Goal: Task Accomplishment & Management: Use online tool/utility

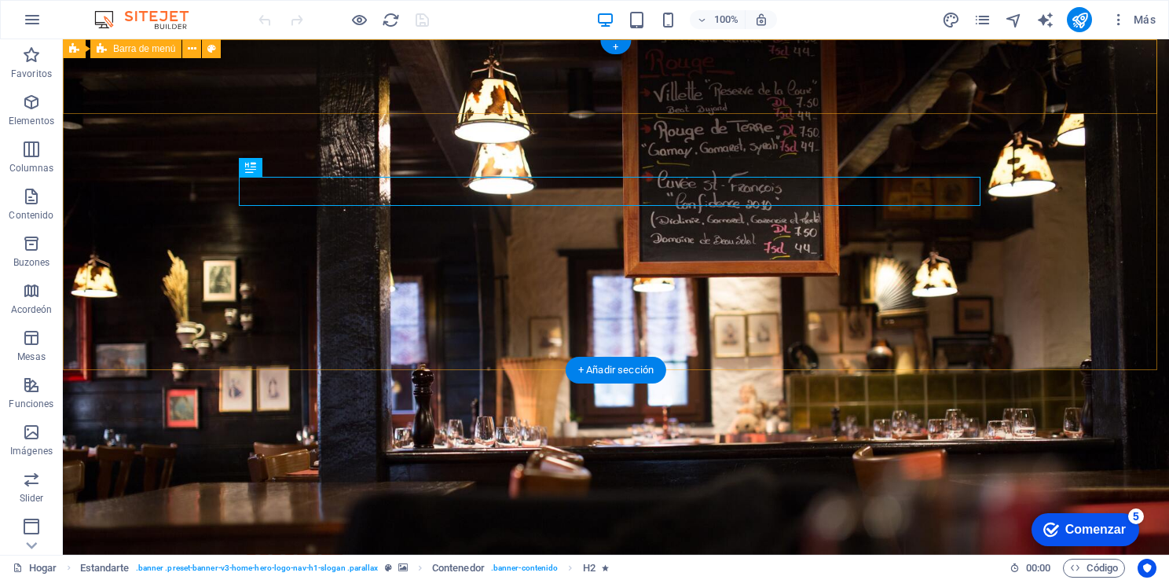
click at [1038, 509] on div "SS22 Inicio Sobre Nosotros Servicios Horario" at bounding box center [616, 566] width 1106 height 114
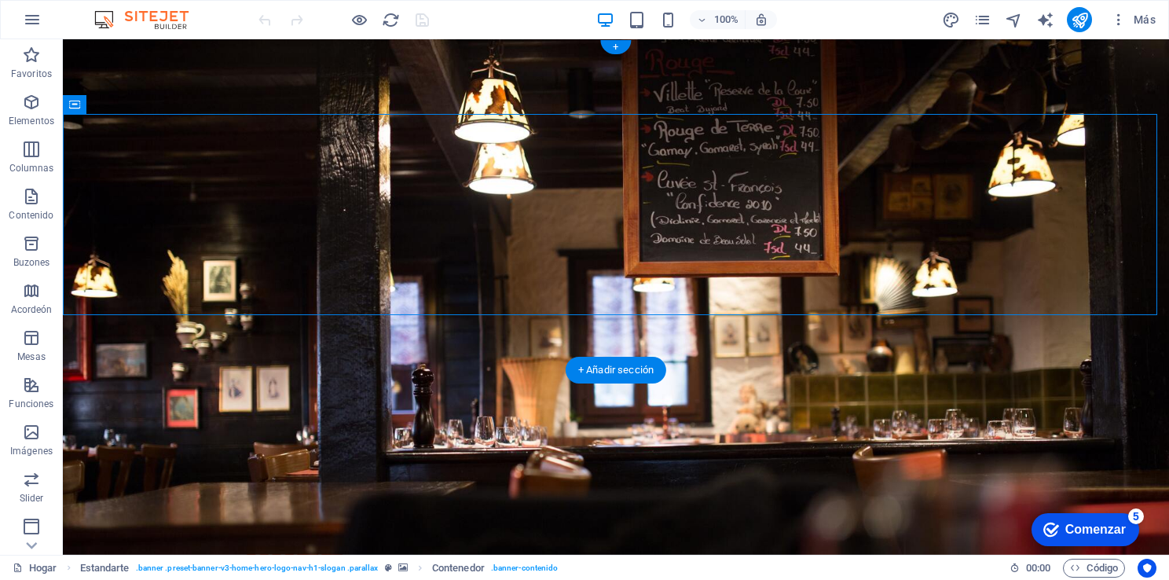
click at [1075, 350] on figure at bounding box center [616, 296] width 1106 height 515
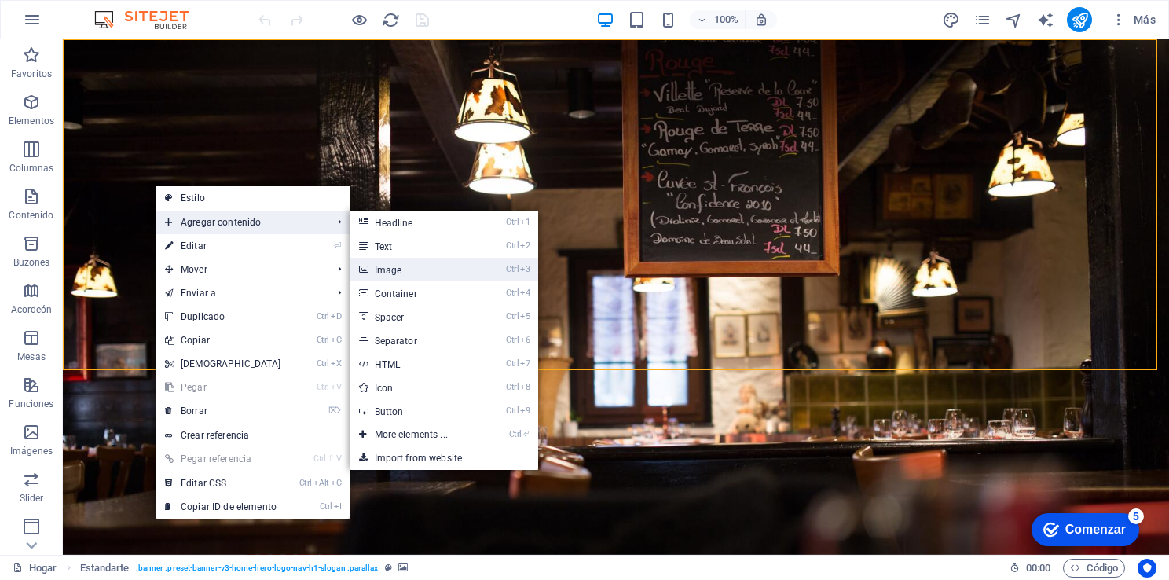
click at [386, 272] on font "Image" at bounding box center [388, 270] width 27 height 11
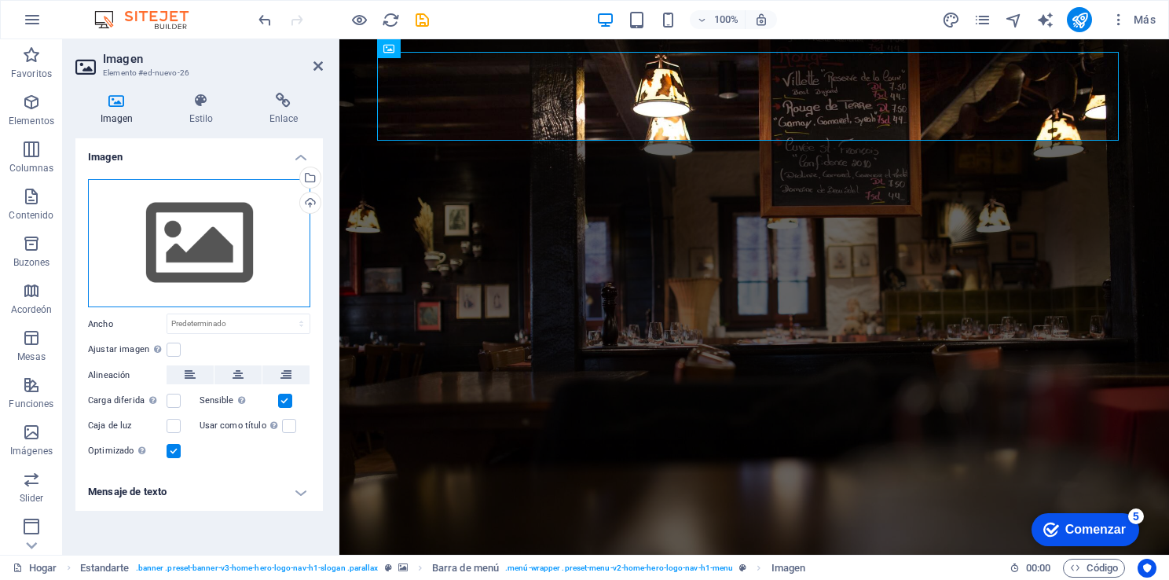
click at [214, 225] on div "Drag files here, click to choose files or select files from Files or our free s…" at bounding box center [199, 243] width 222 height 129
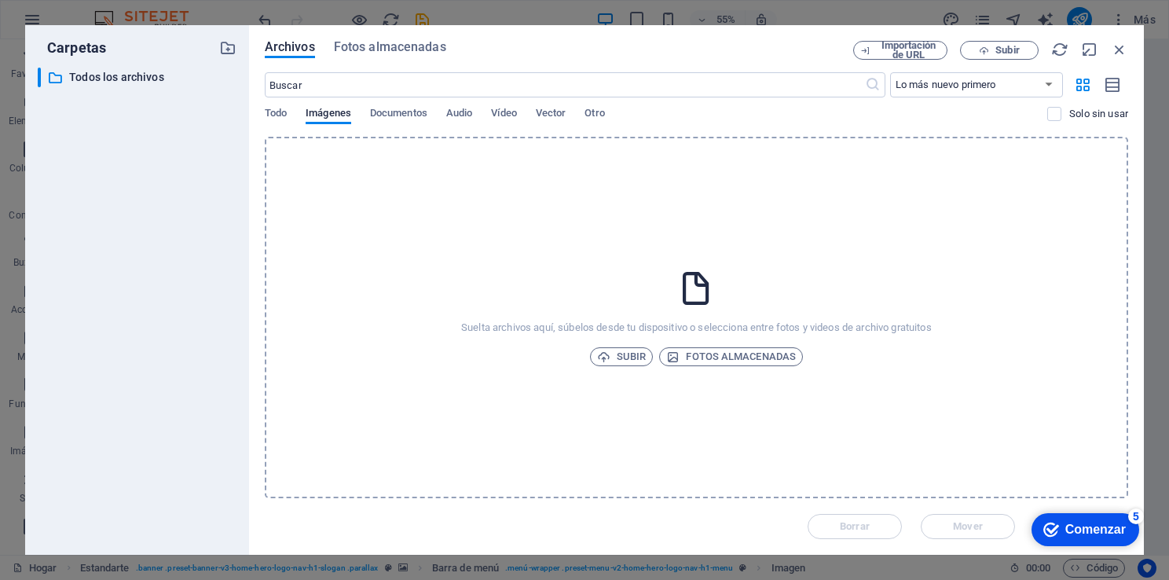
click at [651, 255] on div "Suelta archivos aquí, súbelos desde tu dispositivo o selecciona entre fotos y v…" at bounding box center [696, 317] width 863 height 361
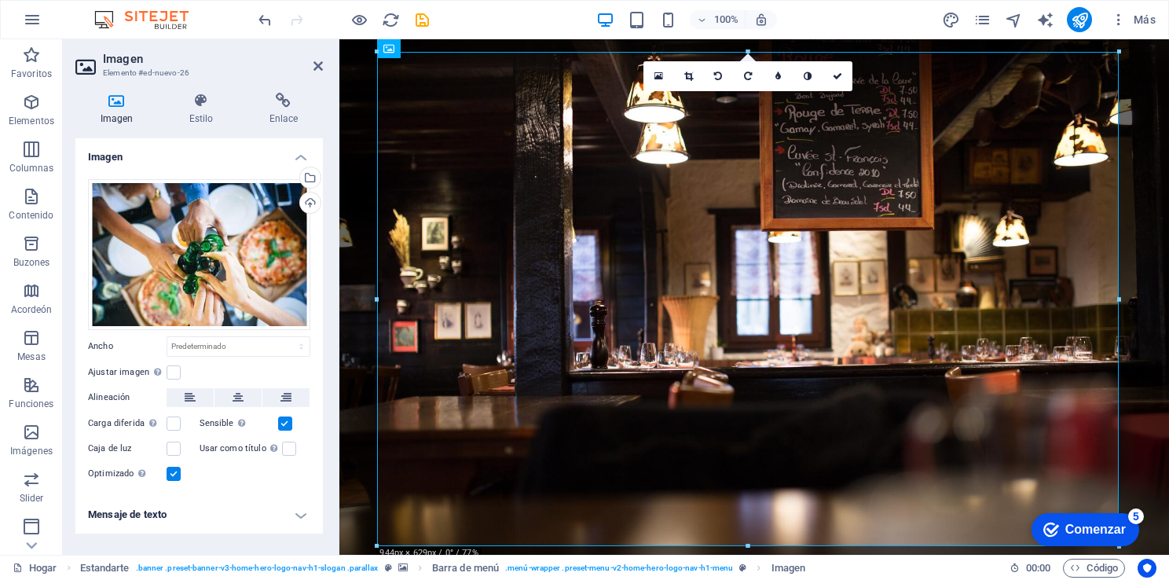
click at [311, 64] on h2 "Imagen" at bounding box center [213, 59] width 220 height 14
click at [317, 64] on icon at bounding box center [317, 66] width 9 height 13
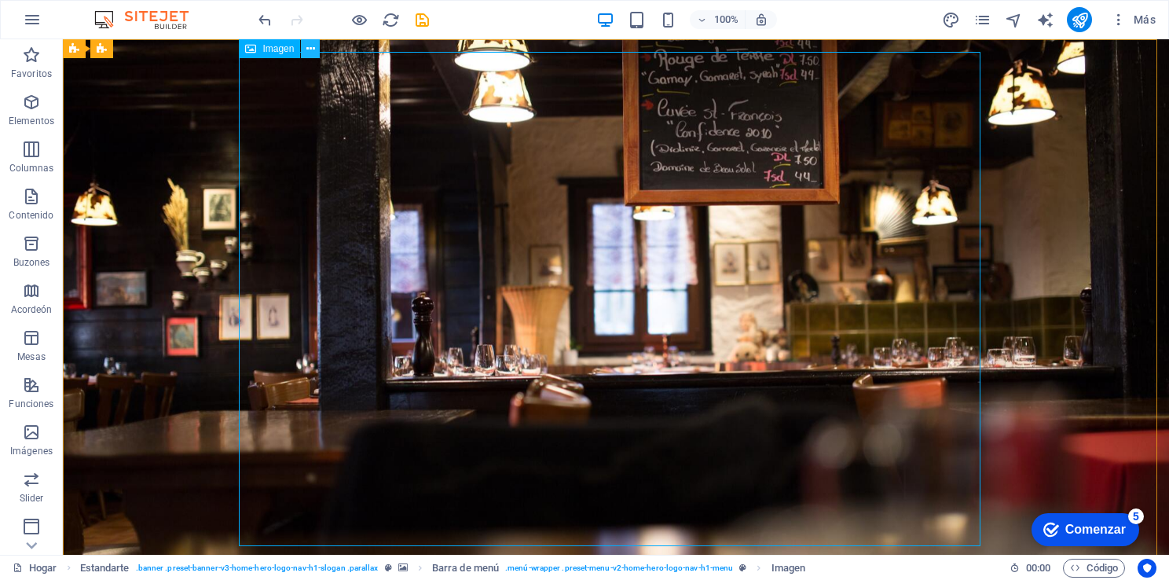
click at [309, 50] on icon at bounding box center [310, 49] width 9 height 16
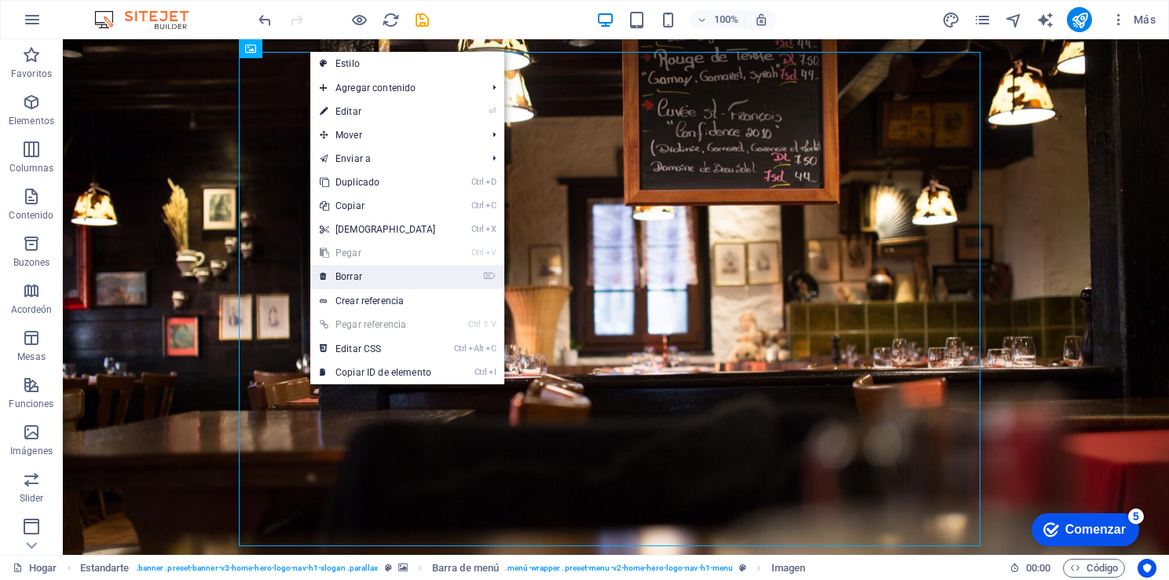
click at [391, 272] on link "⌦ Borrar" at bounding box center [377, 277] width 135 height 24
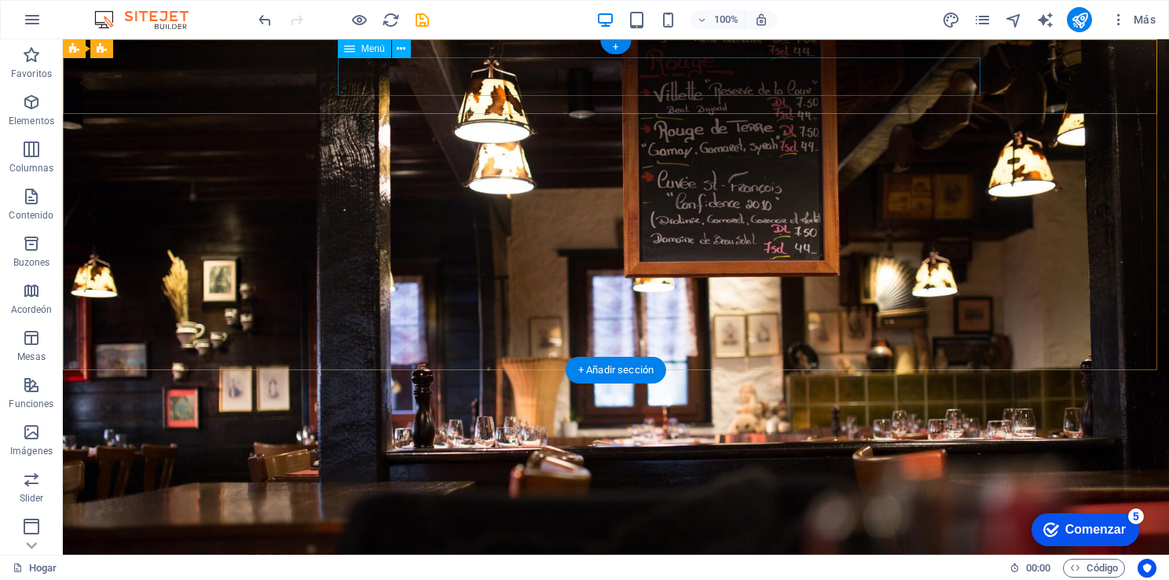
click at [972, 571] on nav "Inicio Sobre Nosotros Servicios Horario" at bounding box center [616, 590] width 742 height 39
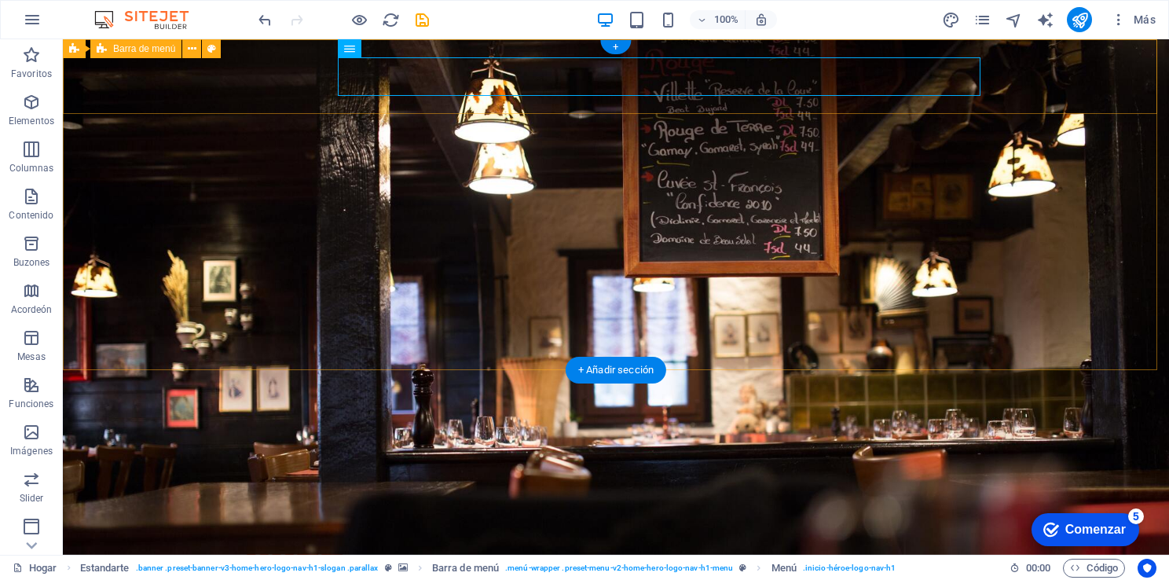
click at [1034, 509] on div "SS22 Inicio Sobre Nosotros Servicios Horario" at bounding box center [616, 566] width 1106 height 114
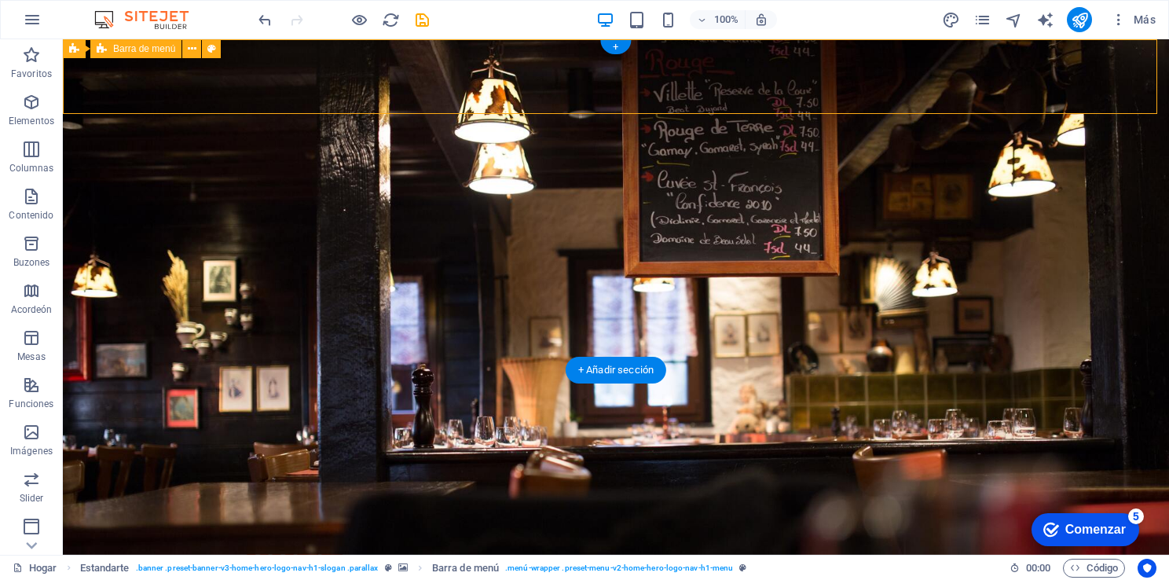
click at [1034, 509] on div "SS22 Inicio Sobre Nosotros Servicios Horario" at bounding box center [616, 566] width 1106 height 114
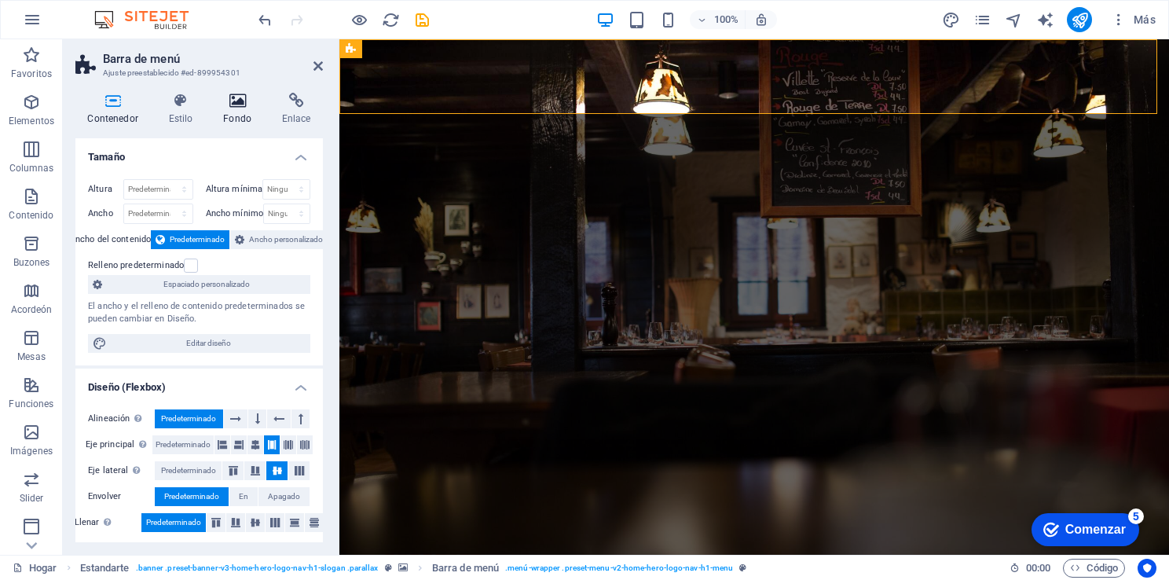
click at [252, 104] on icon at bounding box center [237, 101] width 53 height 16
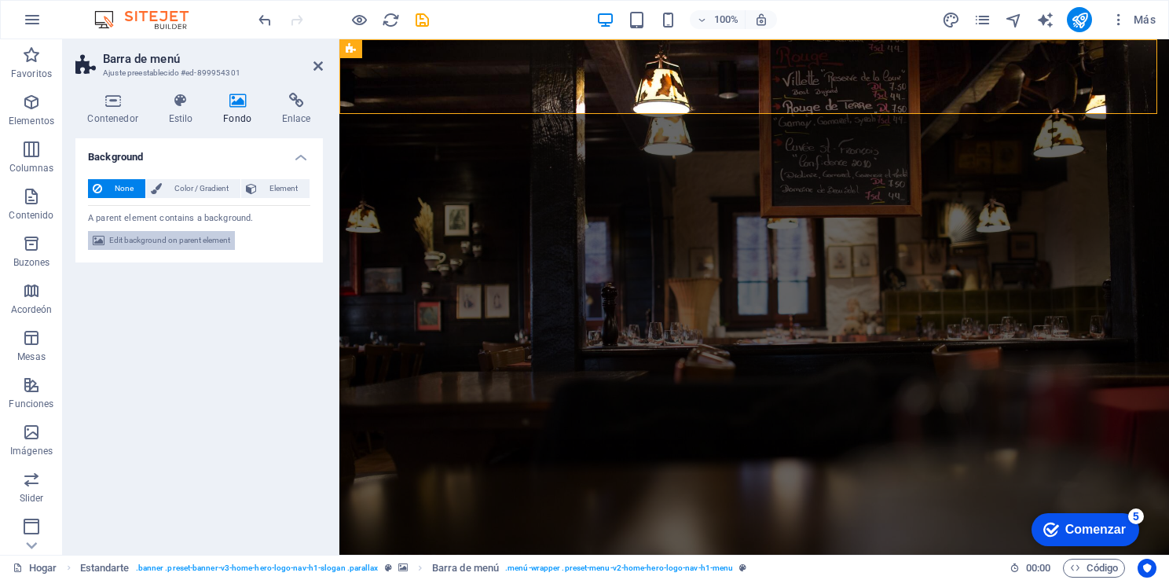
click at [198, 236] on span "Edit background on parent element" at bounding box center [169, 240] width 121 height 19
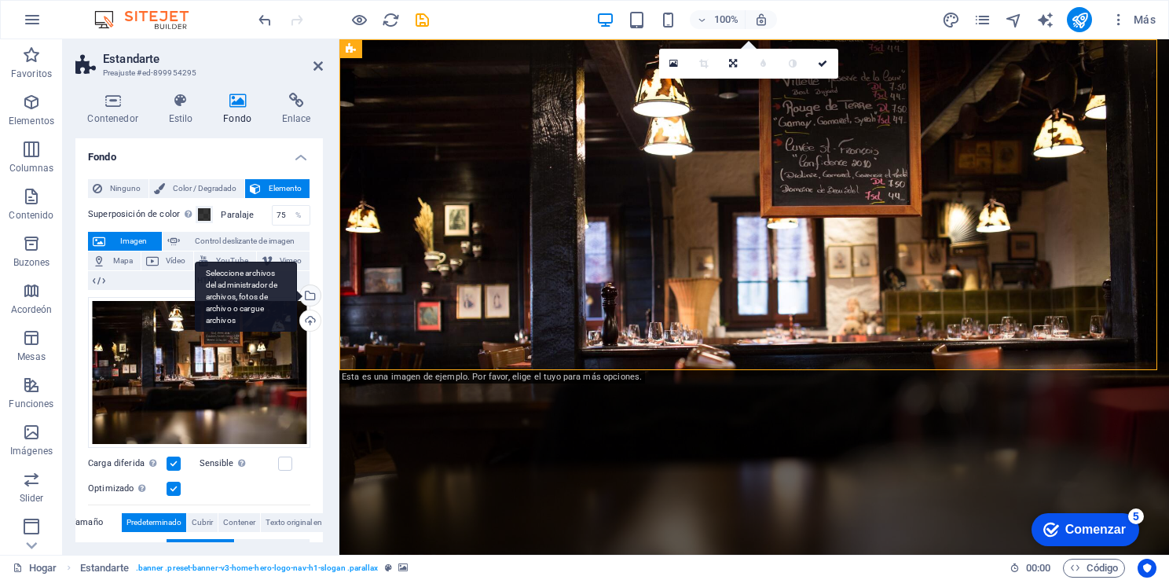
click at [308, 291] on div "Seleccione archivos del administrador de archivos, fotos de archivo o cargue ar…" at bounding box center [309, 297] width 24 height 24
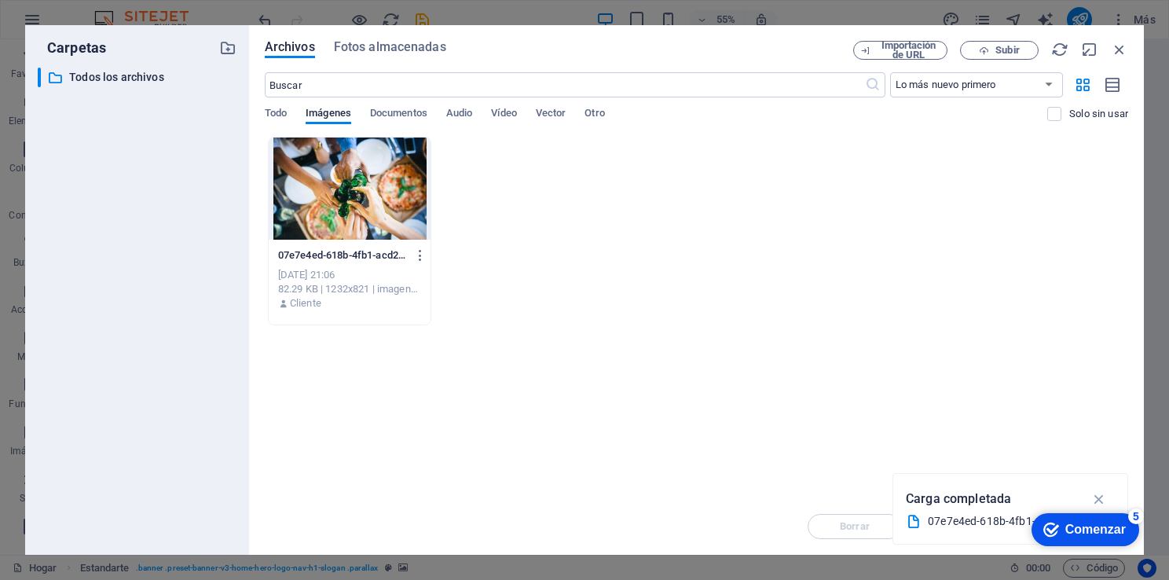
click at [364, 174] on div at bounding box center [350, 188] width 163 height 102
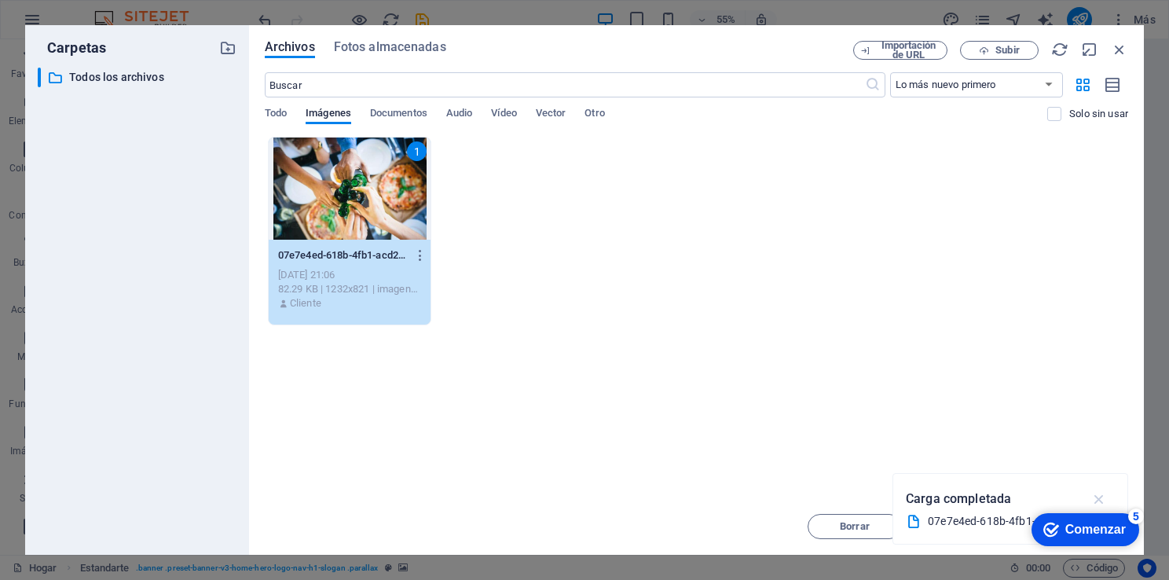
click at [1097, 495] on icon "button" at bounding box center [1100, 498] width 18 height 17
click at [1097, 533] on div "Comenzar" at bounding box center [1095, 529] width 60 height 14
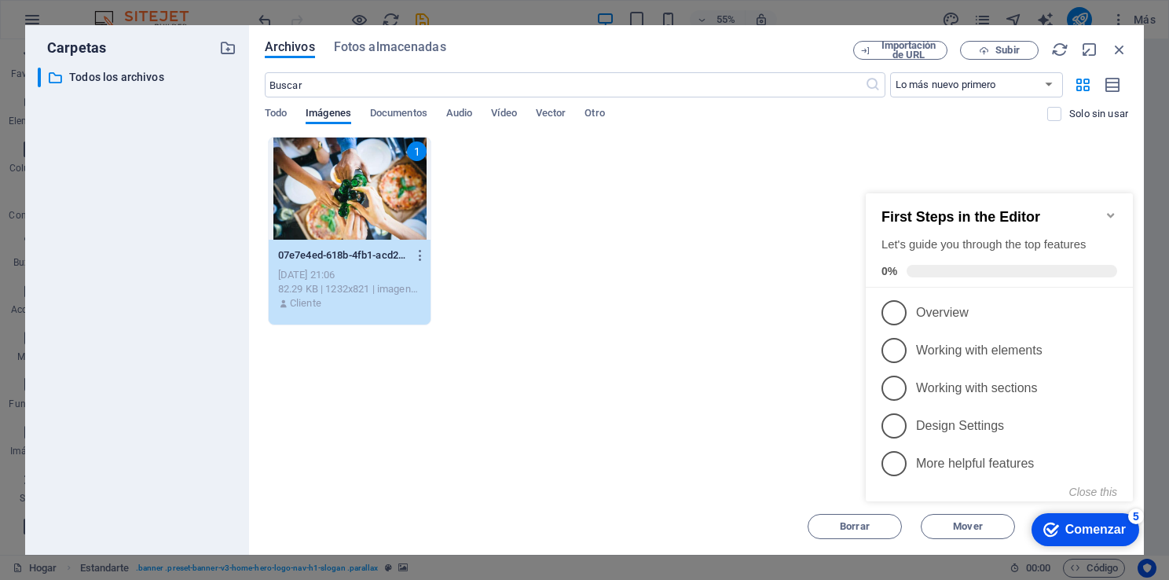
click at [1109, 209] on icon "Minimize checklist" at bounding box center [1111, 215] width 13 height 13
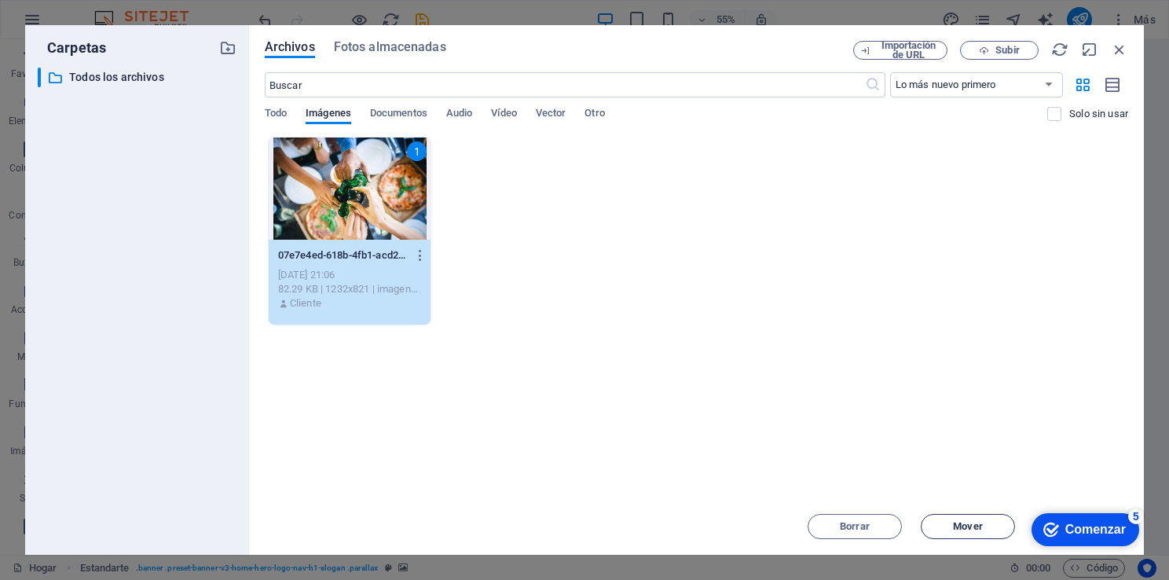
click at [971, 533] on button "Mover" at bounding box center [968, 526] width 94 height 25
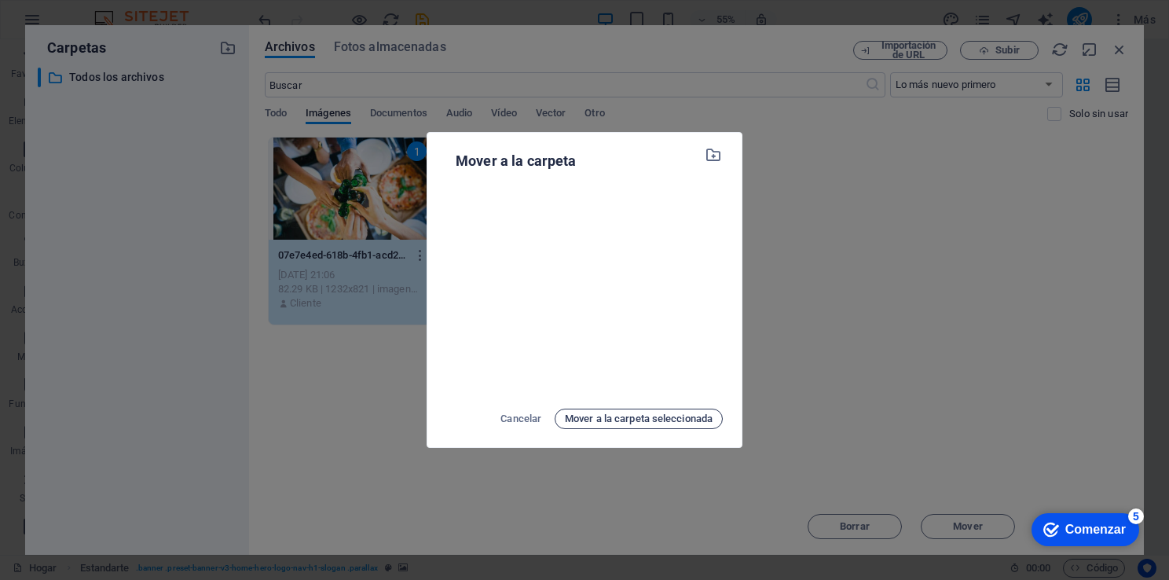
click at [677, 419] on span "Mover a la carpeta seleccionada" at bounding box center [639, 418] width 148 height 19
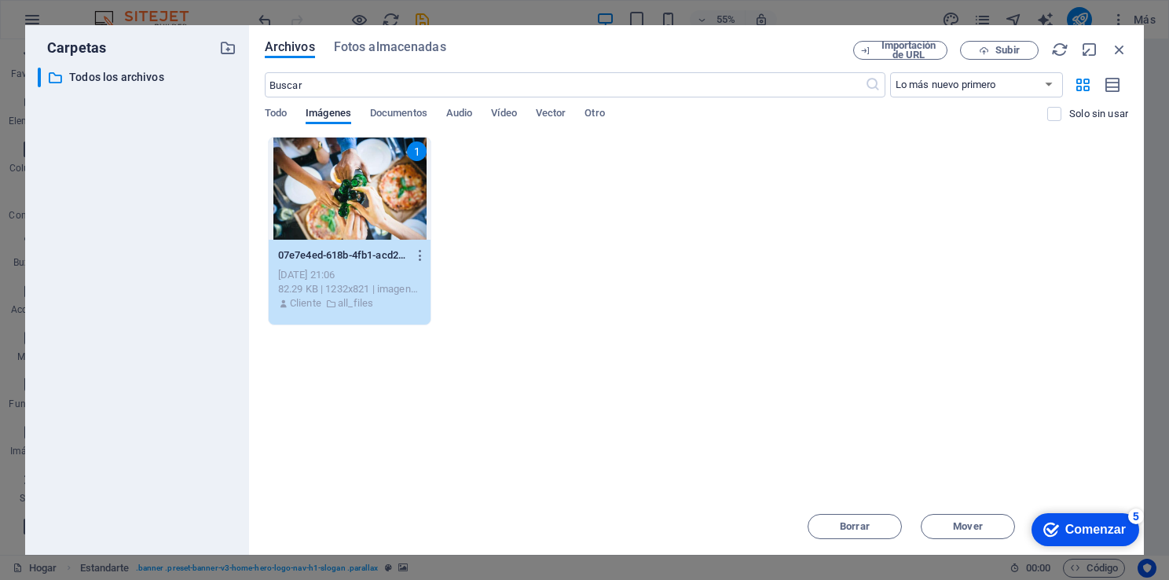
drag, startPoint x: 836, startPoint y: 43, endPoint x: 749, endPoint y: 27, distance: 88.8
click at [749, 27] on div "Archivos Fotos almacenadas Importación de URL Subir ​ Lo más nuevo primero Más …" at bounding box center [696, 290] width 895 height 530
click at [1087, 522] on div "Comenzar" at bounding box center [1095, 529] width 60 height 14
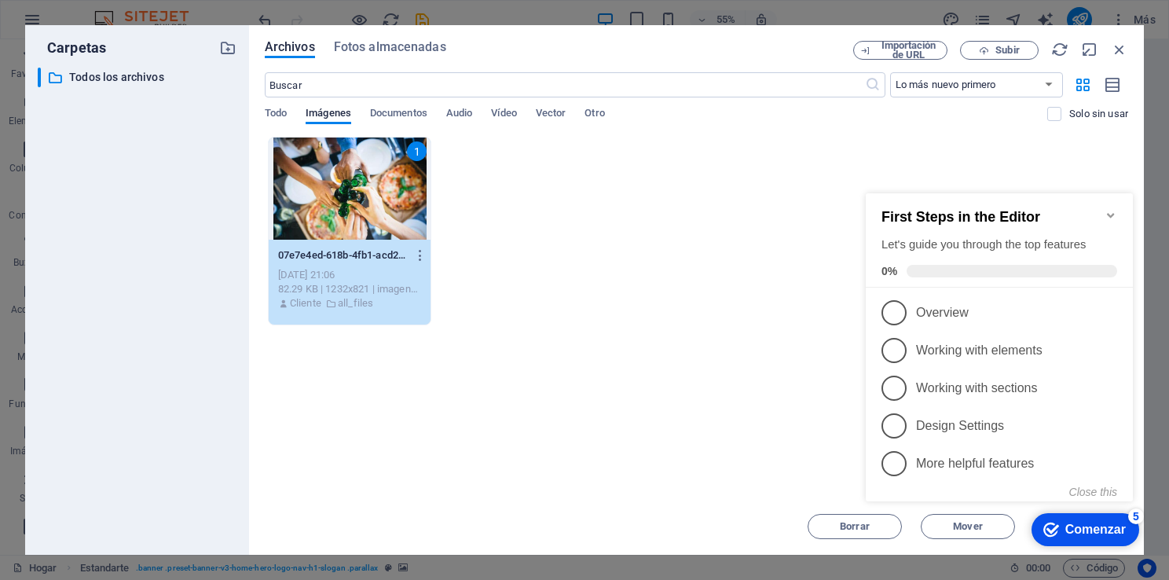
click at [1113, 210] on icon "Minimize checklist" at bounding box center [1111, 215] width 13 height 13
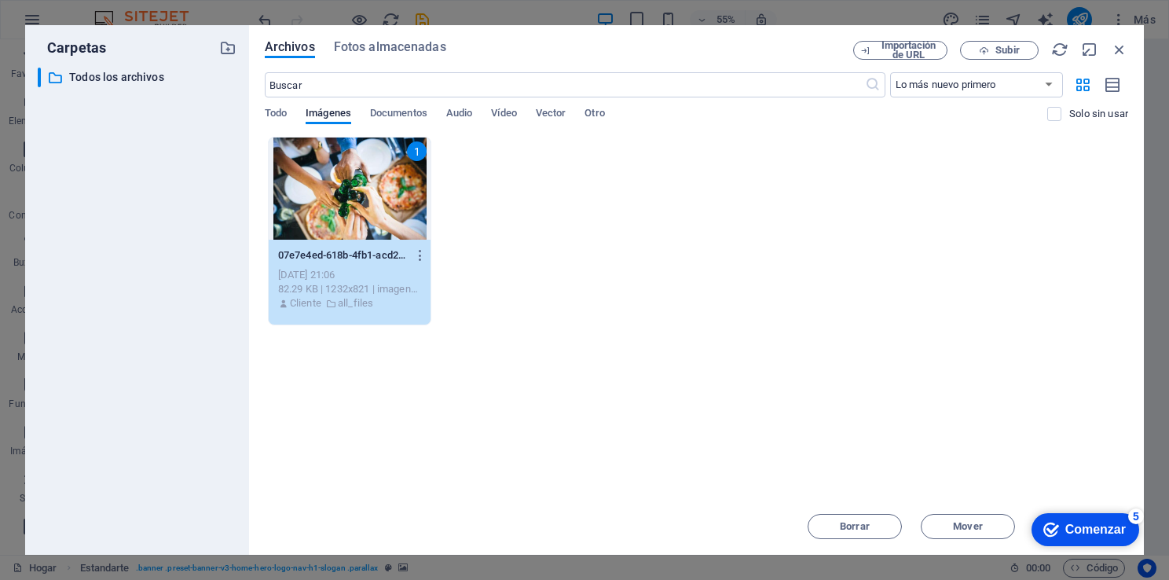
click at [1098, 529] on div "Comenzar" at bounding box center [1095, 529] width 60 height 14
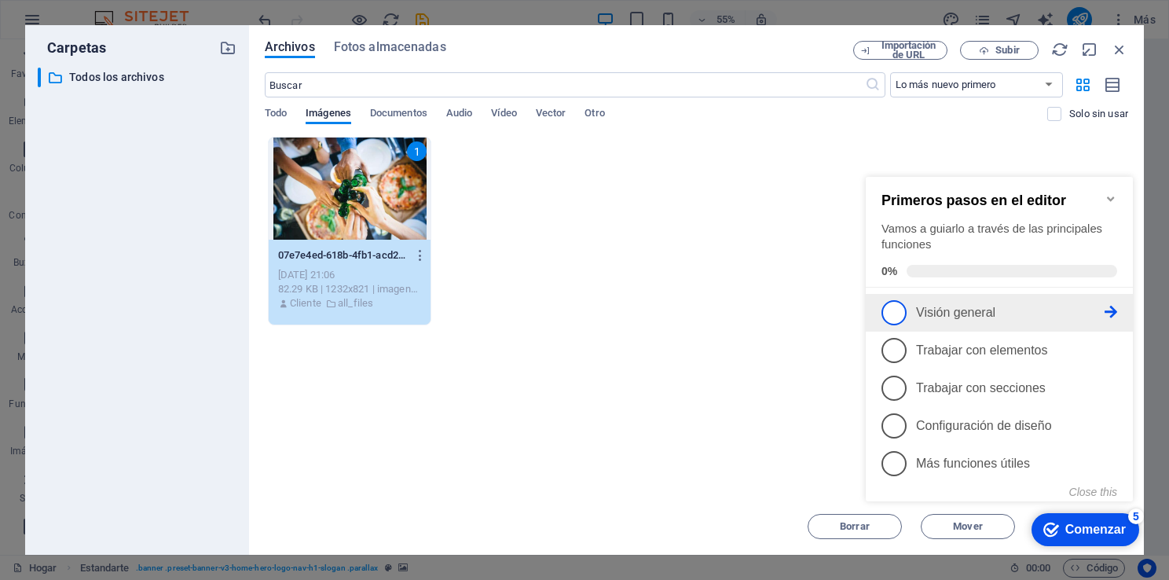
click at [902, 309] on span "1" at bounding box center [894, 312] width 25 height 25
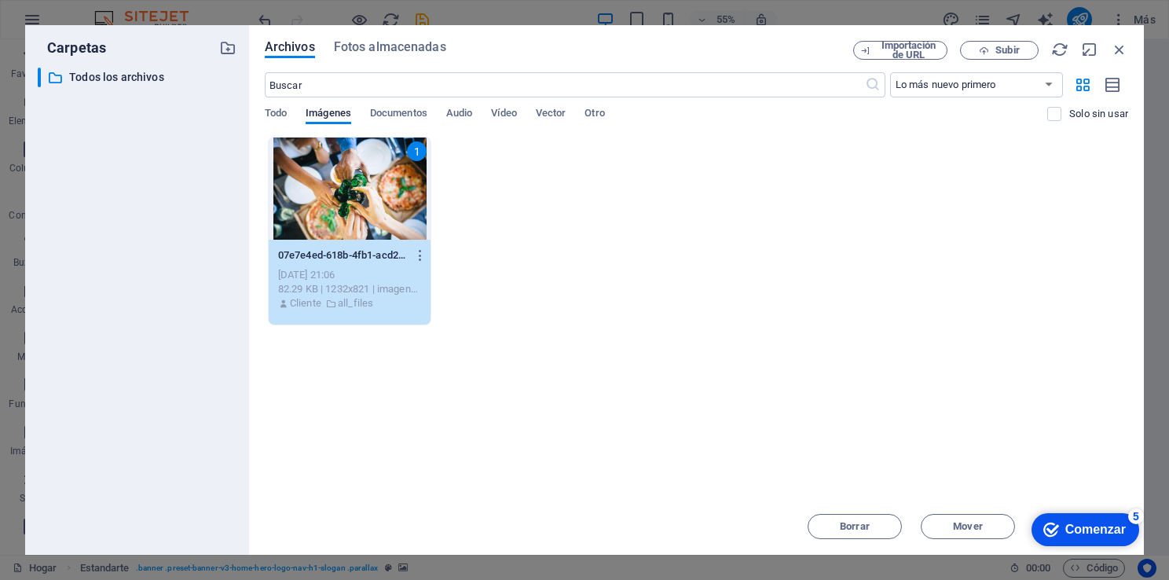
click at [1083, 532] on div "Comenzar" at bounding box center [1095, 529] width 60 height 14
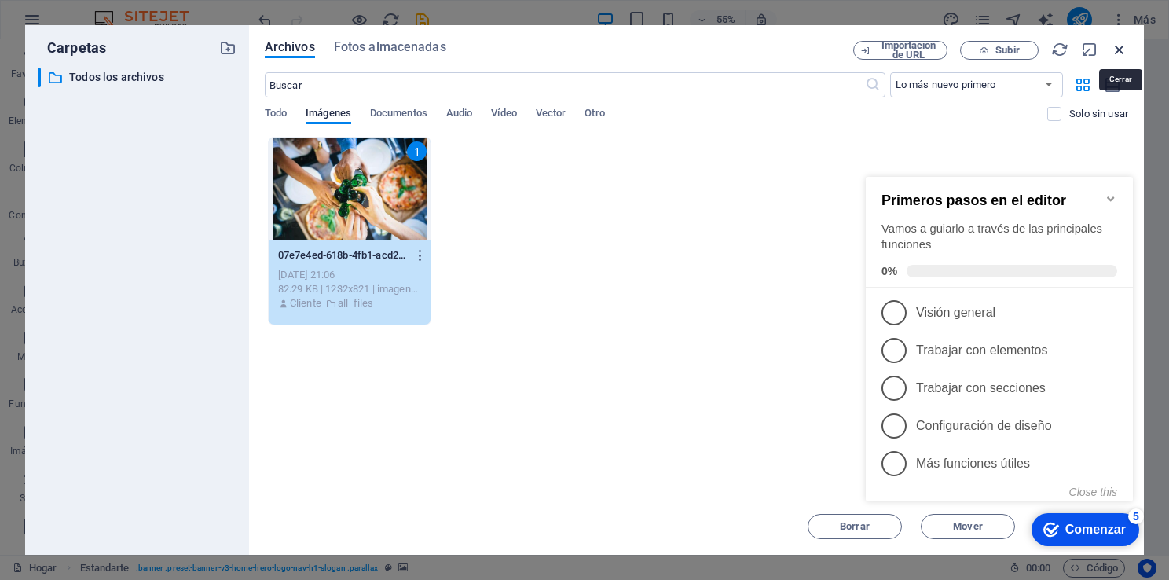
click at [1116, 42] on icon "button" at bounding box center [1119, 49] width 17 height 17
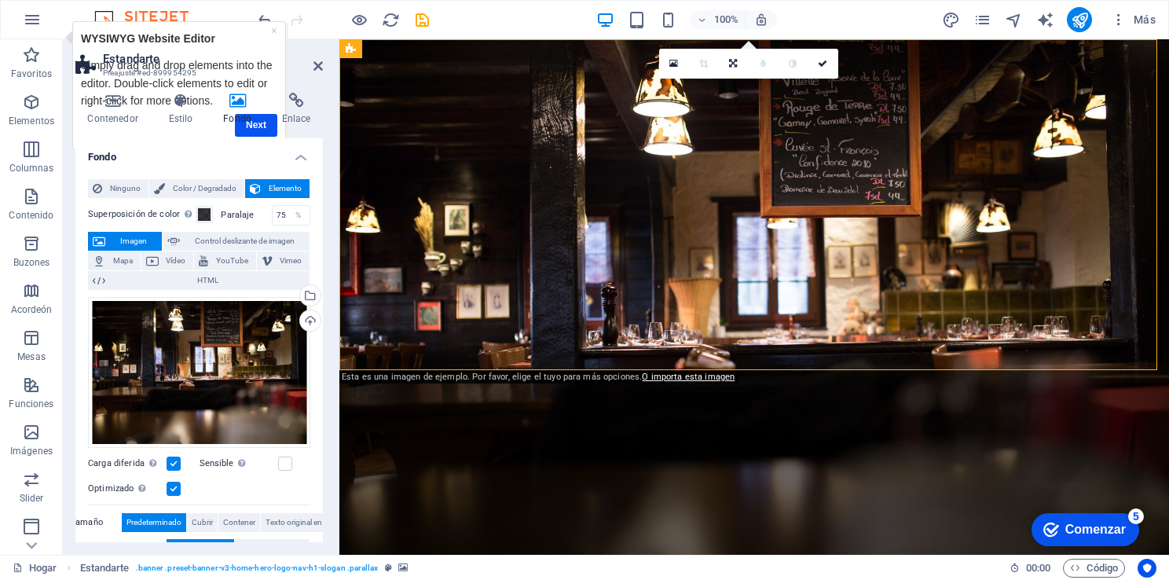
drag, startPoint x: 216, startPoint y: 376, endPoint x: 242, endPoint y: 498, distance: 125.3
click at [242, 498] on div "Arrastra archivos aquí, haz clic para elegir archivos o selecciona archivos de …" at bounding box center [199, 451] width 222 height 321
drag, startPoint x: 323, startPoint y: 297, endPoint x: 321, endPoint y: 336, distance: 39.4
click at [321, 336] on div "Contenedor Estilo Fondo Enlace Tamaño Altura Predeterminado Px Rem % VH Vw Altu…" at bounding box center [199, 317] width 273 height 475
click at [274, 30] on link "×" at bounding box center [273, 30] width 6 height 13
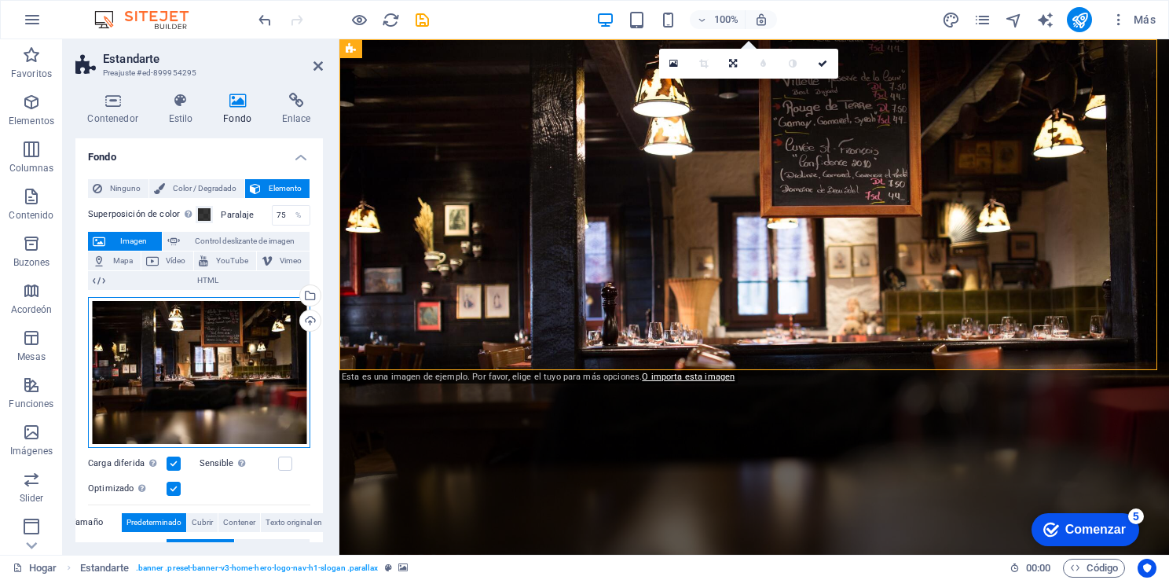
drag, startPoint x: 266, startPoint y: 351, endPoint x: 326, endPoint y: 370, distance: 62.6
click at [326, 370] on div "Contenedor Estilo Fondo Enlace Tamaño Altura Predeterminado Px Rem % VH Vw Altu…" at bounding box center [199, 317] width 273 height 475
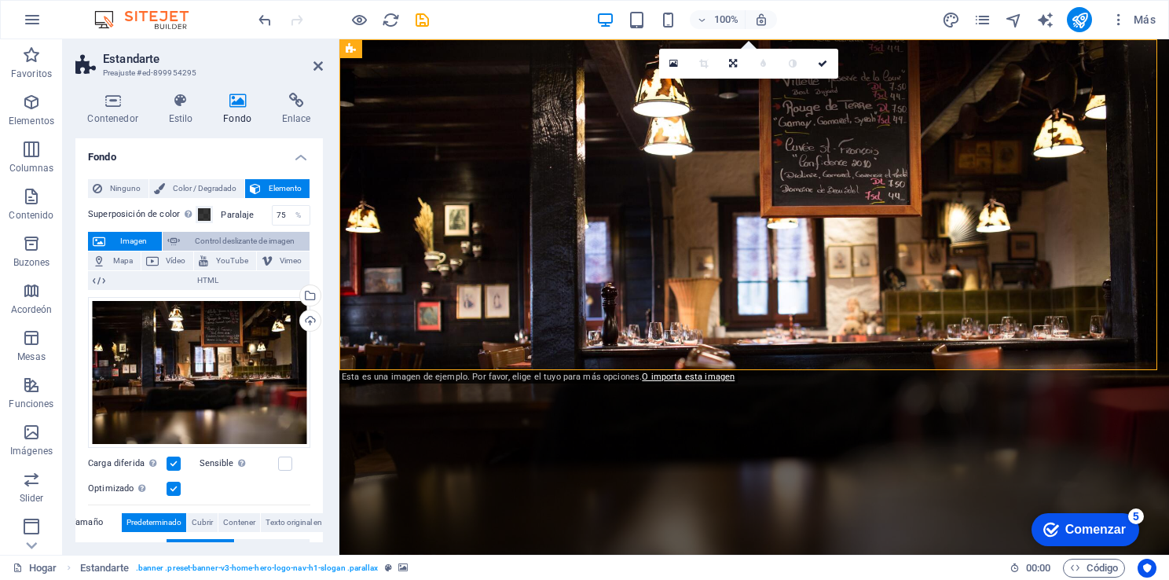
click at [179, 237] on button "Control deslizante de imagen" at bounding box center [236, 241] width 147 height 19
select select "ms"
select select "s"
select select "progressive"
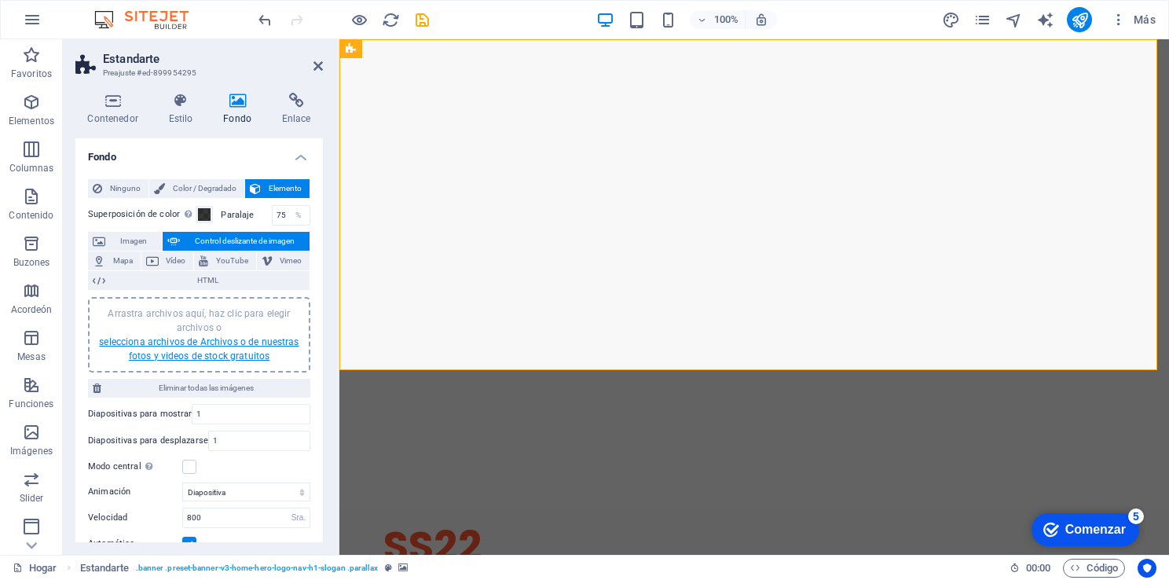
click at [211, 342] on link "selecciona archivos de Archivos o de nuestras fotos y videos de stock gratuitos" at bounding box center [199, 348] width 200 height 25
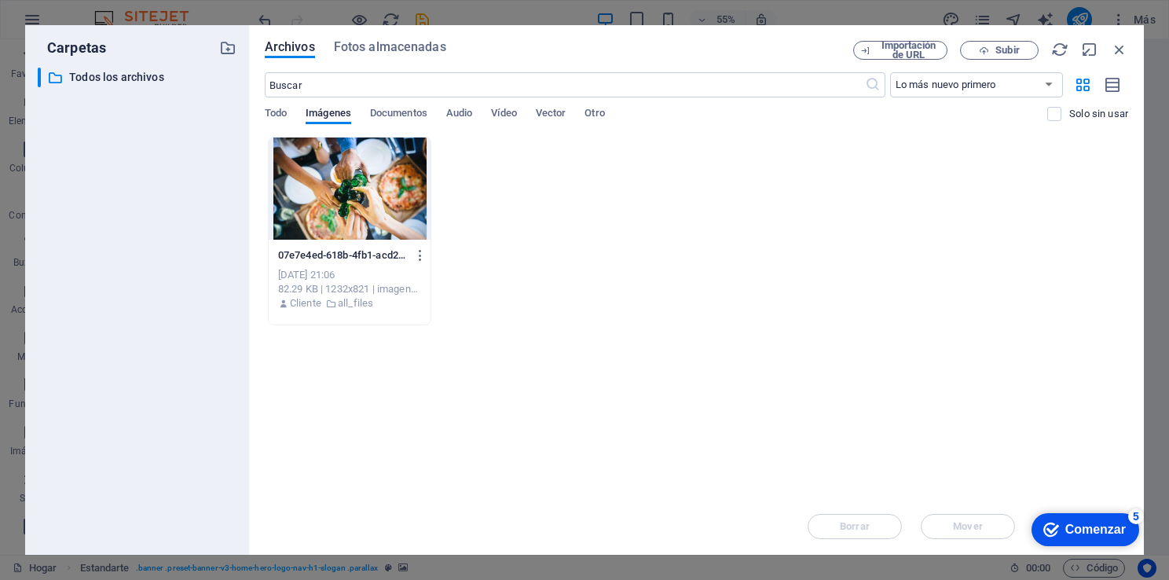
click at [313, 232] on div at bounding box center [350, 188] width 163 height 102
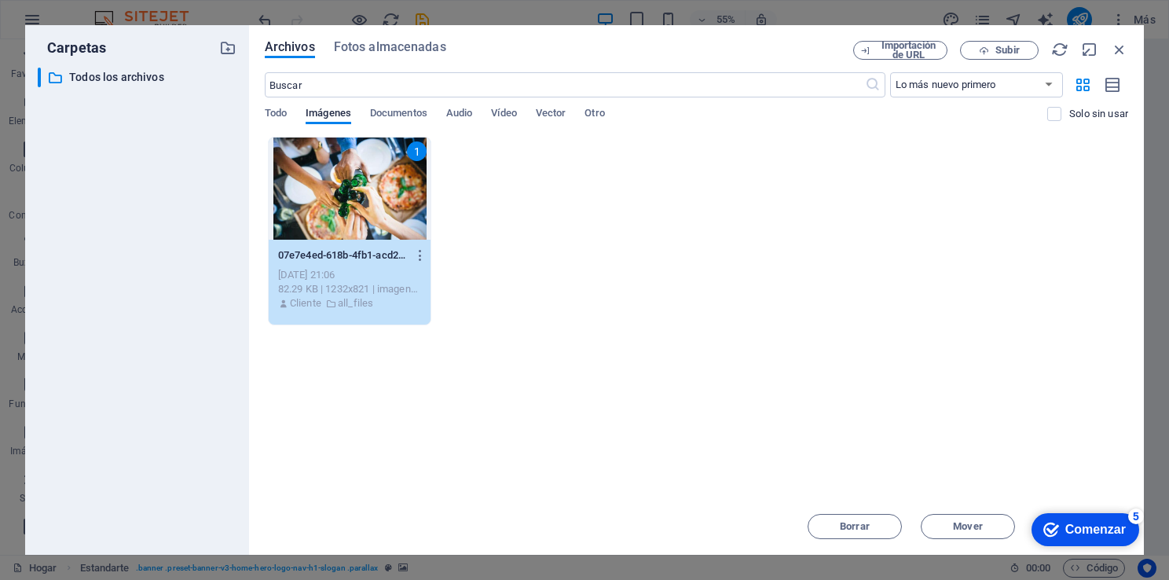
click at [1065, 535] on div "Comenzar" at bounding box center [1095, 529] width 60 height 14
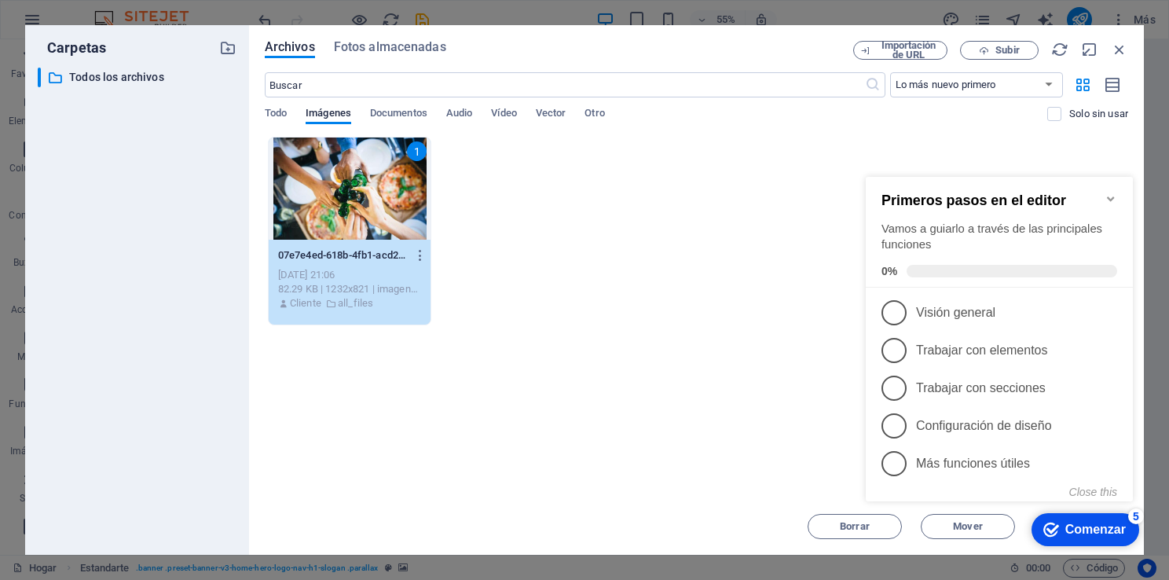
click div "Marca Comenzar 5 Primeros pasos en el editor Vamos a guiarlo a través de las pr…"
click at [1114, 196] on icon "Minimize checklist" at bounding box center [1111, 198] width 13 height 13
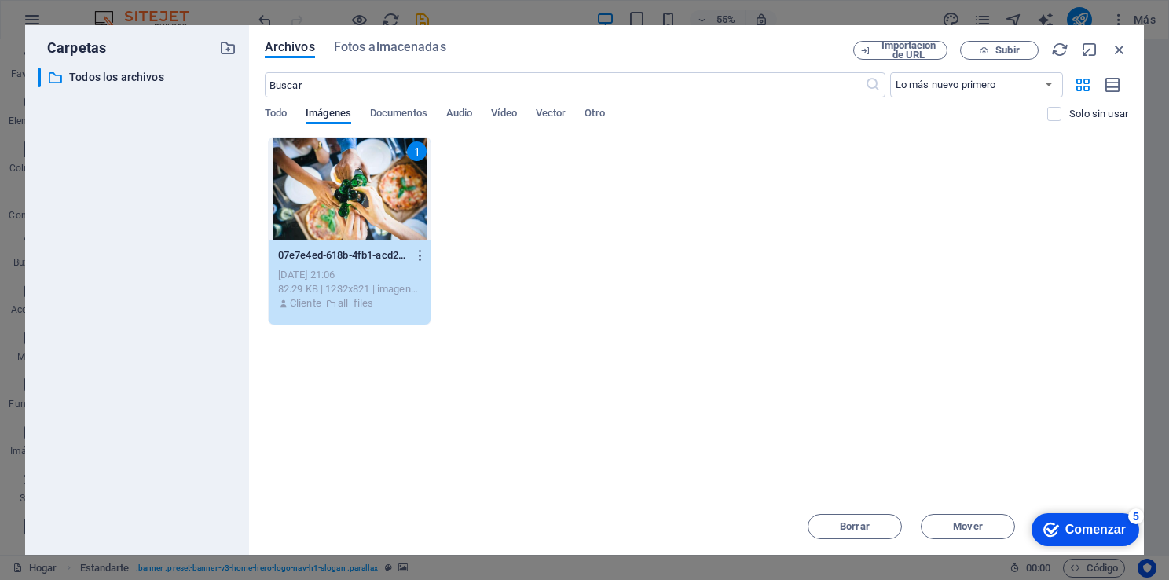
click at [1136, 515] on div "5" at bounding box center [1136, 516] width 16 height 16
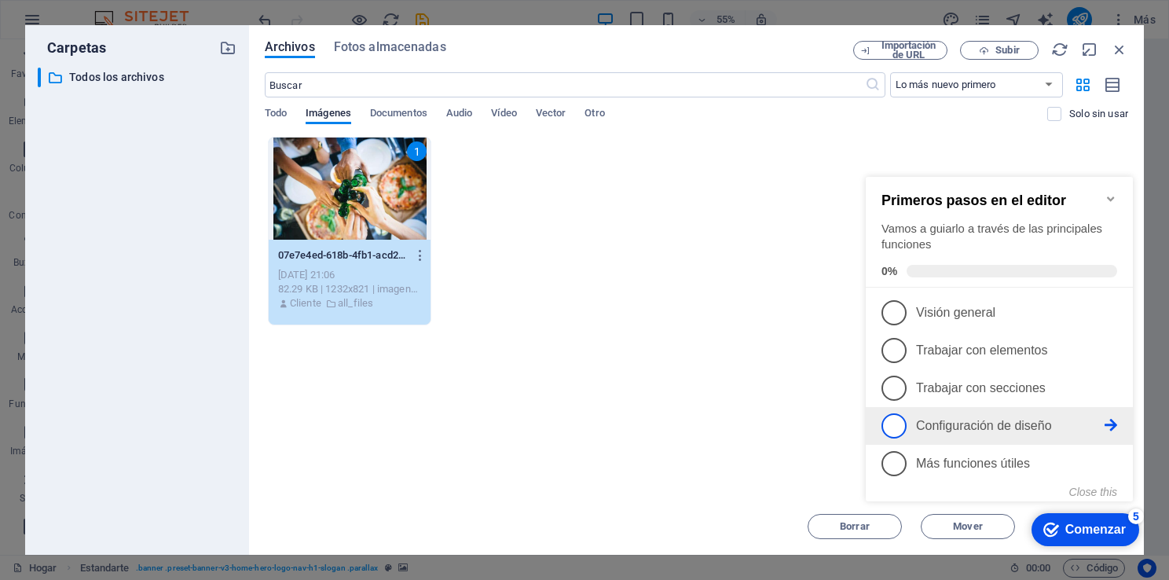
click at [1003, 431] on link "4 Configuración de diseño -incompleto" at bounding box center [1000, 425] width 236 height 25
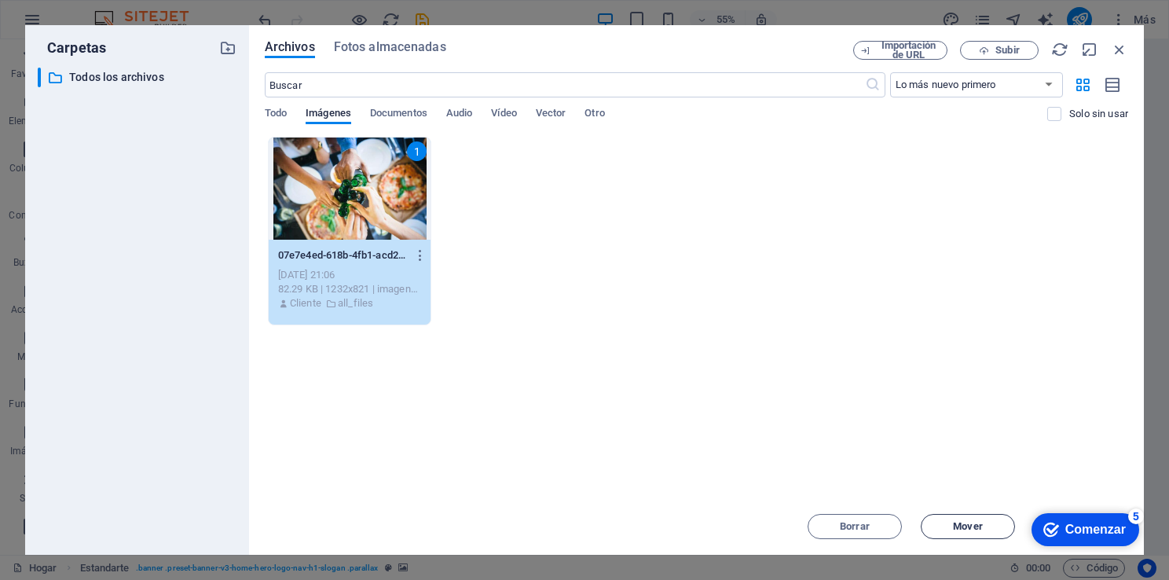
click at [984, 522] on span "Mover" at bounding box center [968, 526] width 80 height 9
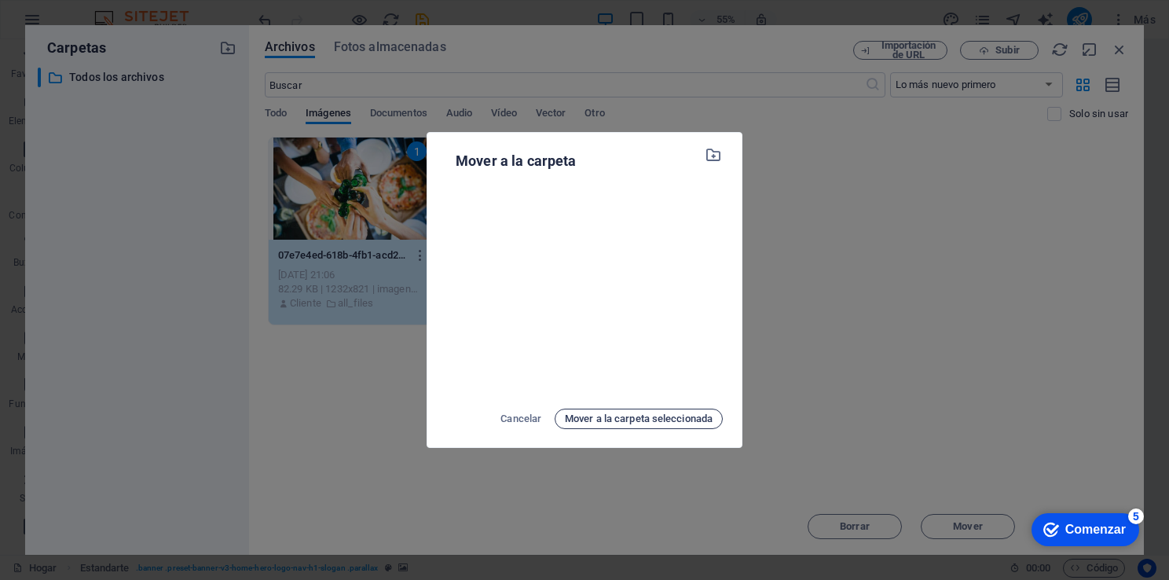
click at [631, 423] on span "Mover a la carpeta seleccionada" at bounding box center [639, 418] width 148 height 19
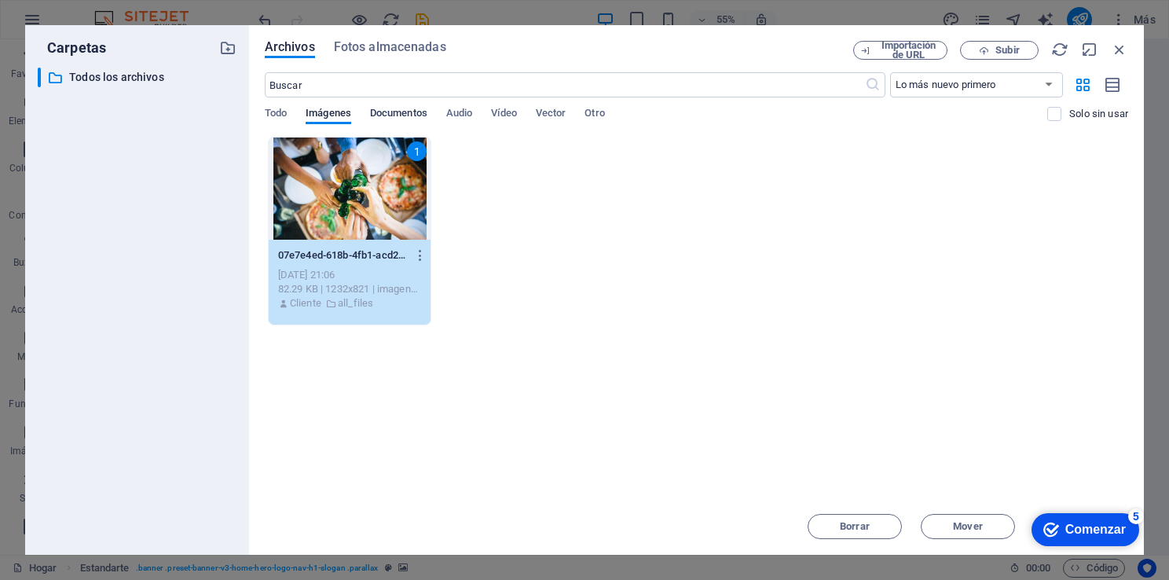
click at [387, 112] on span "Documentos" at bounding box center [398, 115] width 57 height 22
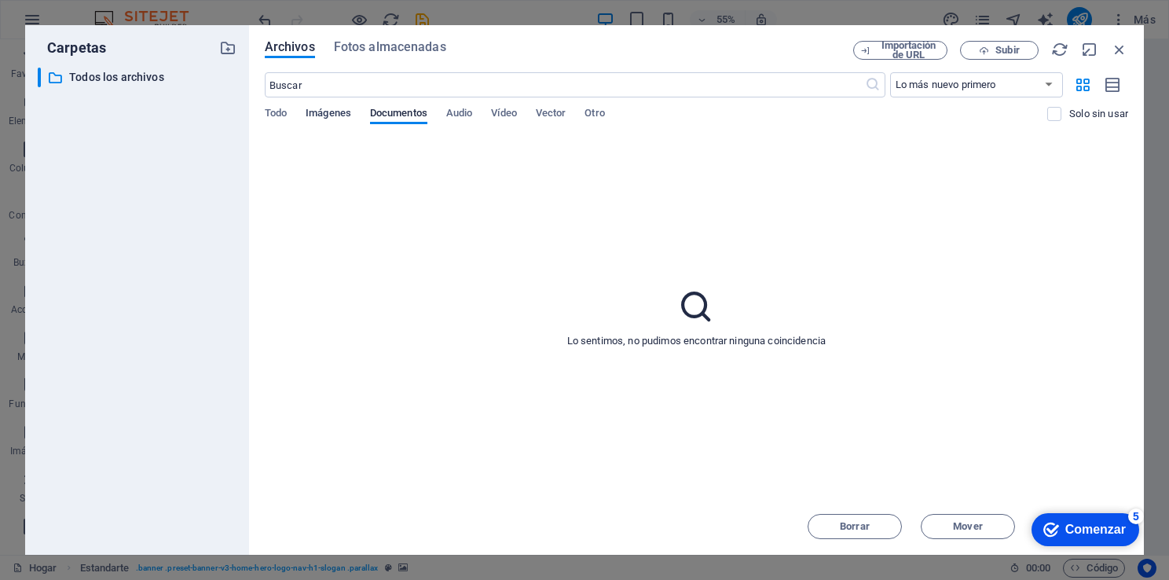
click at [330, 107] on span "Imágenes" at bounding box center [329, 115] width 46 height 22
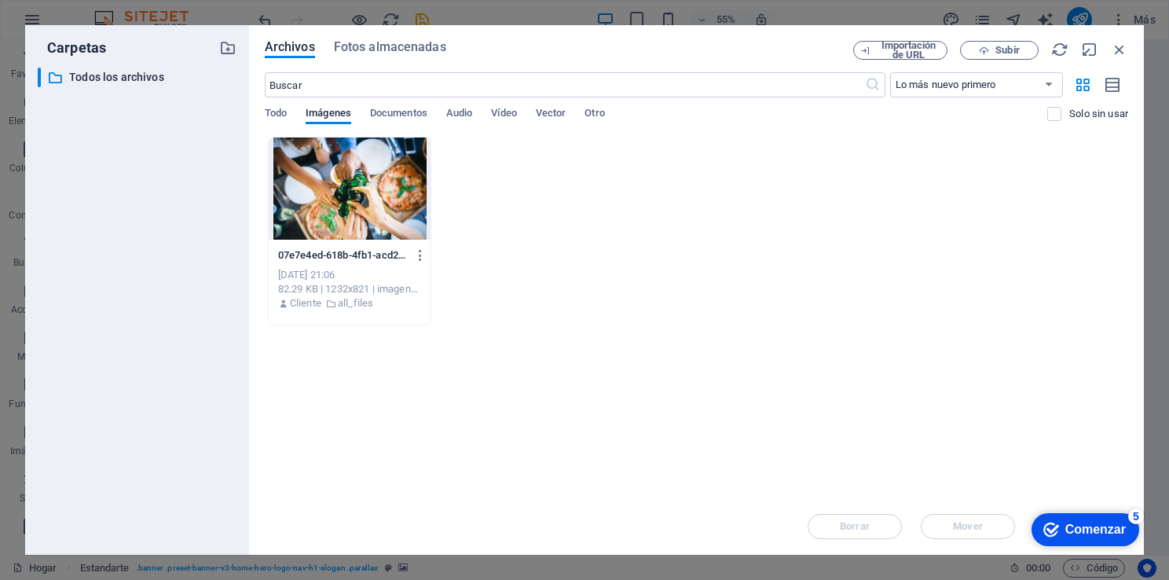
click at [358, 195] on div at bounding box center [350, 188] width 163 height 102
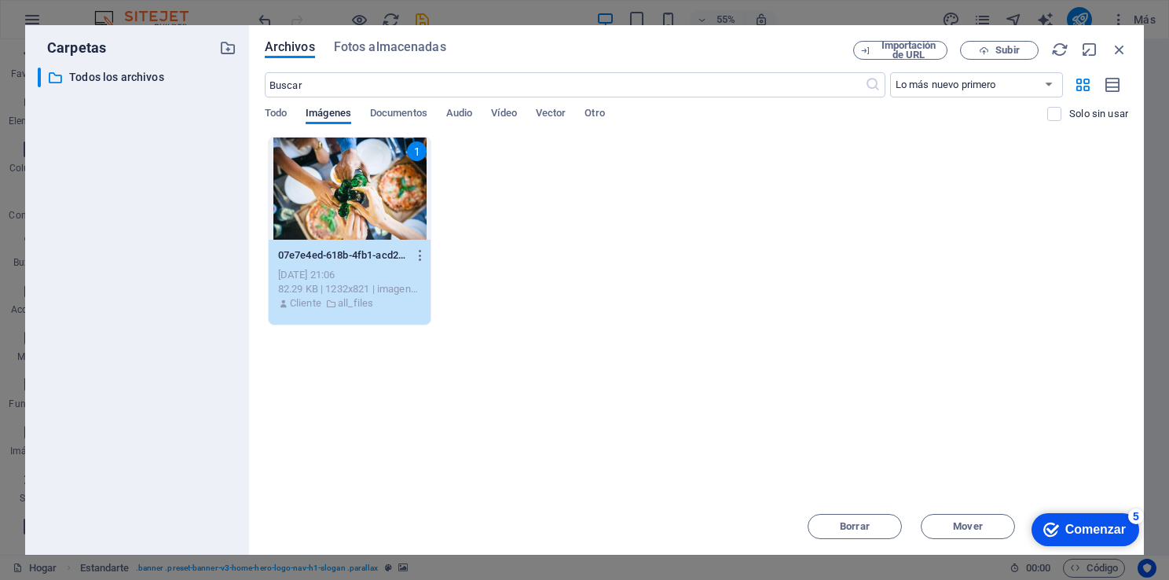
click at [358, 195] on div "1" at bounding box center [350, 188] width 163 height 102
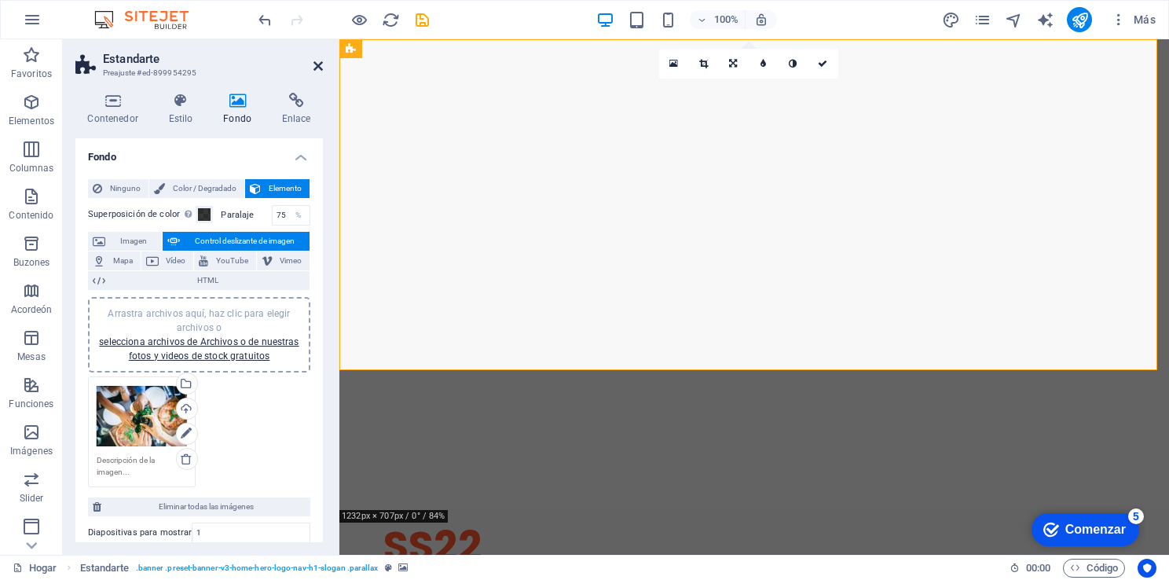
click at [314, 66] on icon at bounding box center [317, 66] width 9 height 13
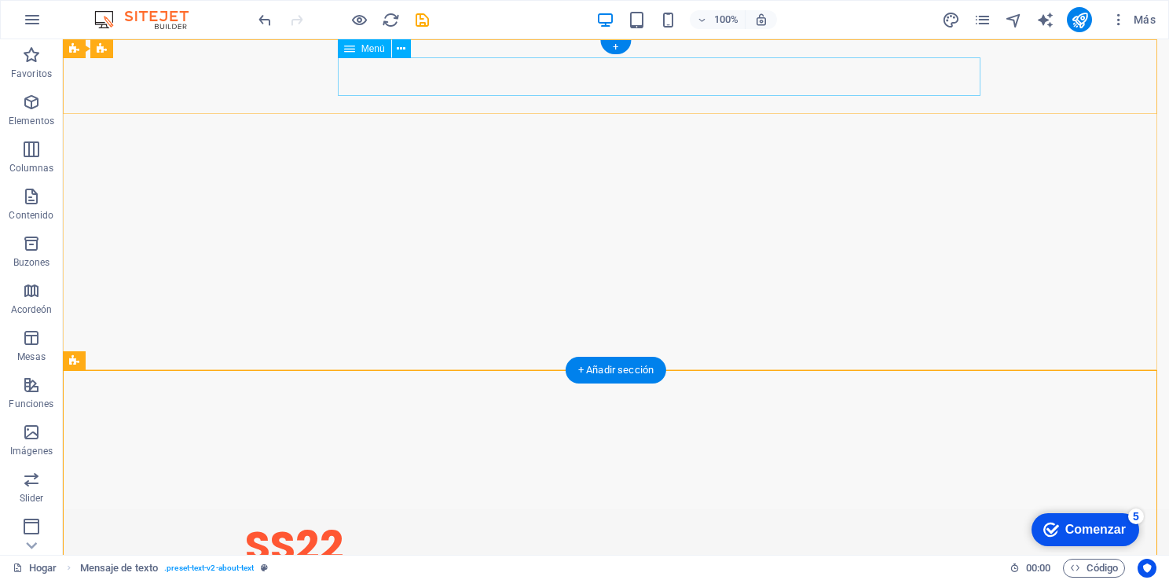
click at [735, 571] on nav "Inicio Sobre Nosotros Servicios Horario" at bounding box center [616, 590] width 742 height 39
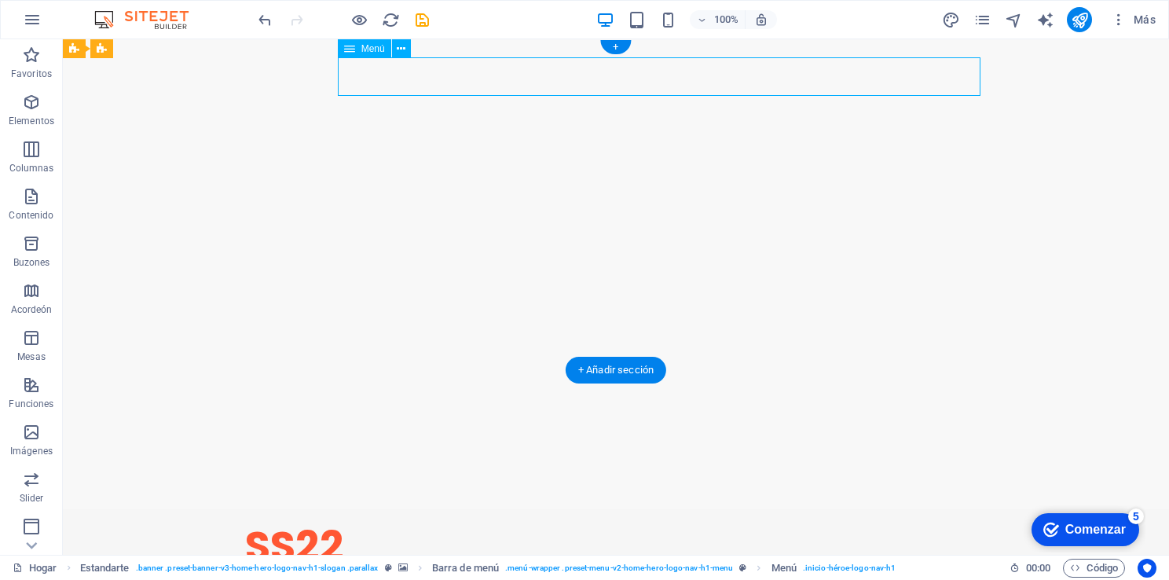
click at [735, 571] on nav "Inicio Sobre Nosotros Servicios Horario" at bounding box center [616, 590] width 742 height 39
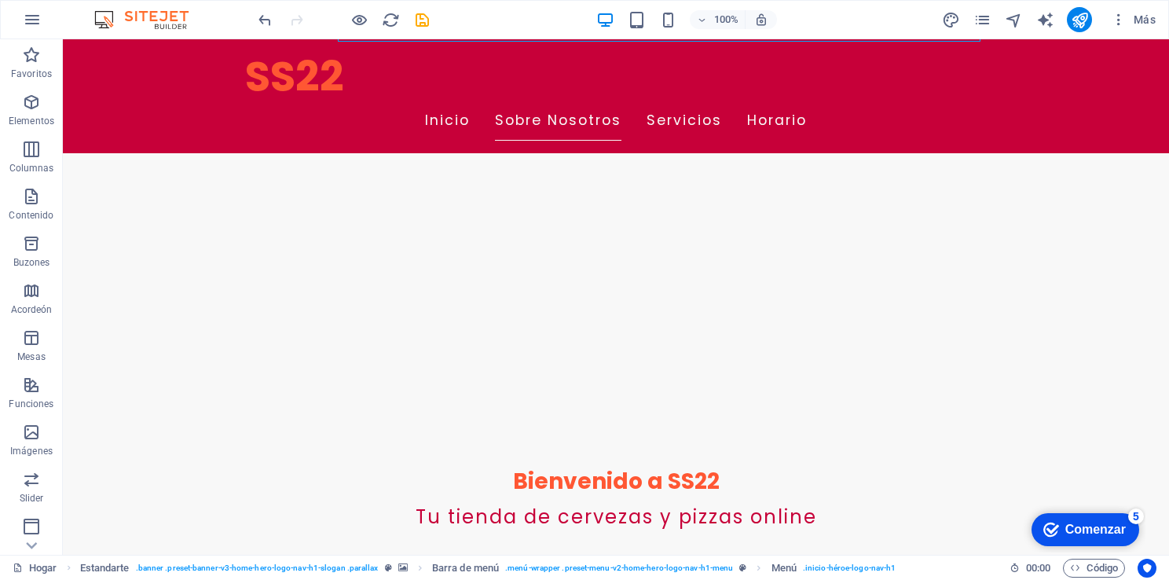
scroll to position [298, 0]
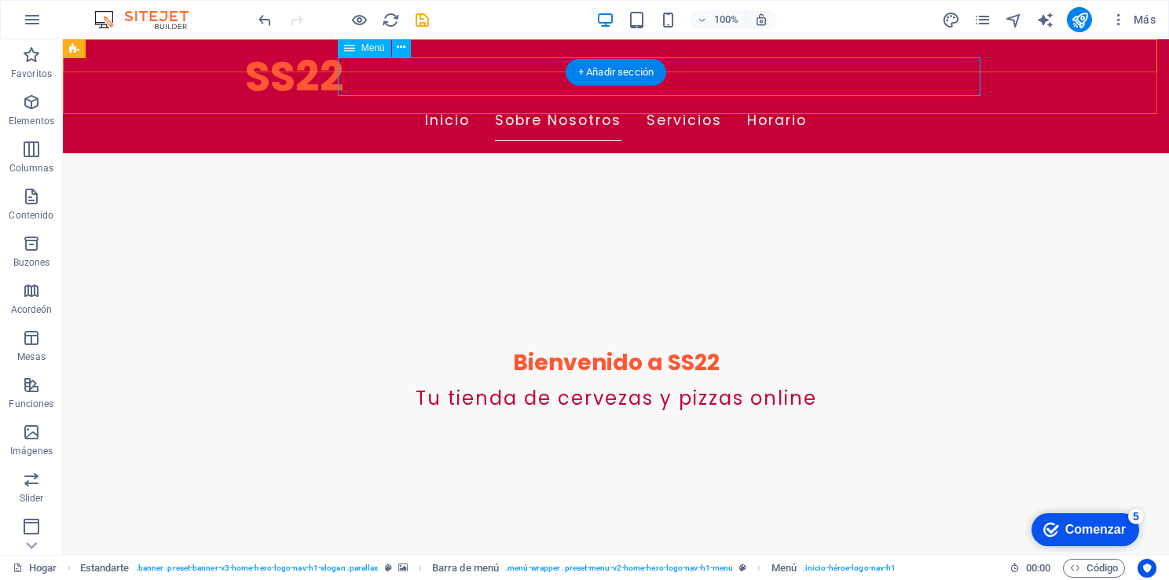
click at [752, 101] on nav "Inicio Sobre Nosotros Servicios Horario" at bounding box center [616, 120] width 742 height 39
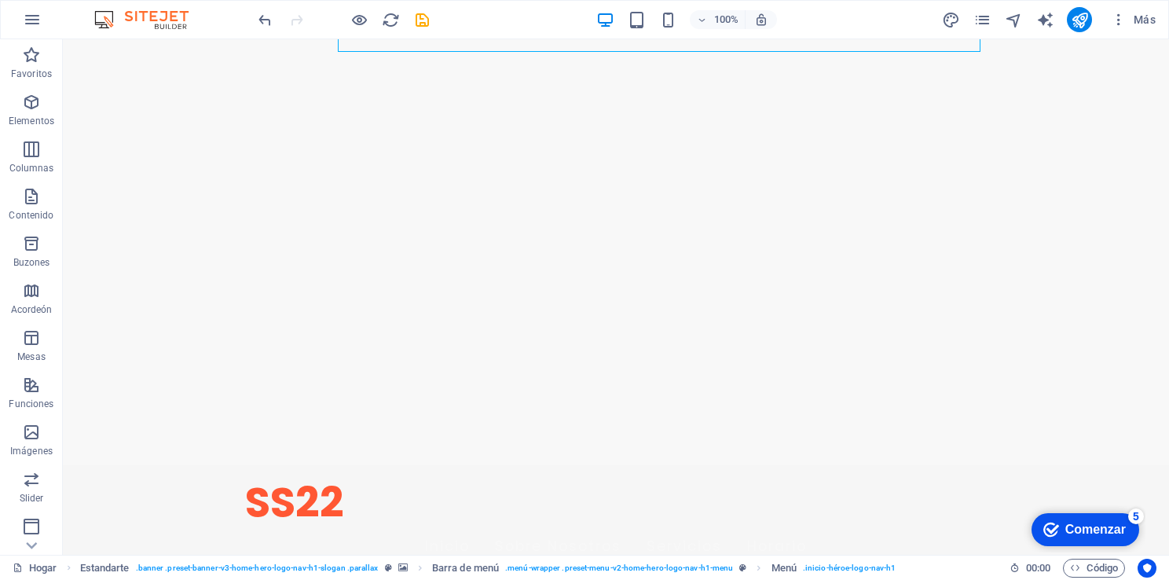
scroll to position [0, 0]
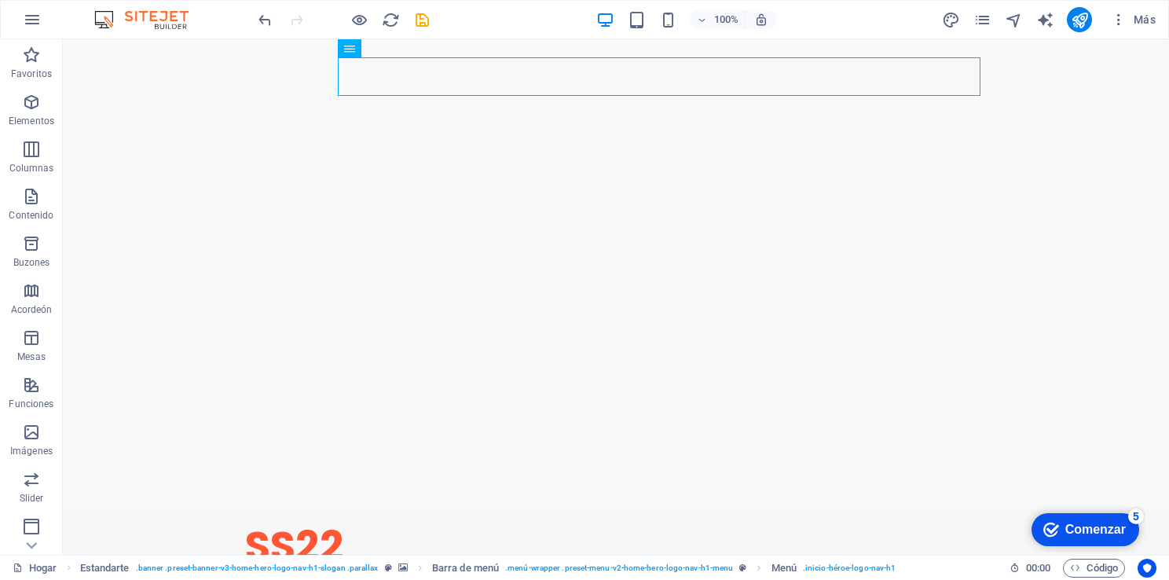
drag, startPoint x: 1163, startPoint y: 96, endPoint x: 1226, endPoint y: 76, distance: 65.9
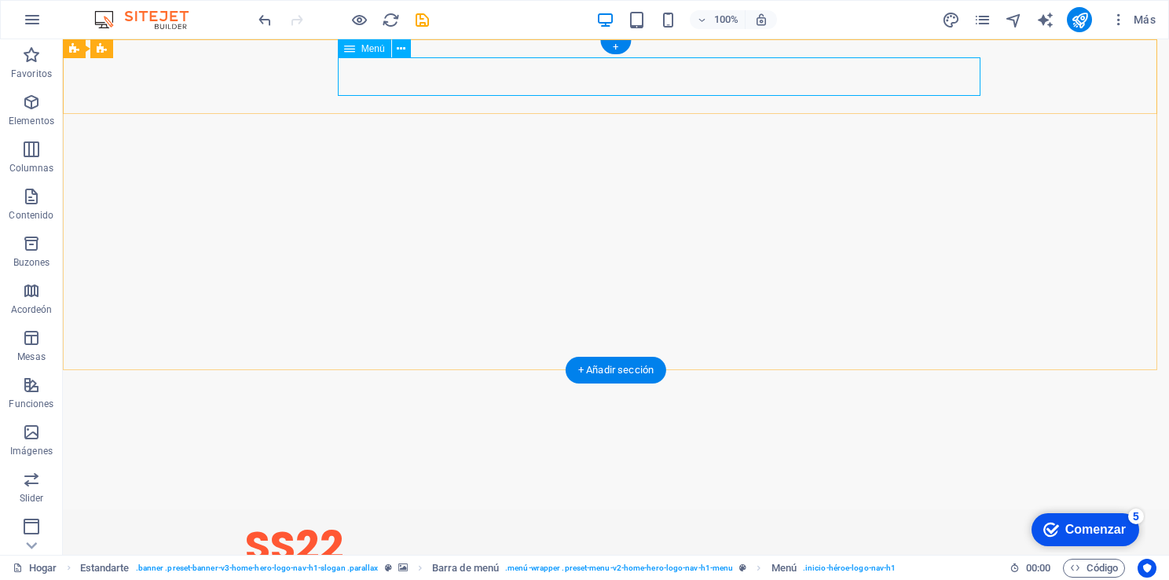
click at [731, 571] on nav "Inicio Sobre Nosotros Servicios Horario" at bounding box center [616, 590] width 742 height 39
select select
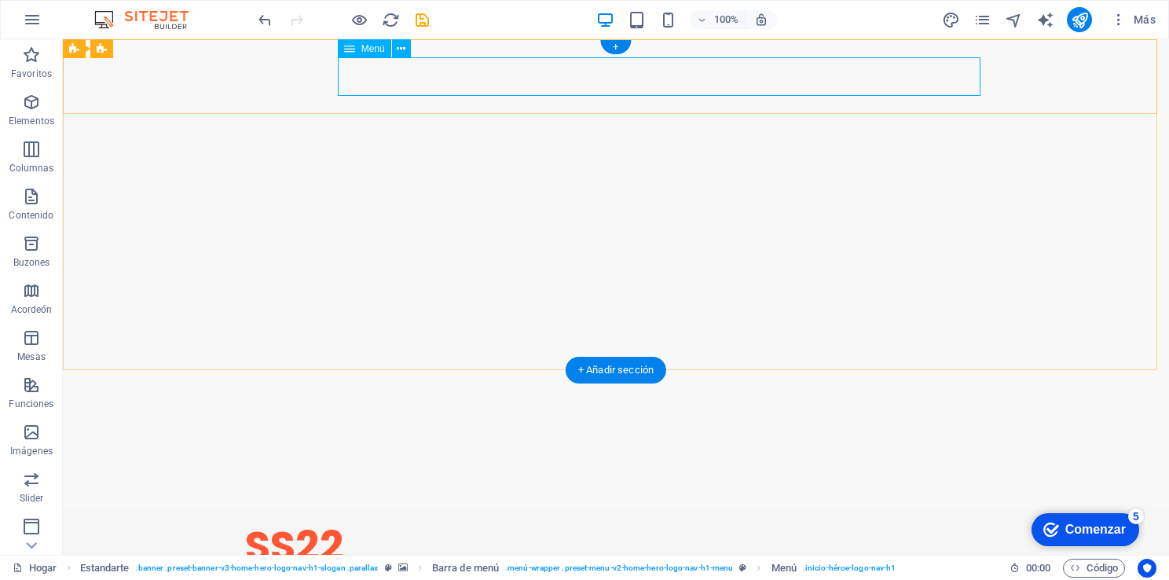
select select
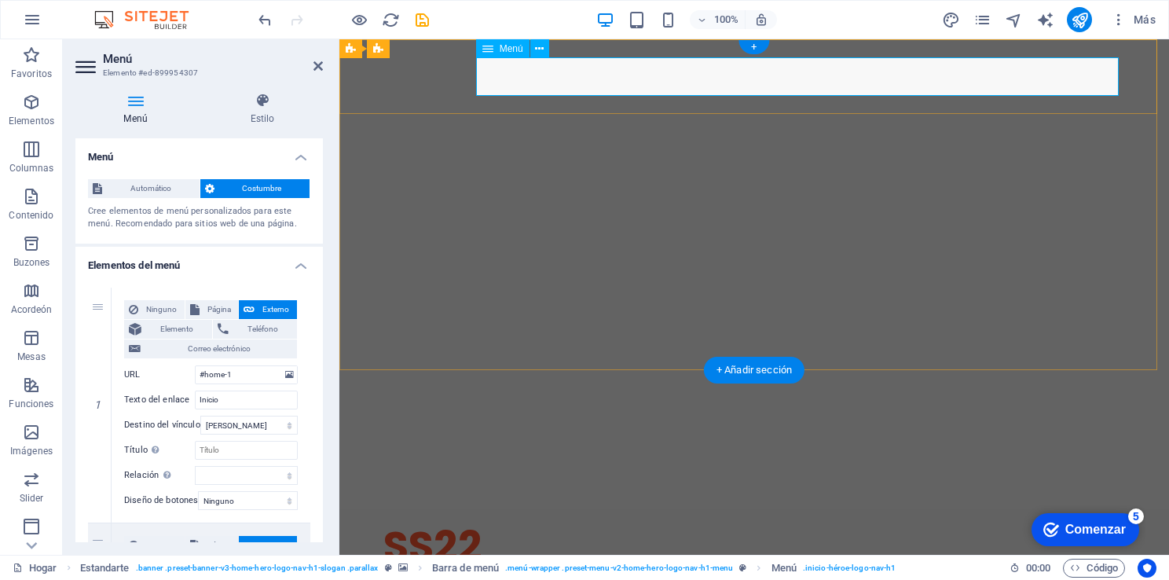
click at [849, 571] on nav "Inicio Sobre Nosotros Servicios Horario" at bounding box center [754, 590] width 742 height 39
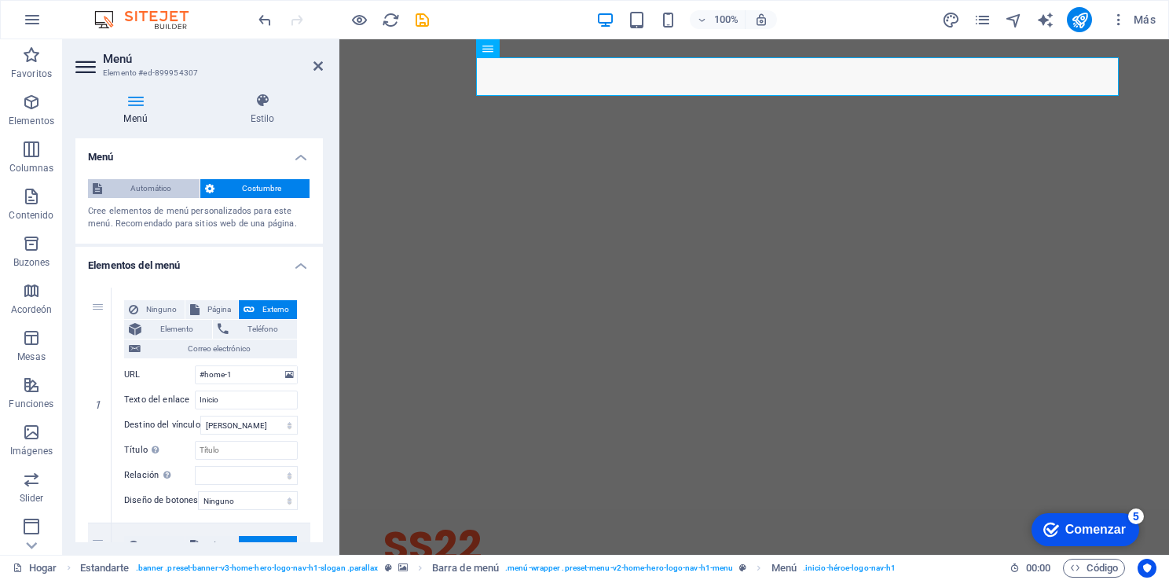
click at [181, 185] on span "Automático" at bounding box center [151, 188] width 88 height 19
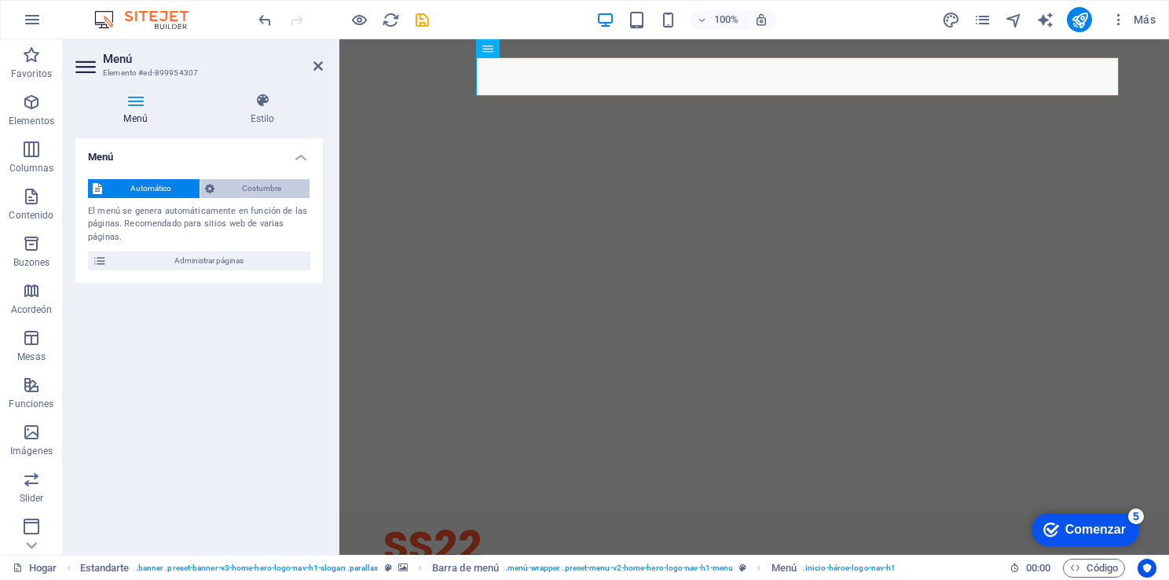
click at [223, 183] on span "Costumbre" at bounding box center [262, 188] width 86 height 19
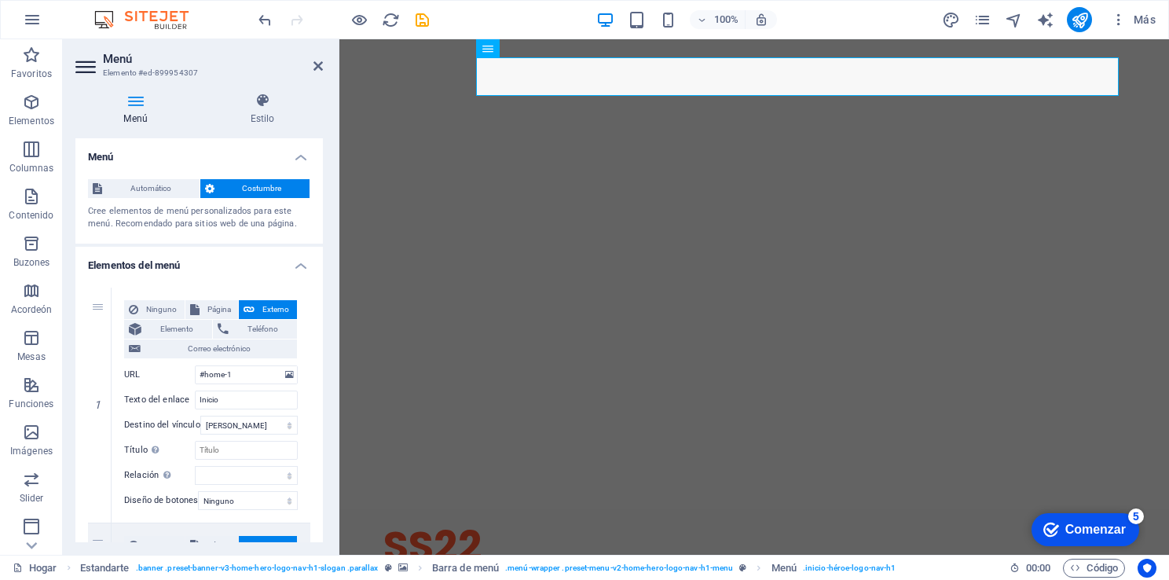
drag, startPoint x: 324, startPoint y: 189, endPoint x: 324, endPoint y: 206, distance: 16.5
click at [324, 206] on div "Menú Estilo Menú Automático Costumbre Cree elementos de menú personalizados par…" at bounding box center [199, 317] width 273 height 475
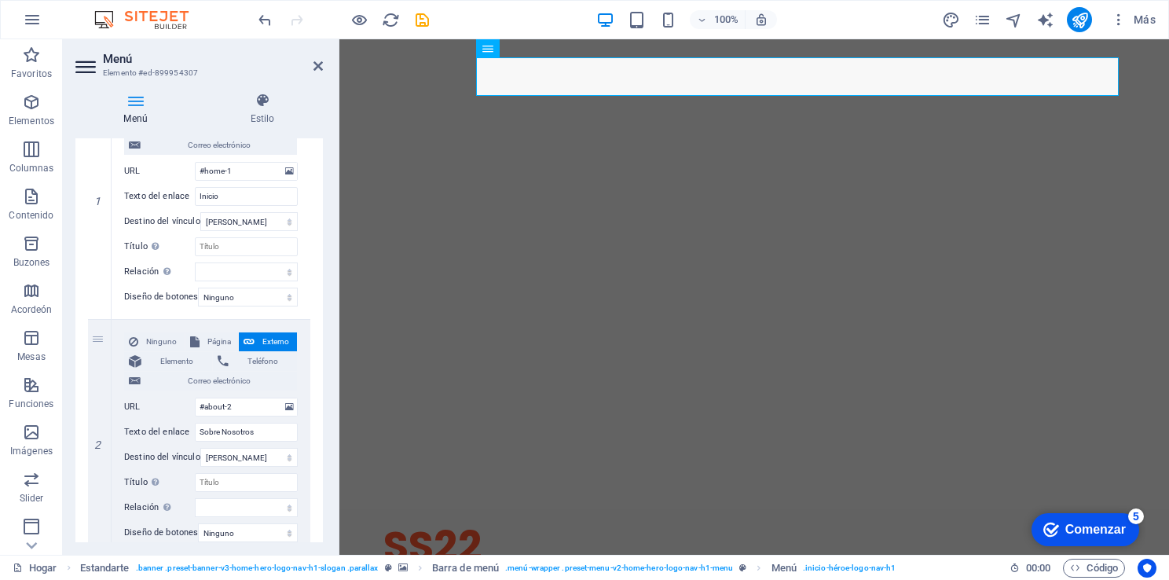
scroll to position [214, 0]
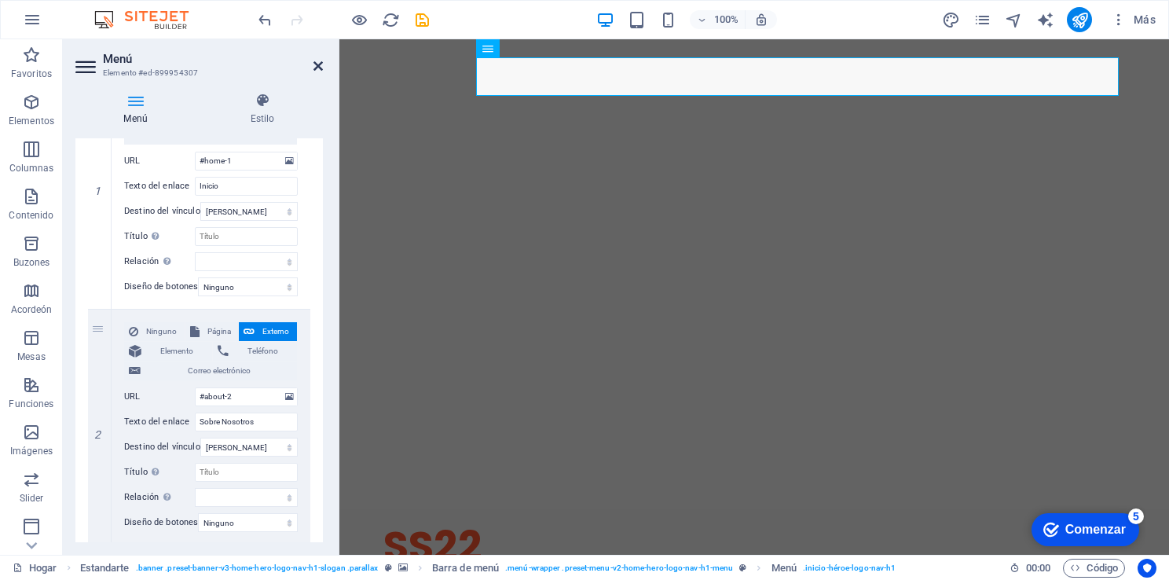
click at [321, 67] on icon at bounding box center [317, 66] width 9 height 13
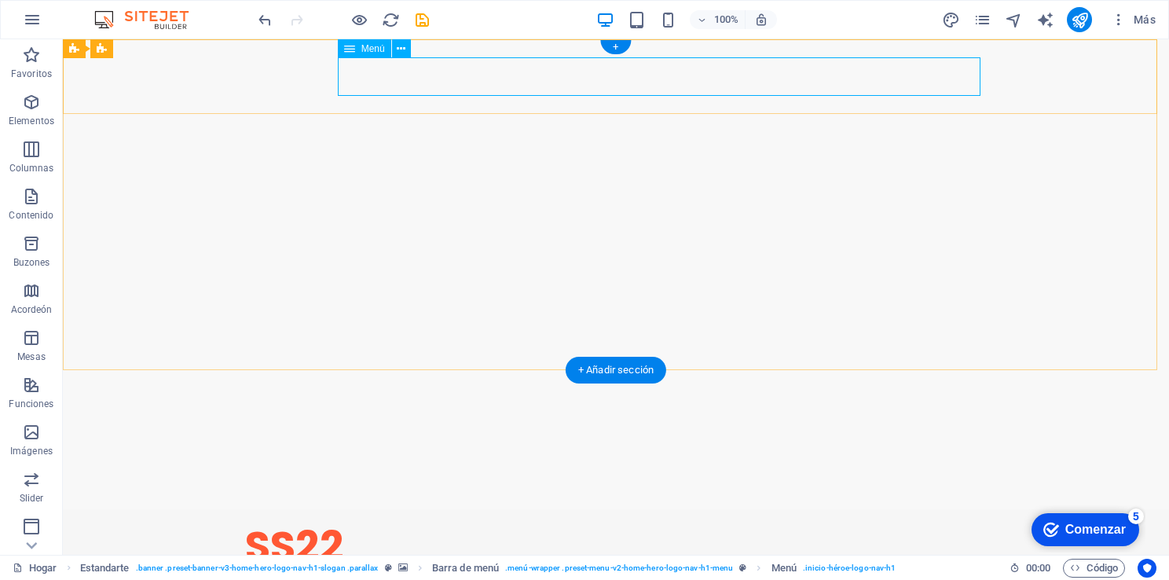
click at [728, 571] on nav "Inicio Sobre Nosotros Servicios Horario" at bounding box center [616, 590] width 742 height 39
select select
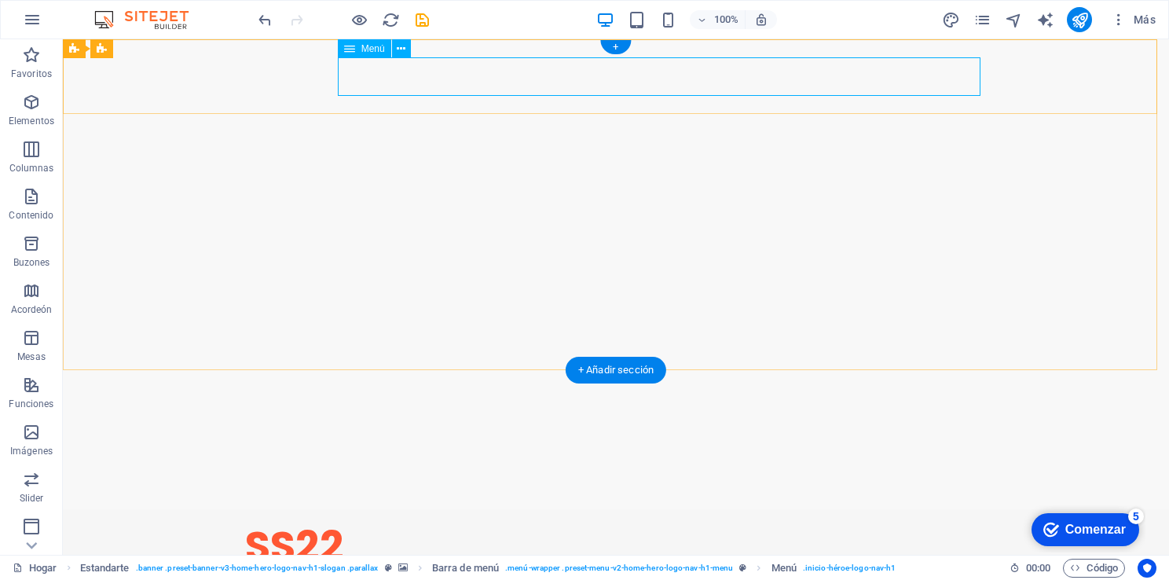
select select
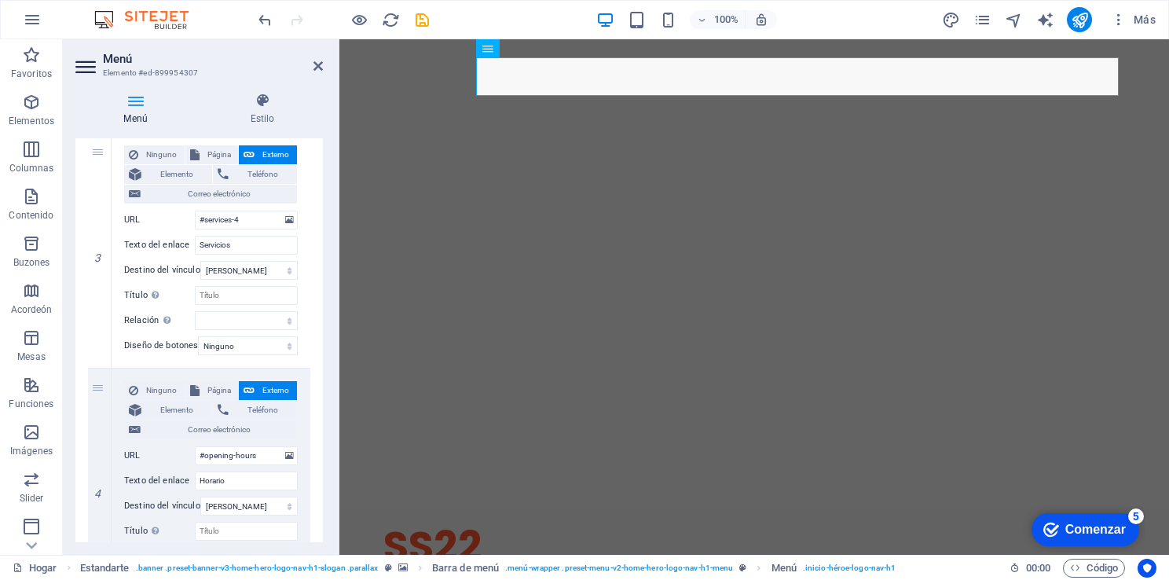
scroll to position [628, 0]
click at [245, 241] on input "Servicios" at bounding box center [246, 243] width 103 height 19
drag, startPoint x: 245, startPoint y: 241, endPoint x: 198, endPoint y: 241, distance: 47.1
click at [198, 241] on input "Servicios" at bounding box center [246, 243] width 103 height 19
type input "T"
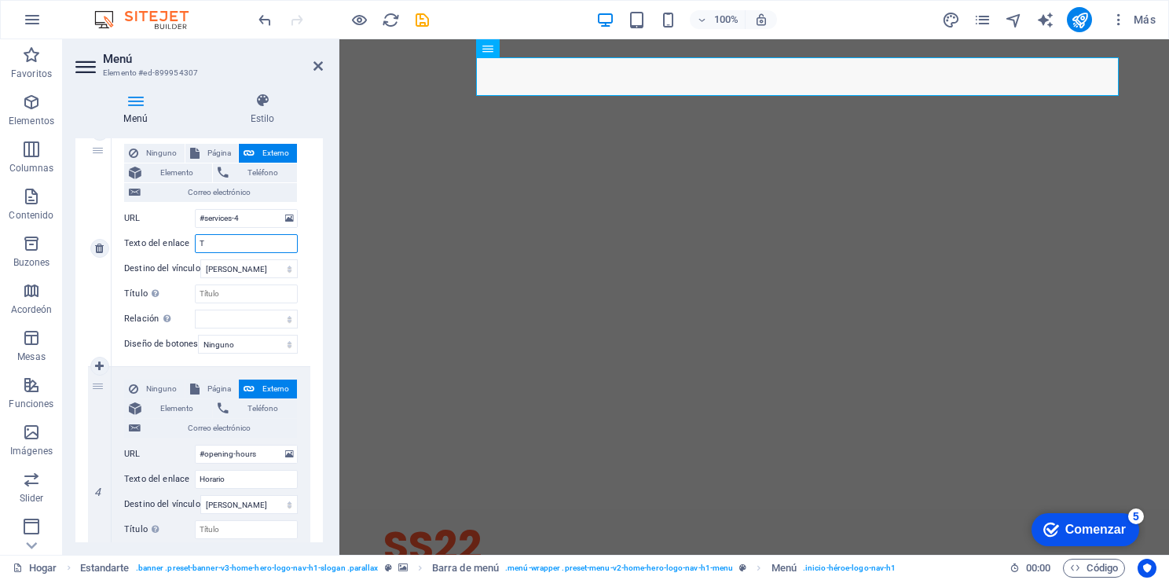
select select
type input "Tienda"
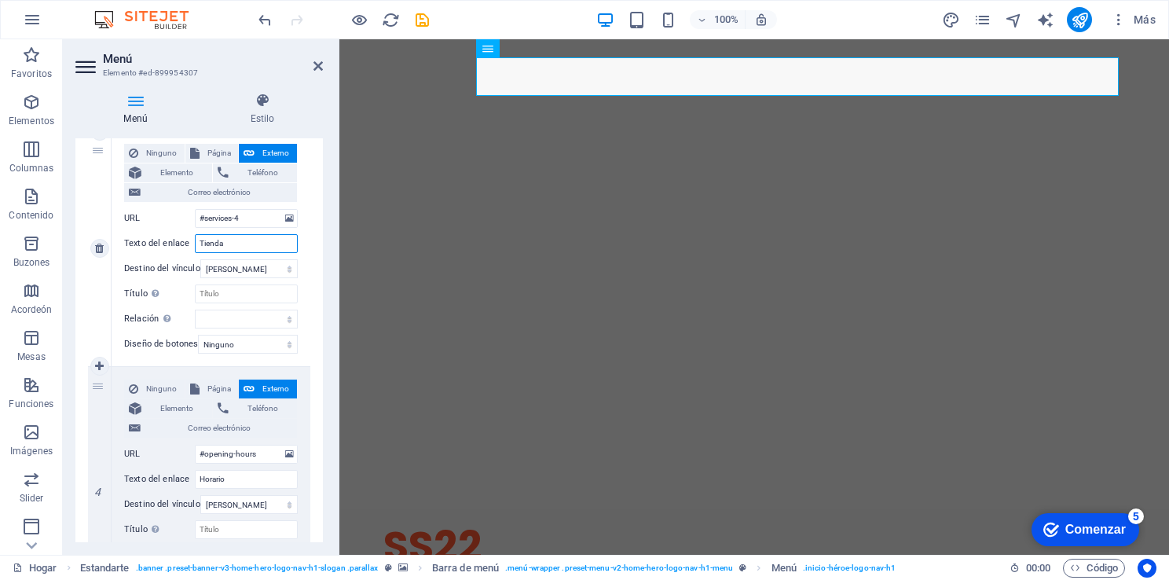
select select
type input "Tienda"
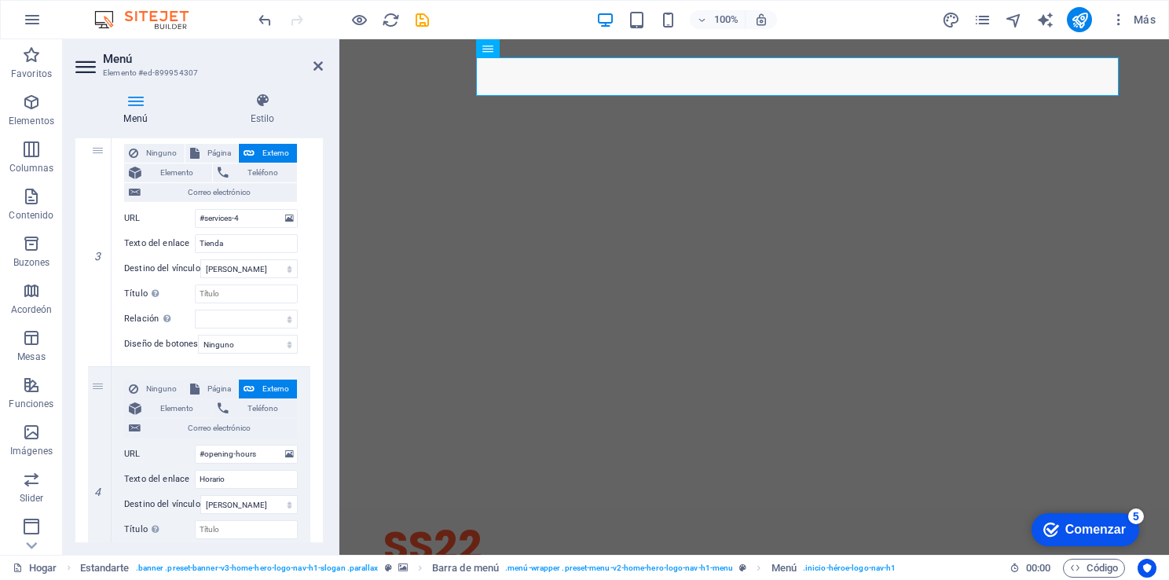
drag, startPoint x: 324, startPoint y: 379, endPoint x: 321, endPoint y: 388, distance: 9.9
click at [321, 388] on div "Menú Estilo Menú Automático Costumbre Cree elementos de menú personalizados par…" at bounding box center [199, 317] width 273 height 475
click at [320, 64] on icon at bounding box center [317, 66] width 9 height 13
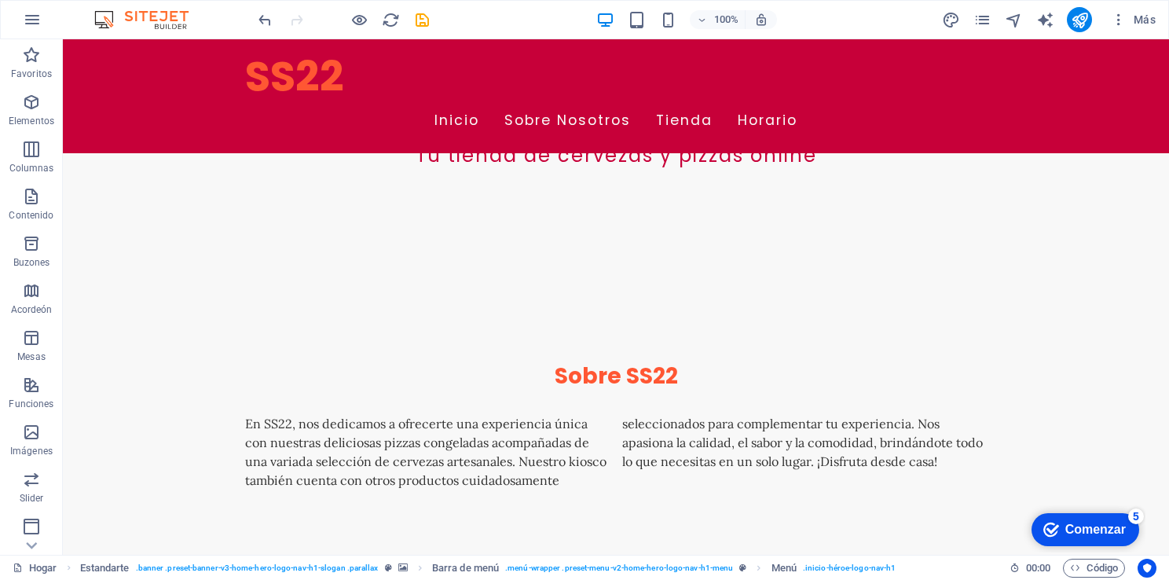
scroll to position [309, 0]
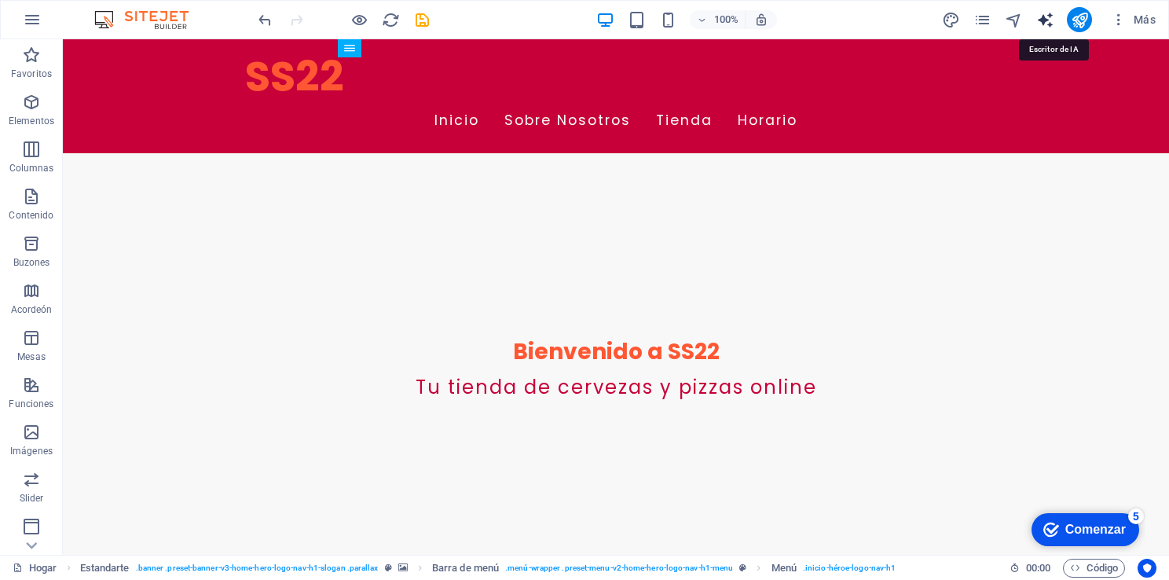
click at [1047, 17] on icon "text_generator" at bounding box center [1045, 20] width 18 height 18
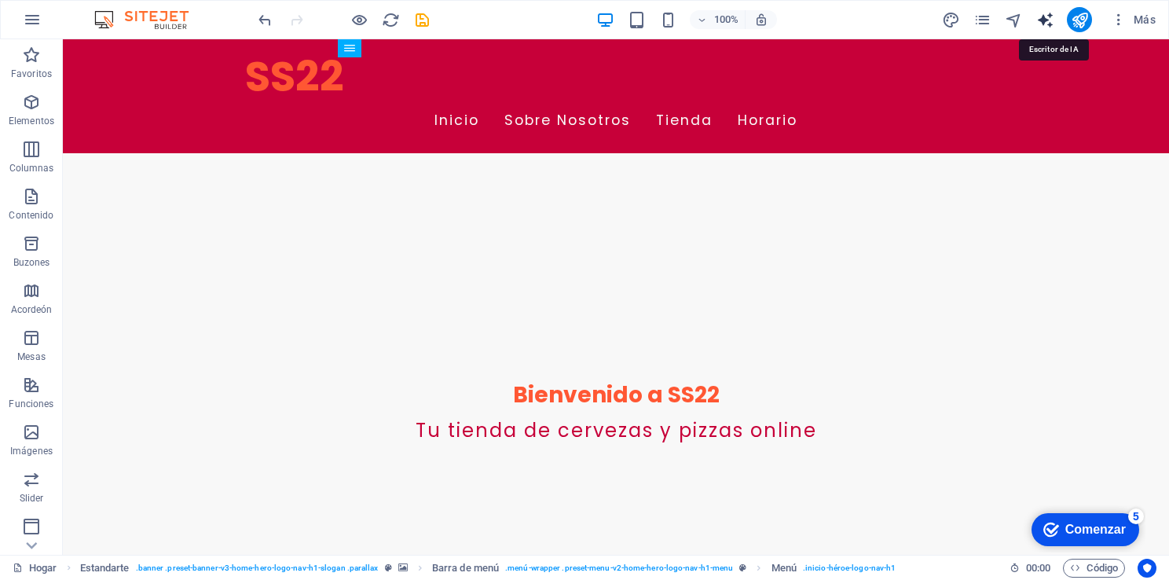
select select "English"
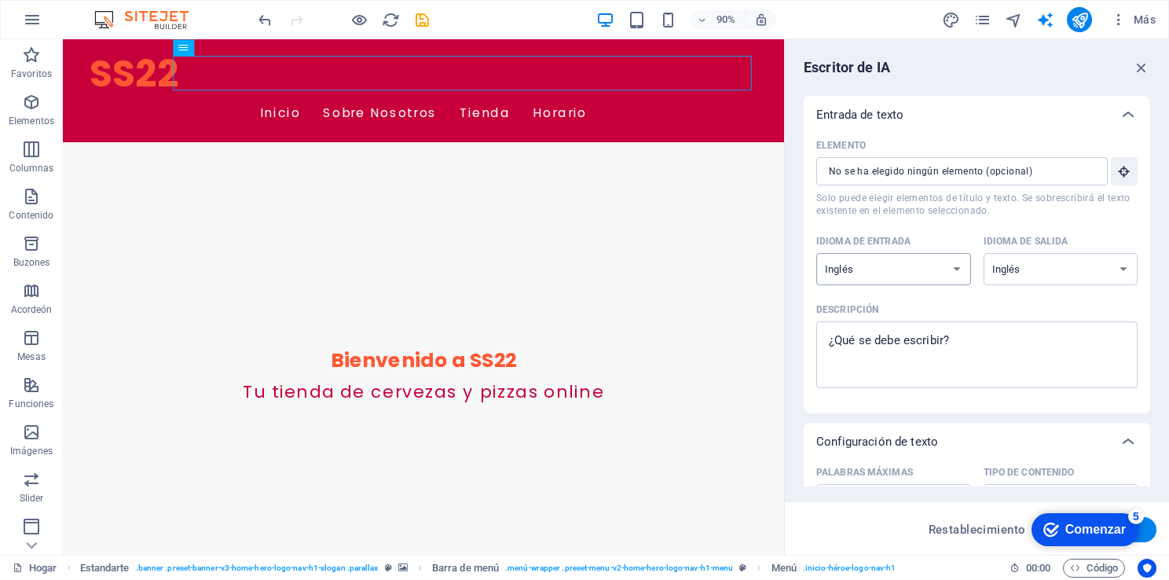
click at [955, 273] on select "Albanés Árabe [PERSON_NAME] Azerbaiyano [PERSON_NAME] Bielorruso Bengalí Bhojpu…" at bounding box center [893, 269] width 155 height 32
select select "Spanish"
click at [816, 253] on select "Albanés Árabe [PERSON_NAME] Azerbaiyano [PERSON_NAME] Bielorruso Bengalí Bhojpu…" at bounding box center [893, 269] width 155 height 32
click at [1083, 274] on select "Albanés Árabe [PERSON_NAME] Azerbaiyano [PERSON_NAME] Bielorruso Bengalí Bhojpu…" at bounding box center [1061, 269] width 155 height 32
select select "Spanish"
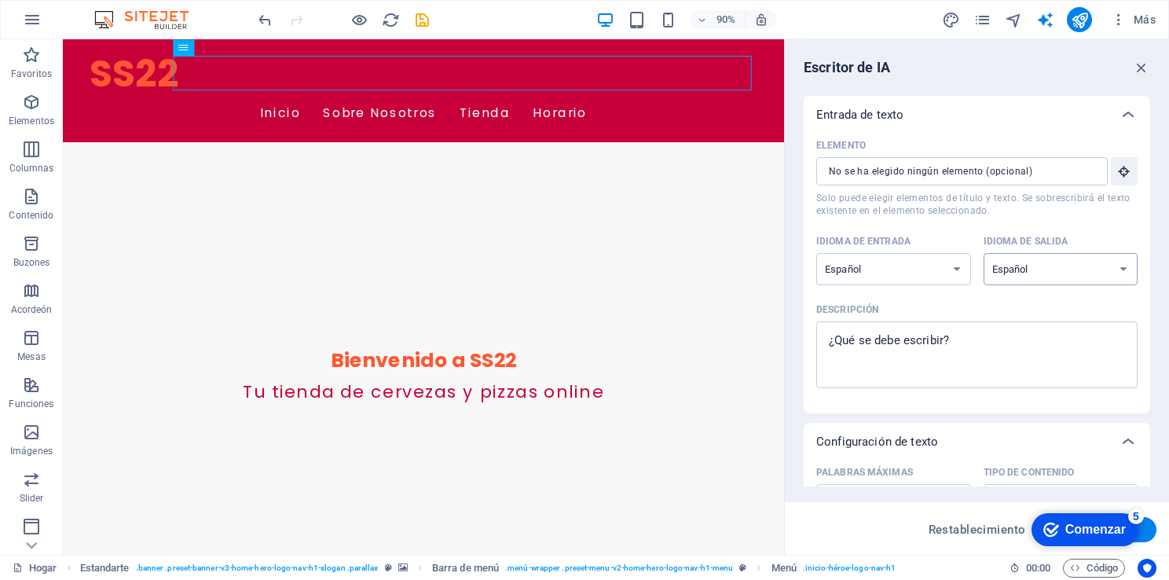
click at [984, 253] on select "Albanés Árabe [PERSON_NAME] Azerbaiyano [PERSON_NAME] Bielorruso Bengalí Bhojpu…" at bounding box center [1061, 269] width 155 height 32
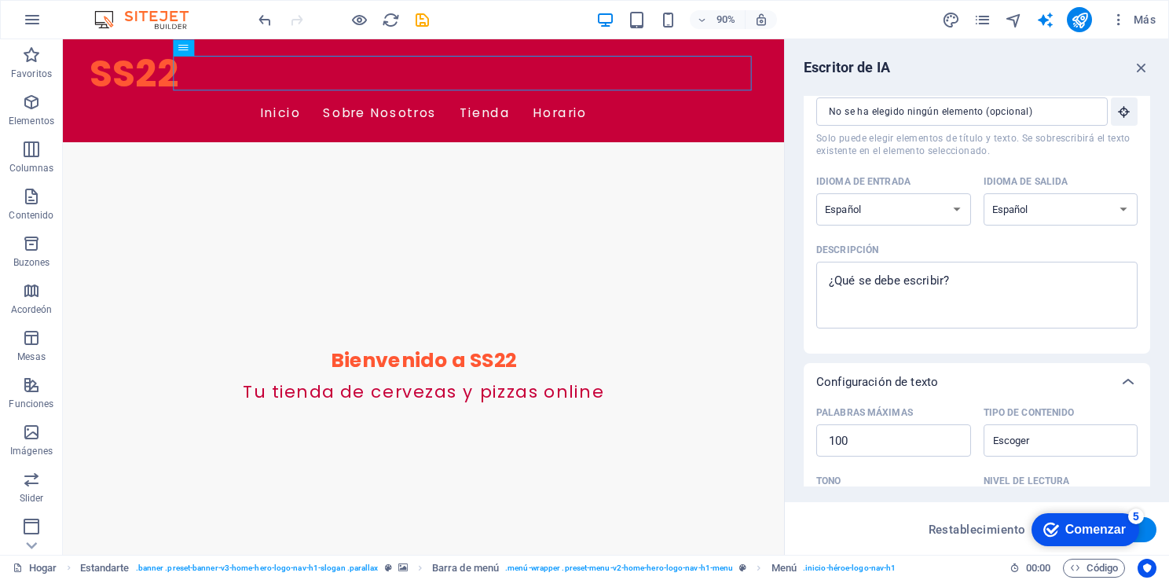
scroll to position [54, 0]
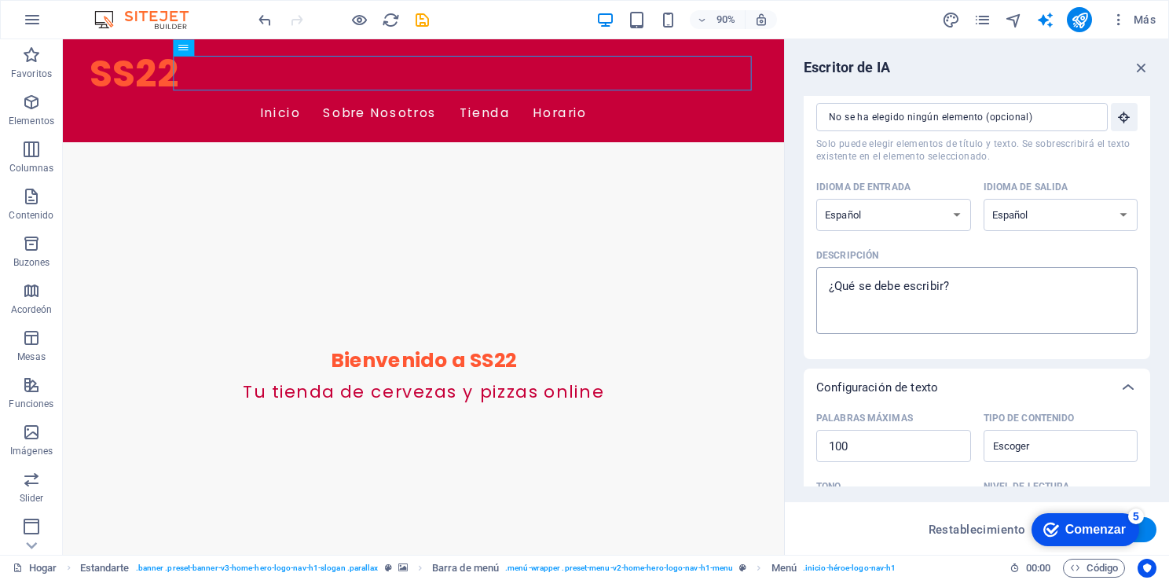
type textarea "x"
drag, startPoint x: 1017, startPoint y: 281, endPoint x: 849, endPoint y: 292, distance: 167.7
click at [849, 292] on textarea "Descripción x ​" at bounding box center [977, 300] width 306 height 51
type textarea "c"
type textarea "x"
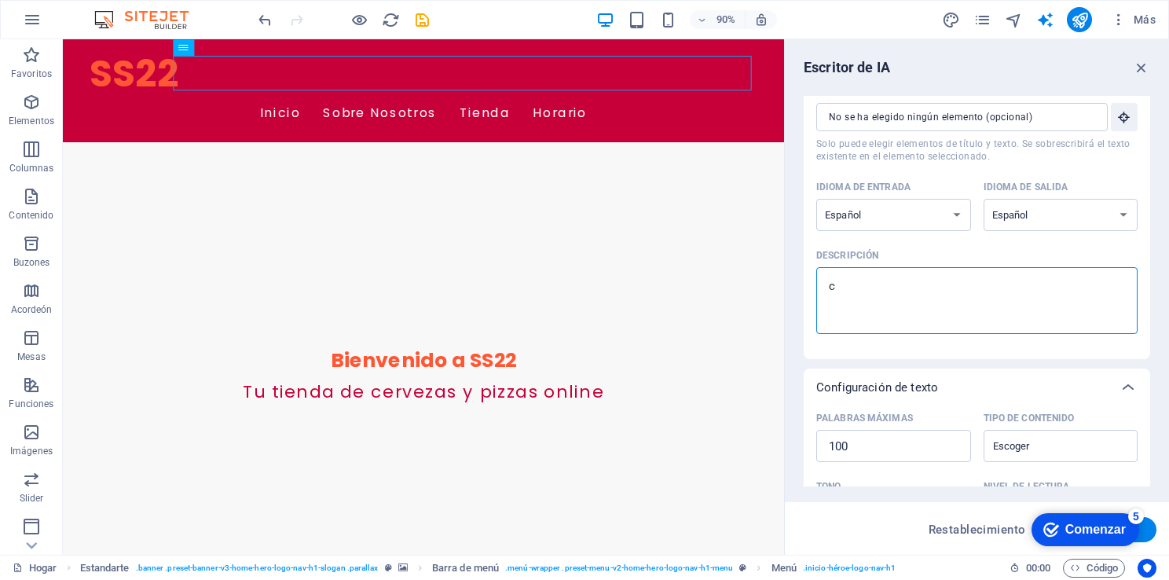
type textarea "co"
type textarea "x"
type textarea "com"
type textarea "x"
type textarea "como"
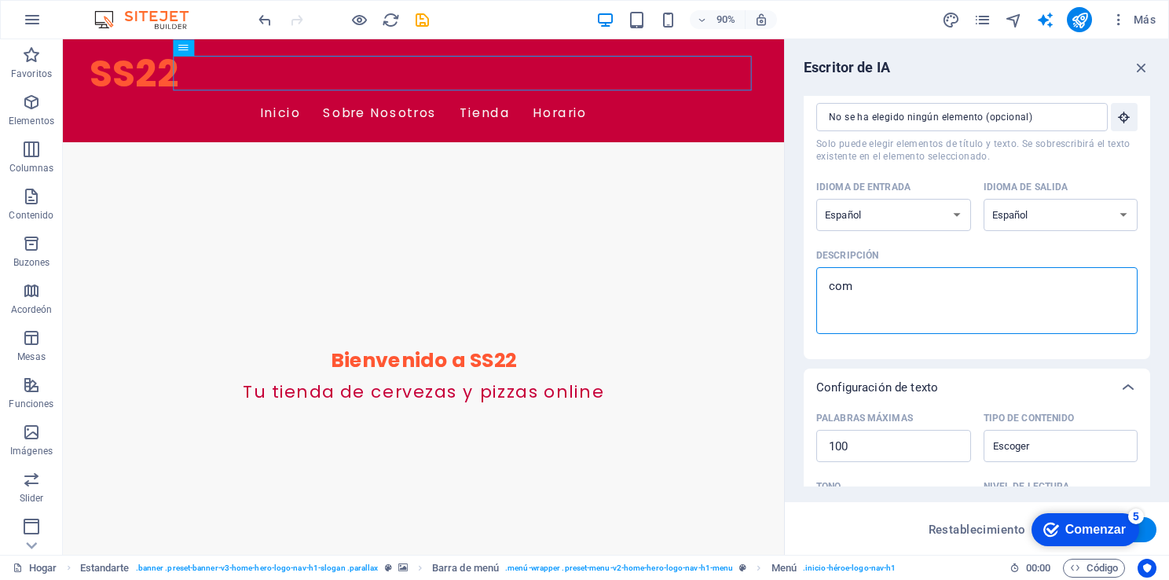
type textarea "x"
type textarea "como"
type textarea "x"
type textarea "como c"
type textarea "x"
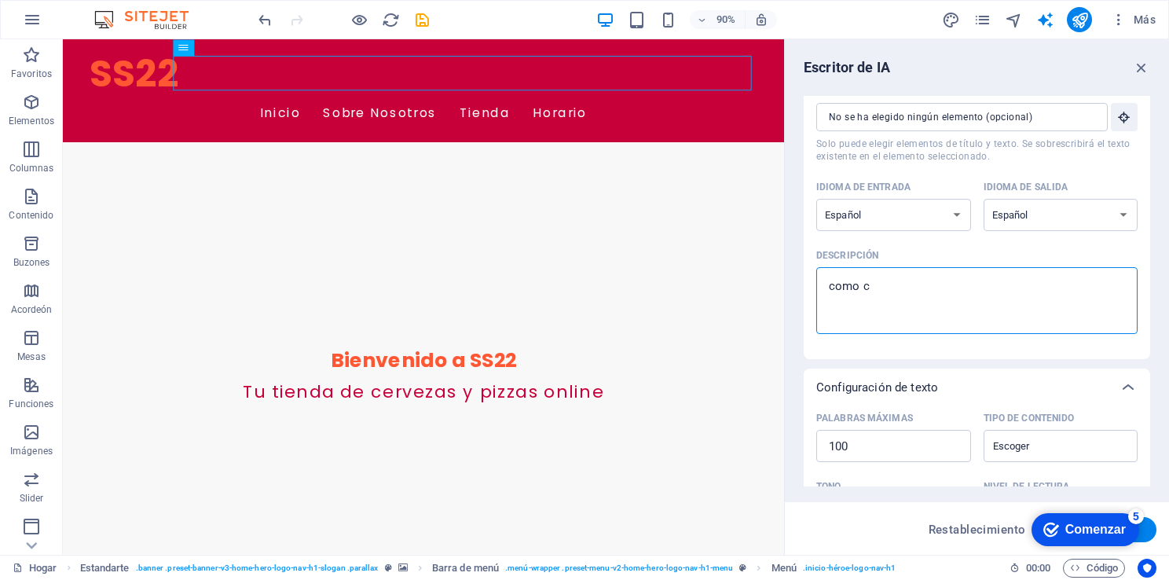
type textarea "como cr"
type textarea "x"
type textarea "como cre"
type textarea "x"
type textarea "como crea"
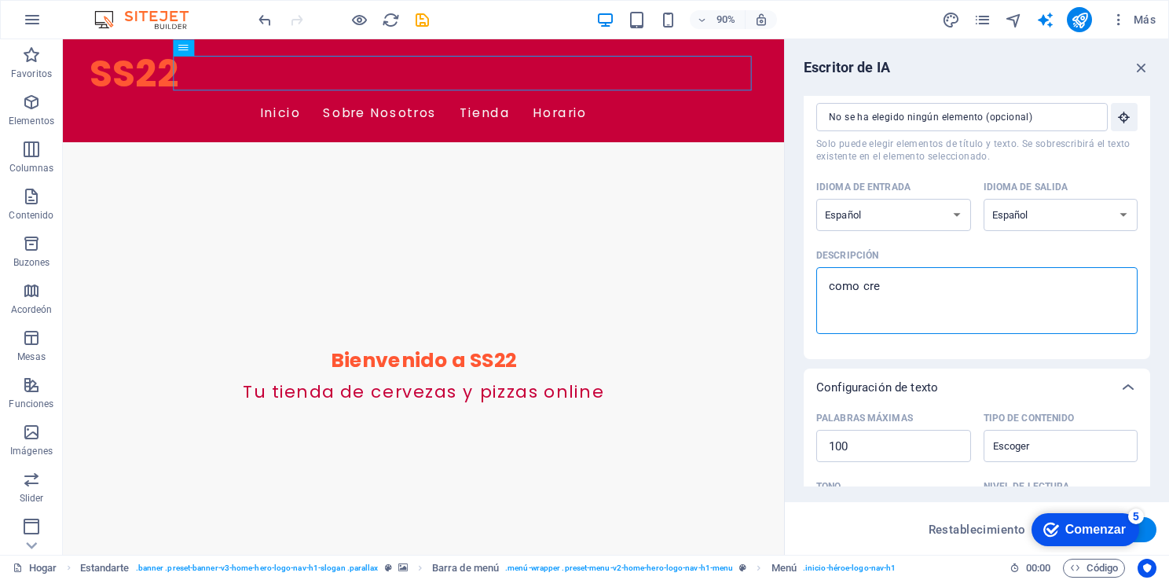
type textarea "x"
type textarea "como crear"
type textarea "x"
type textarea "como crear"
type textarea "x"
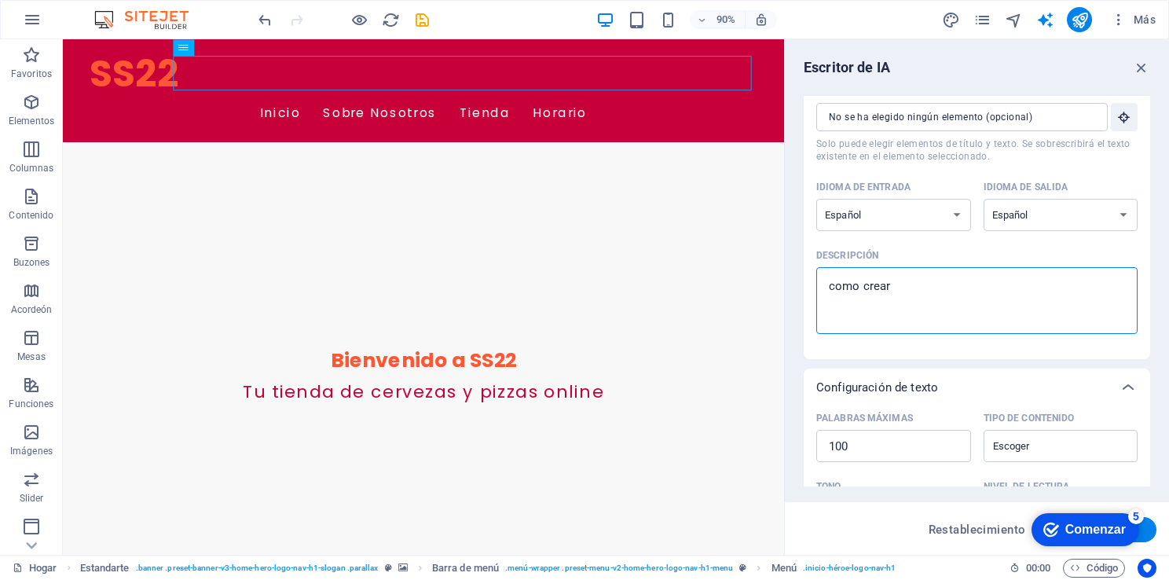
type textarea "como crear u"
type textarea "x"
type textarea "como crear un"
type textarea "x"
type textarea "como crear un"
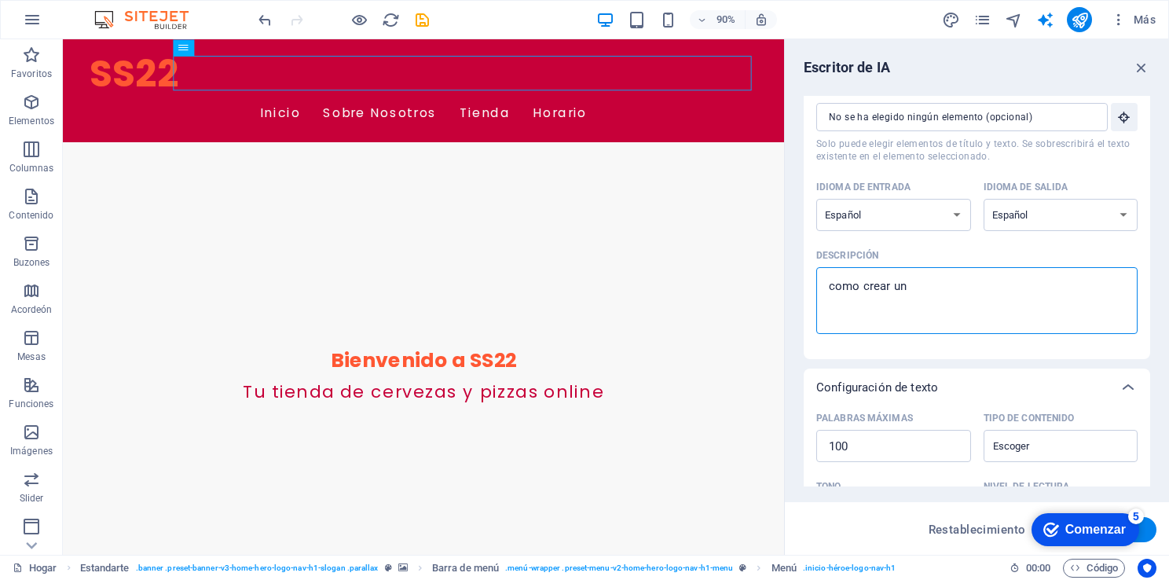
type textarea "x"
type textarea "como crear un a"
type textarea "x"
type textarea "como crear un ac"
type textarea "x"
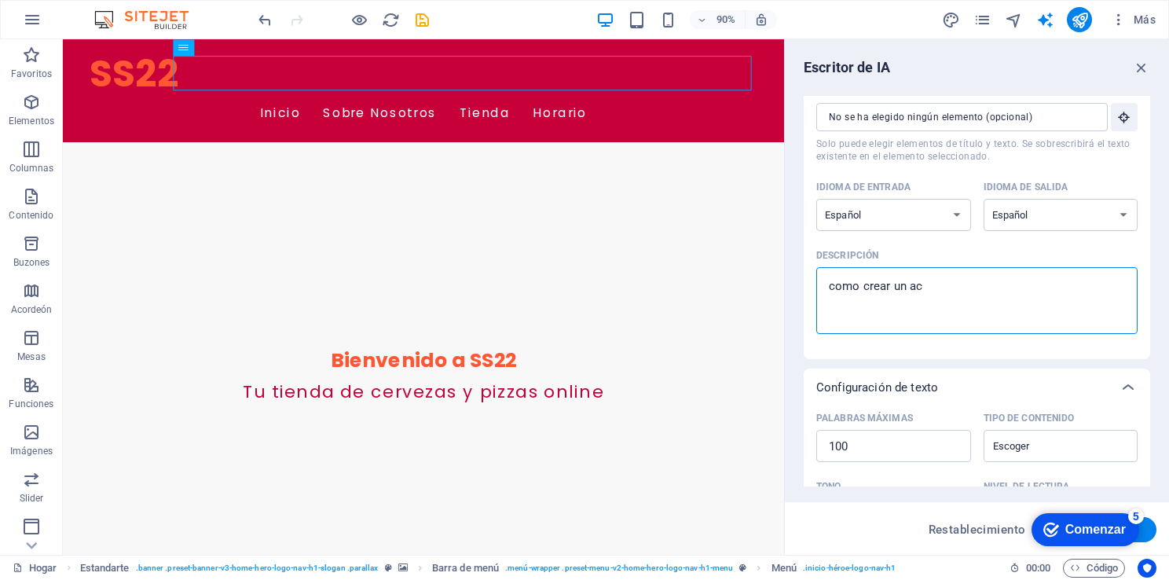
type textarea "como crear un acc"
type textarea "x"
type textarea "como crear un acce"
type textarea "x"
type textarea "como crear un acces"
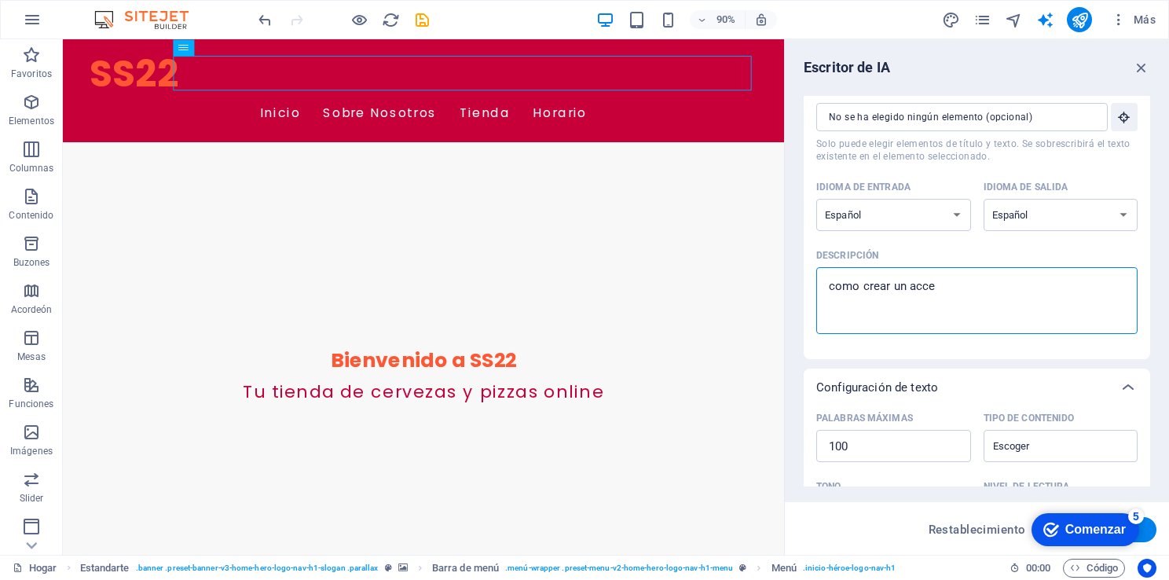
type textarea "x"
type textarea "como crear un acceso"
type textarea "x"
type textarea "como crear un acceso"
type textarea "x"
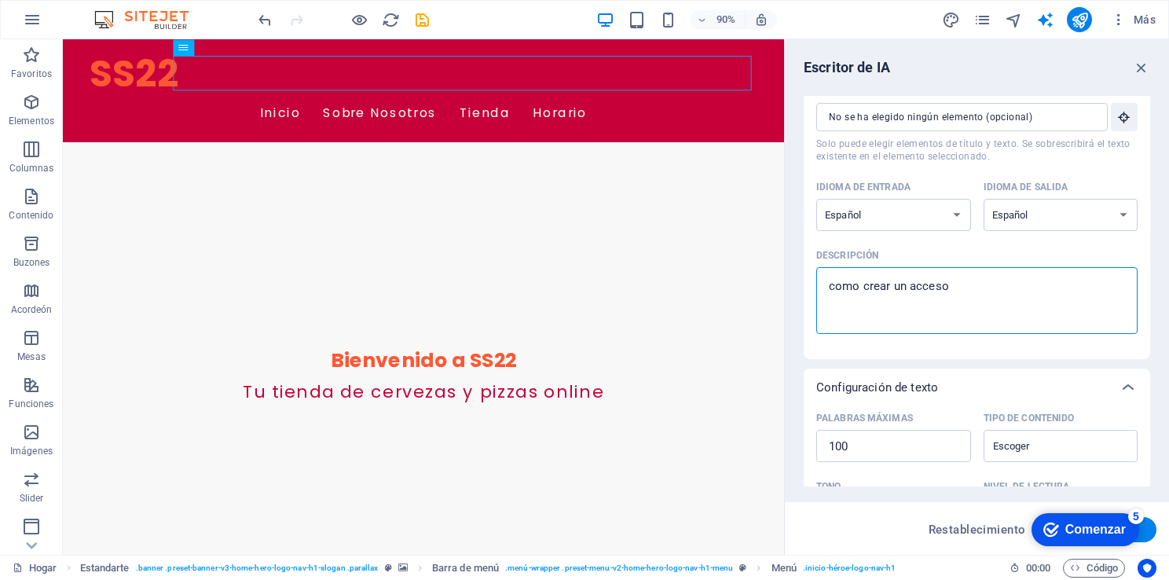
type textarea "como crear un acceso p"
type textarea "x"
type textarea "como crear un acceso pa"
type textarea "x"
type textarea "como crear un acceso par"
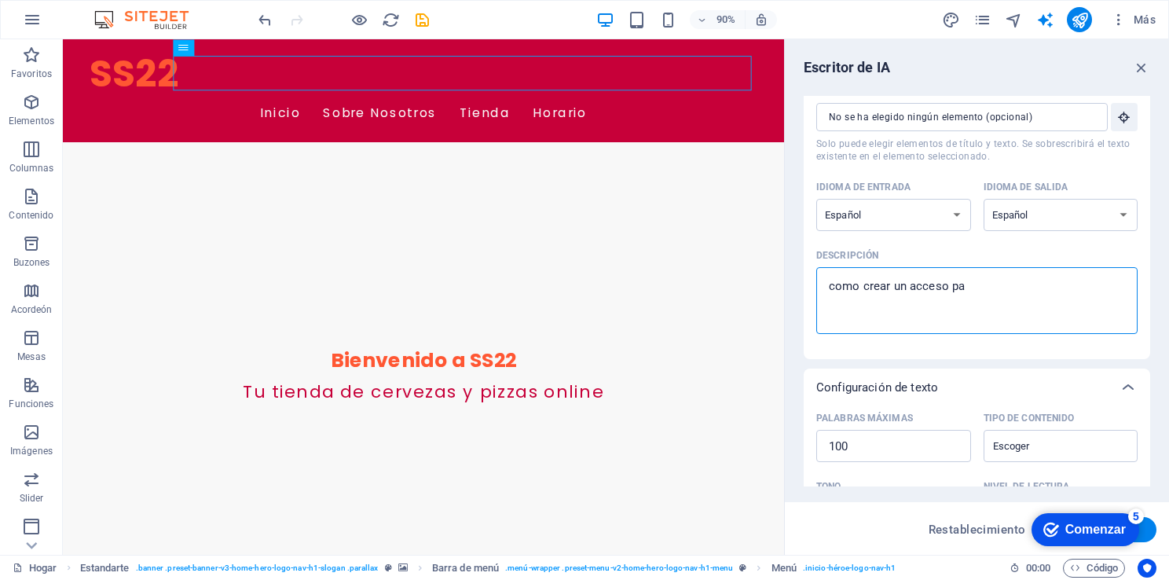
type textarea "x"
type textarea "como crear un acceso para"
type textarea "x"
type textarea "como crear un acceso par"
type textarea "x"
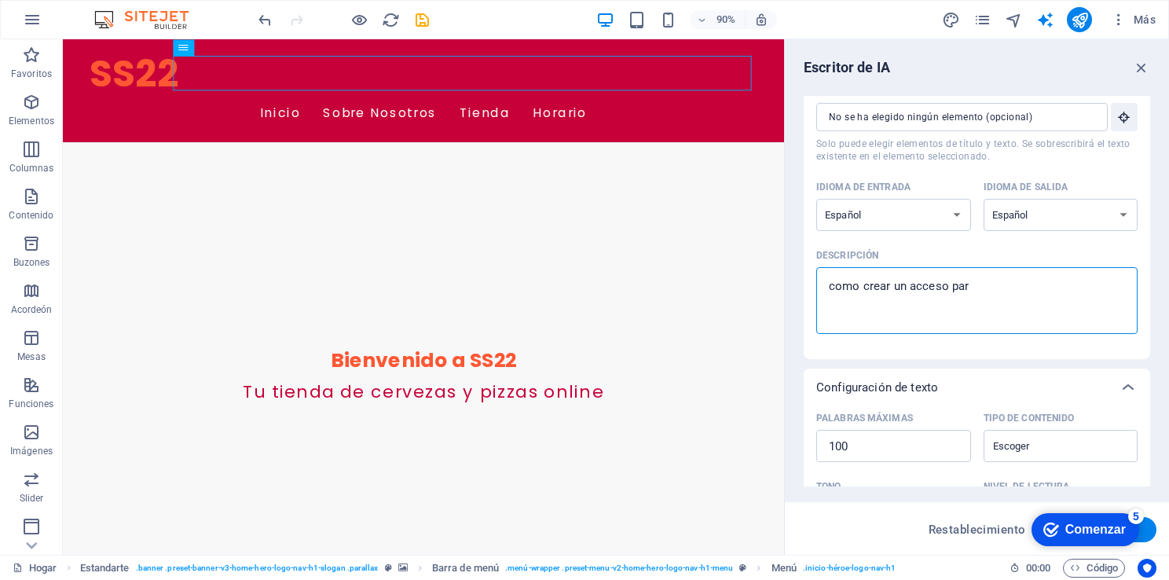
type textarea "como crear un acceso pa"
type textarea "x"
type textarea "como crear un acceso p"
type textarea "x"
type textarea "como crear un acceso"
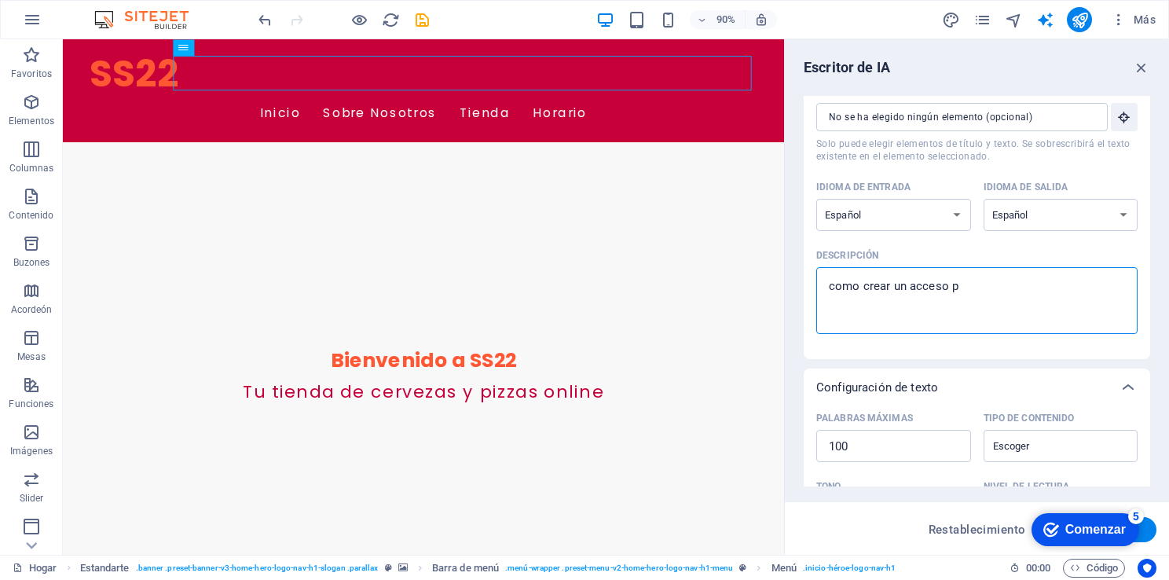
type textarea "x"
type textarea "como crear un acceso"
type textarea "x"
type textarea "como crear un acces"
type textarea "x"
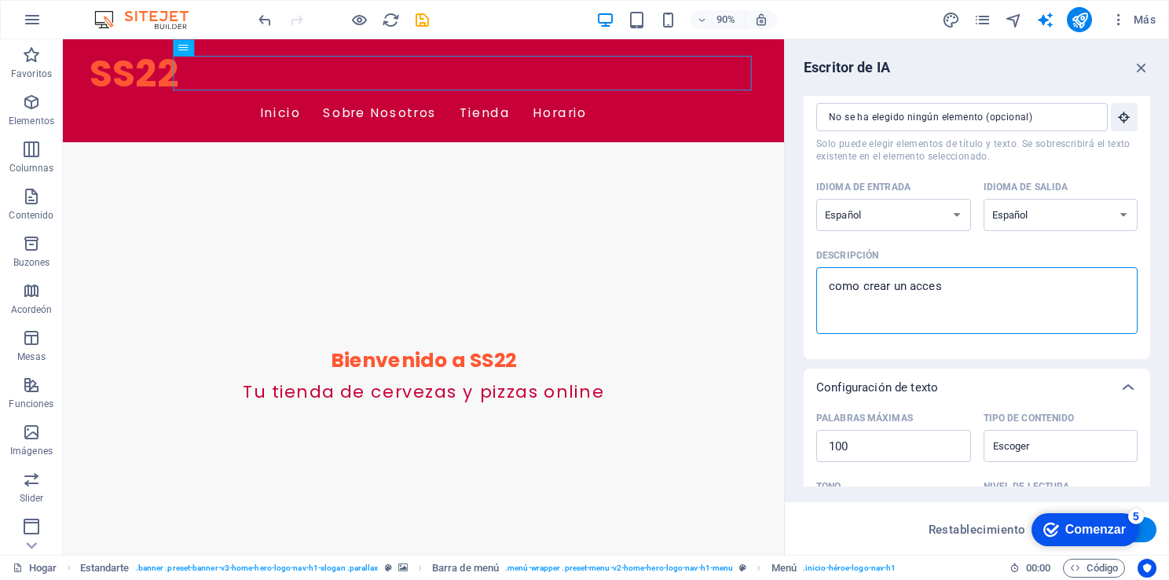
type textarea "como crear un acce"
type textarea "x"
type textarea "como crear un acc"
type textarea "x"
type textarea "como crear un ac"
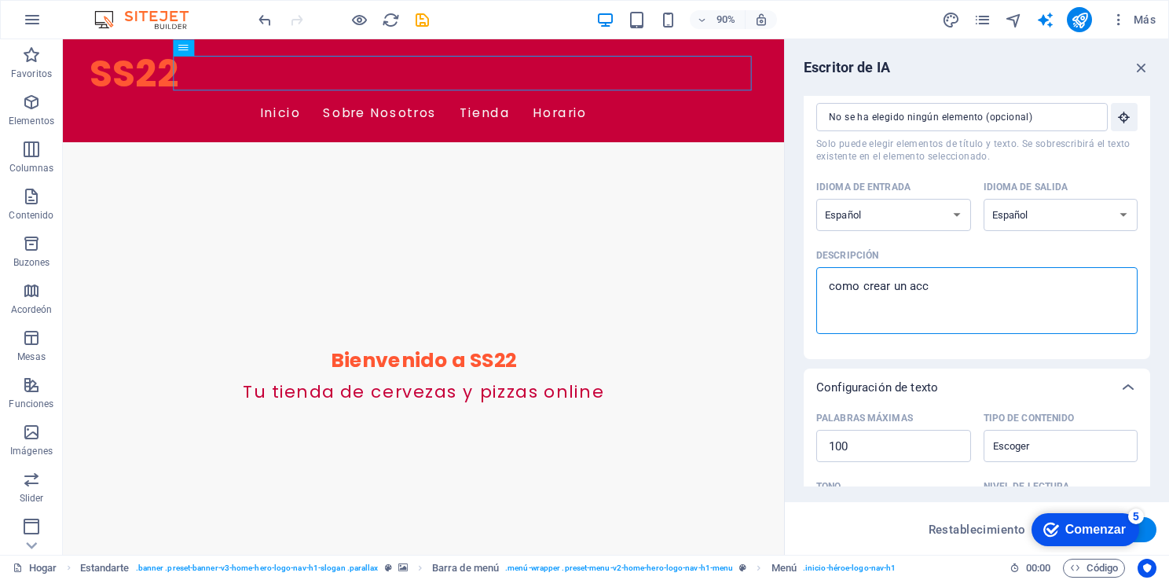
type textarea "x"
type textarea "como crear un a"
type textarea "x"
type textarea "como crear un"
type textarea "x"
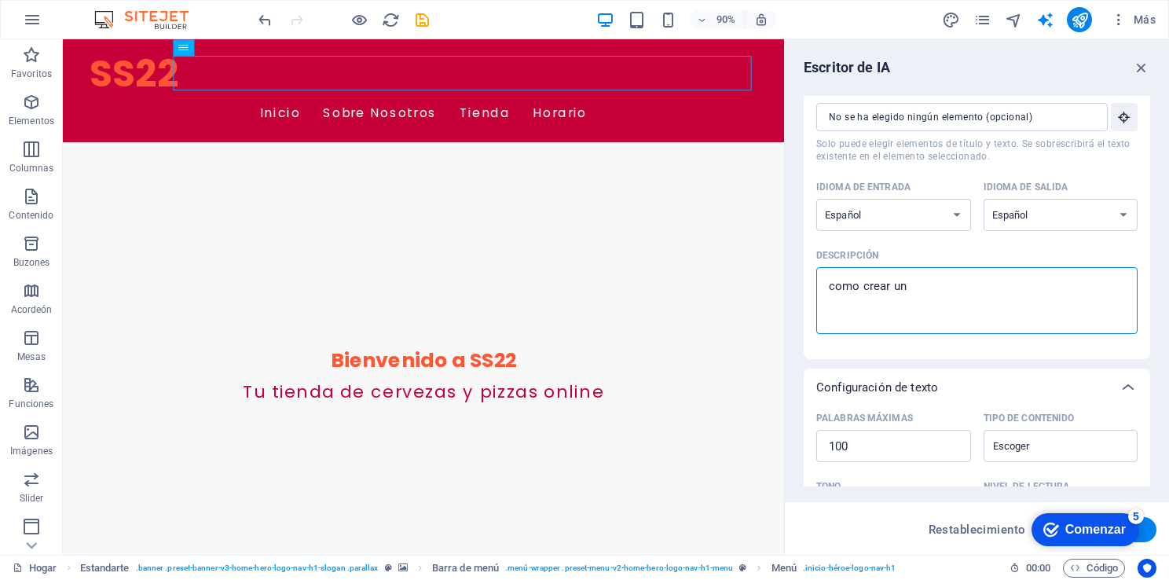
type textarea "como crear un"
type textarea "x"
type textarea "como crear u"
type textarea "x"
type textarea "como crear"
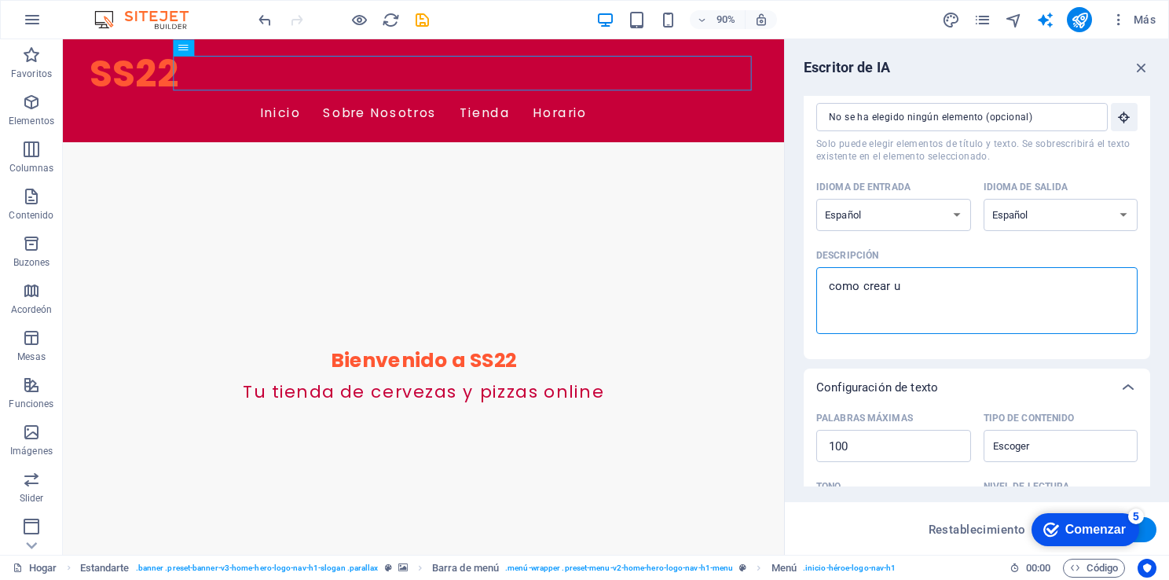
type textarea "x"
type textarea "como crear"
type textarea "x"
type textarea "como crea"
type textarea "x"
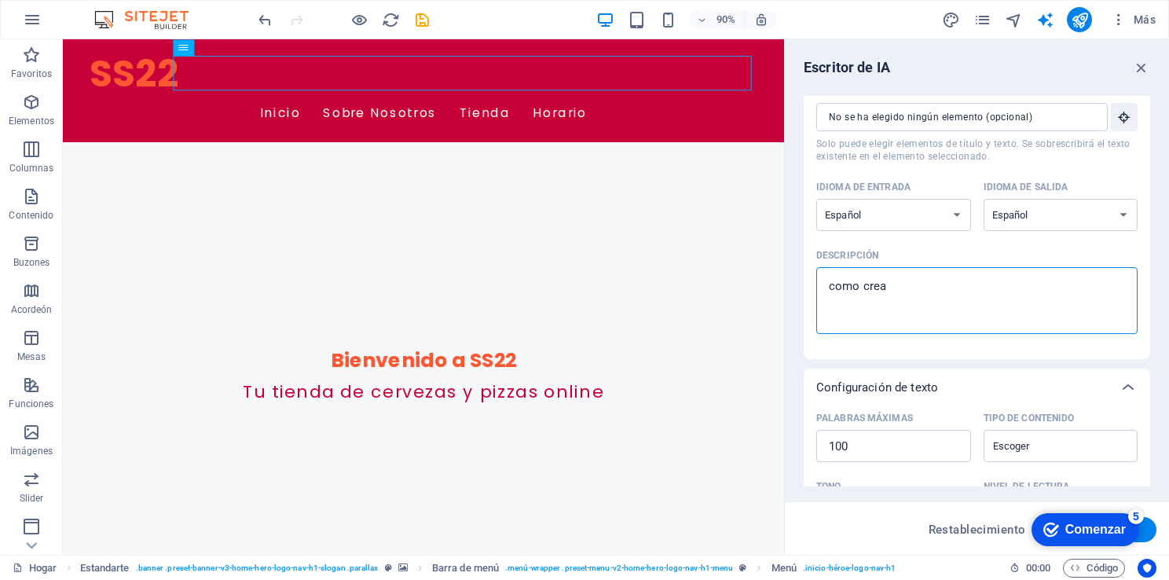
type textarea "como cre"
type textarea "x"
type textarea "como cr"
type textarea "x"
type textarea "como c"
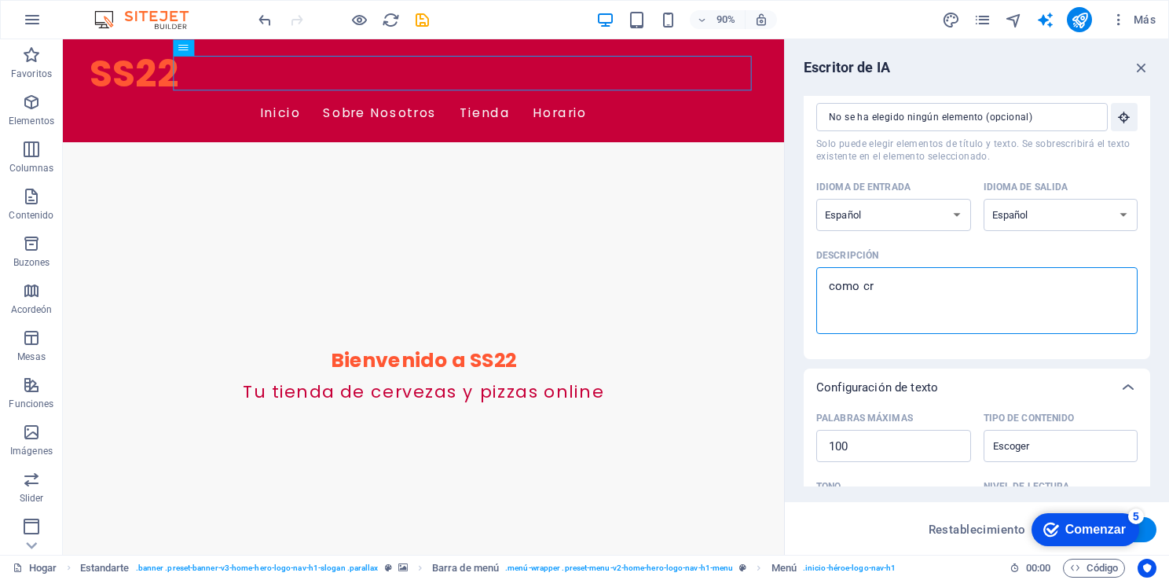
type textarea "x"
type textarea "como"
type textarea "x"
type textarea "como"
type textarea "x"
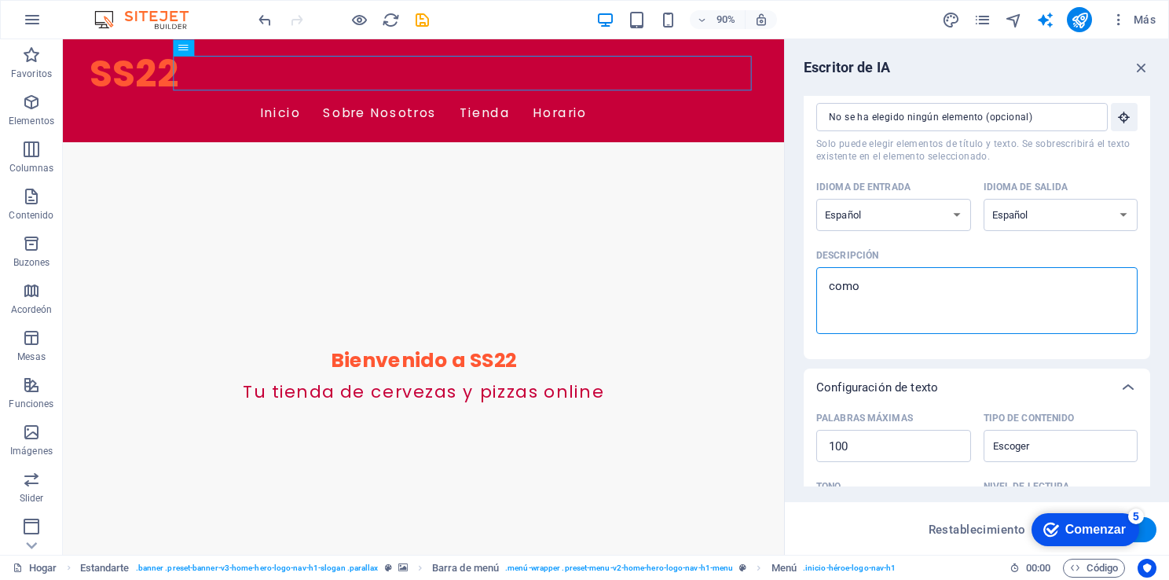
type textarea "com"
type textarea "x"
type textarea "co"
type textarea "x"
type textarea "c"
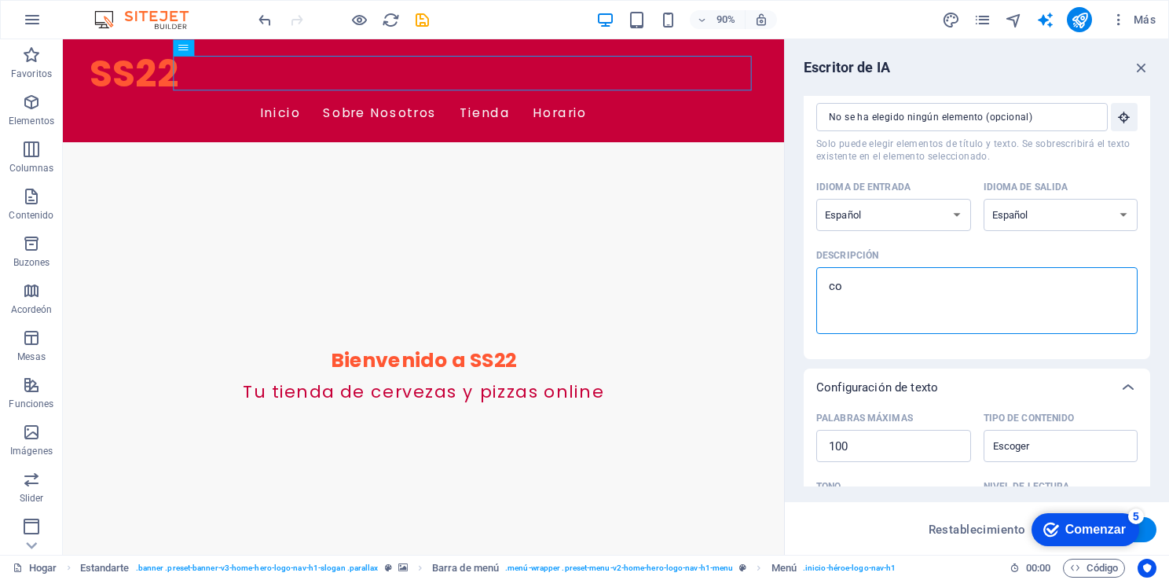
type textarea "x"
click at [1137, 68] on icon "button" at bounding box center [1141, 67] width 17 height 17
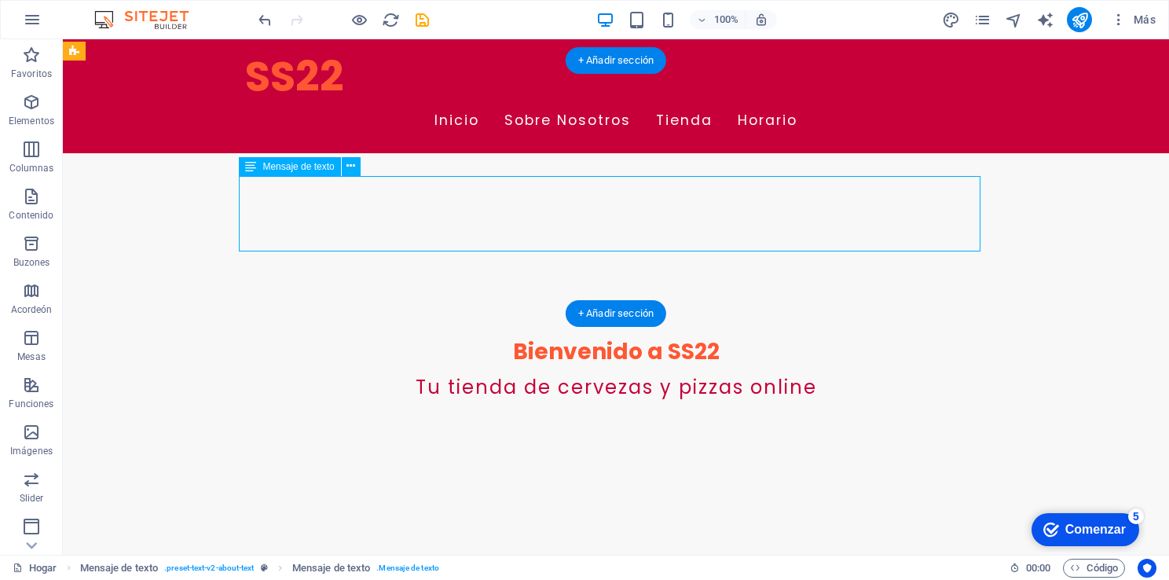
click at [289, 167] on span "Mensaje de texto" at bounding box center [297, 166] width 71 height 9
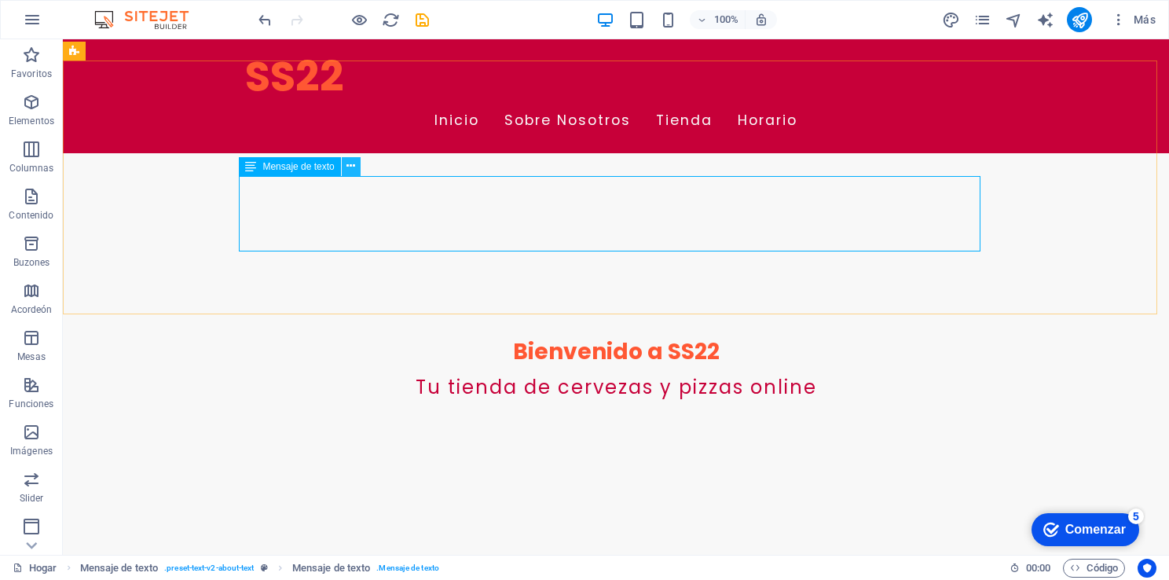
click at [350, 170] on icon at bounding box center [350, 166] width 9 height 16
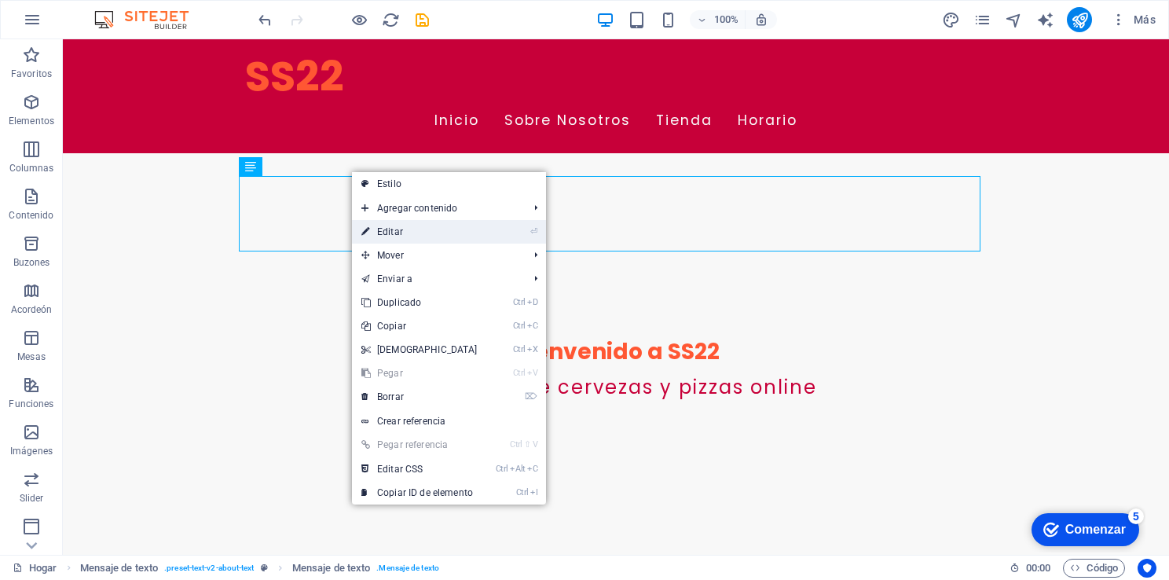
click at [438, 237] on link "⏎ Editar" at bounding box center [419, 232] width 135 height 24
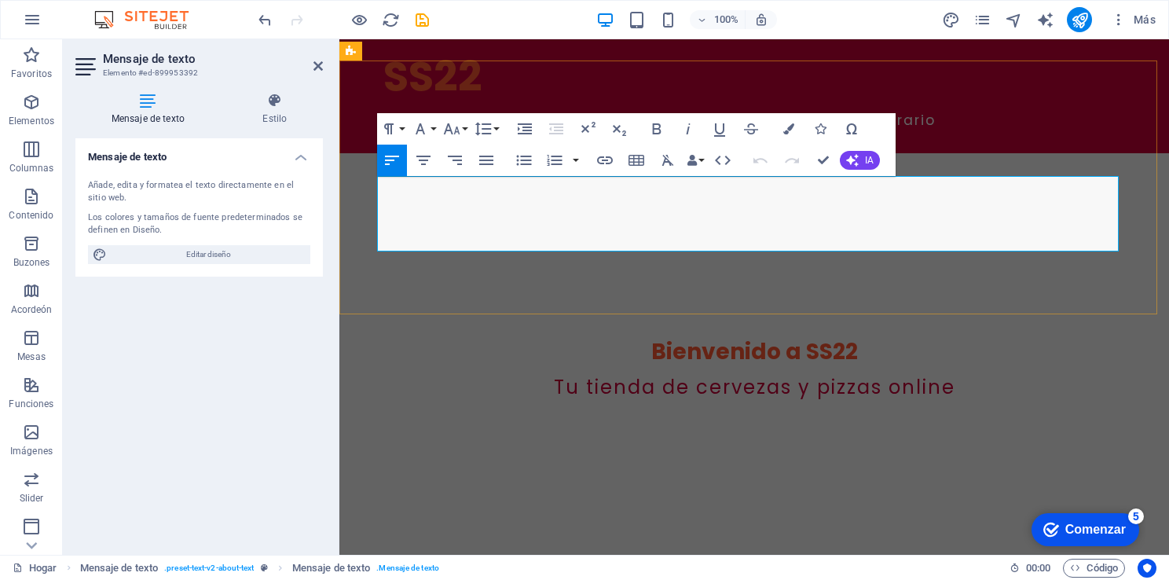
drag, startPoint x: 702, startPoint y: 237, endPoint x: 377, endPoint y: 174, distance: 330.7
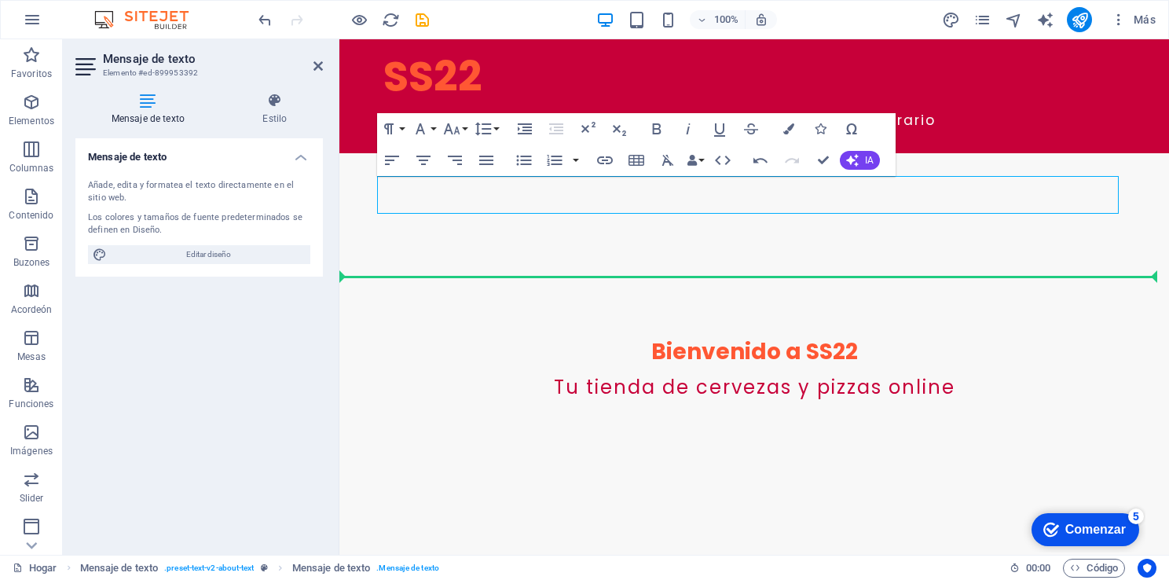
drag, startPoint x: 783, startPoint y: 207, endPoint x: 662, endPoint y: 240, distance: 125.4
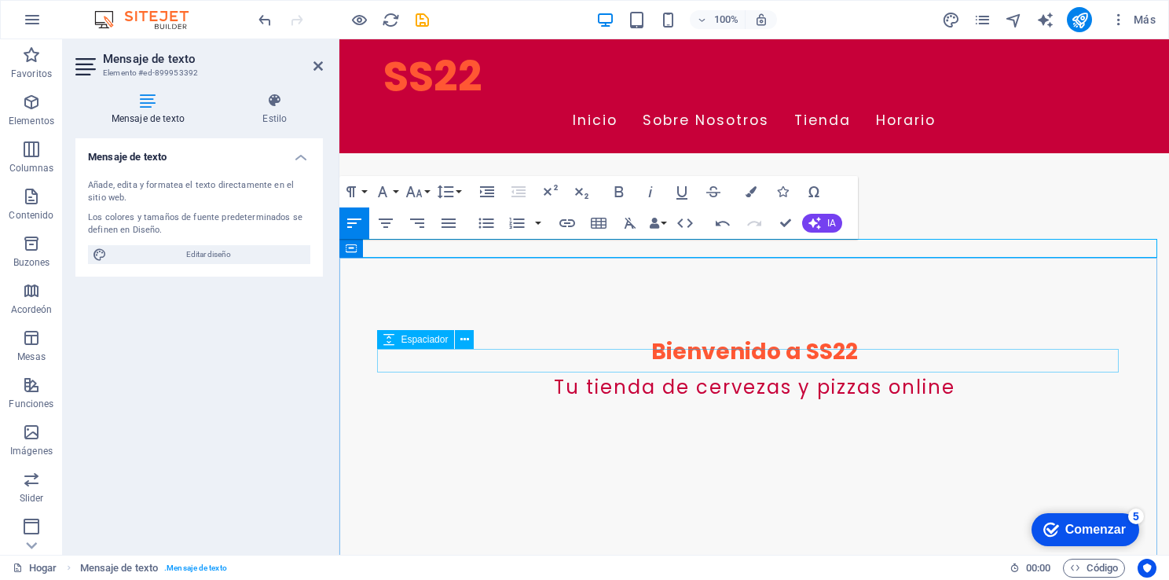
scroll to position [978, 2]
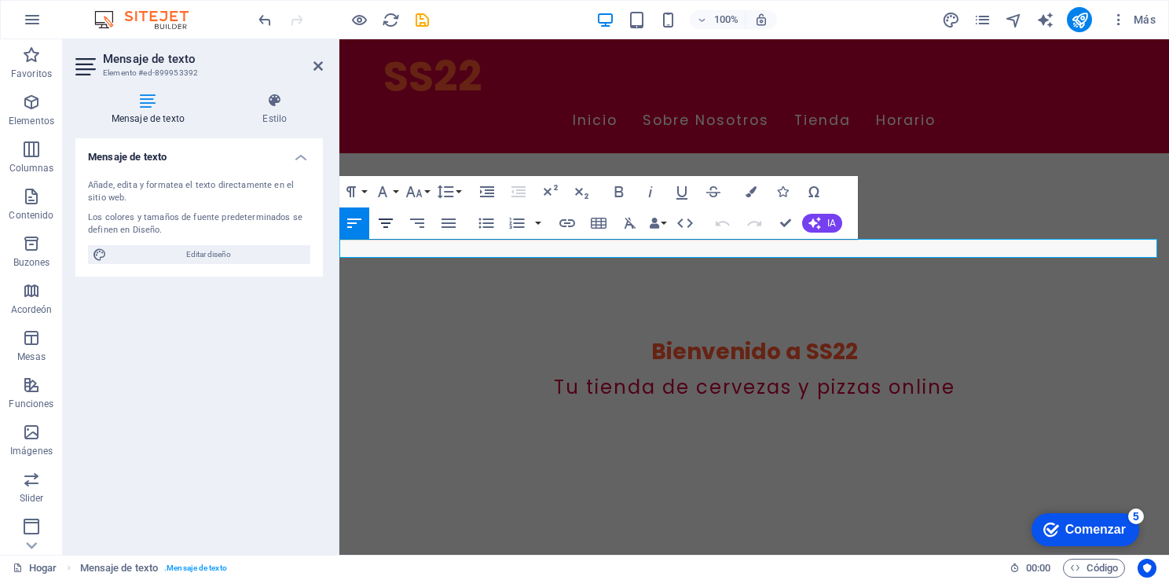
click at [390, 224] on icon "button" at bounding box center [385, 223] width 19 height 19
click at [826, 221] on button "IA" at bounding box center [822, 223] width 40 height 19
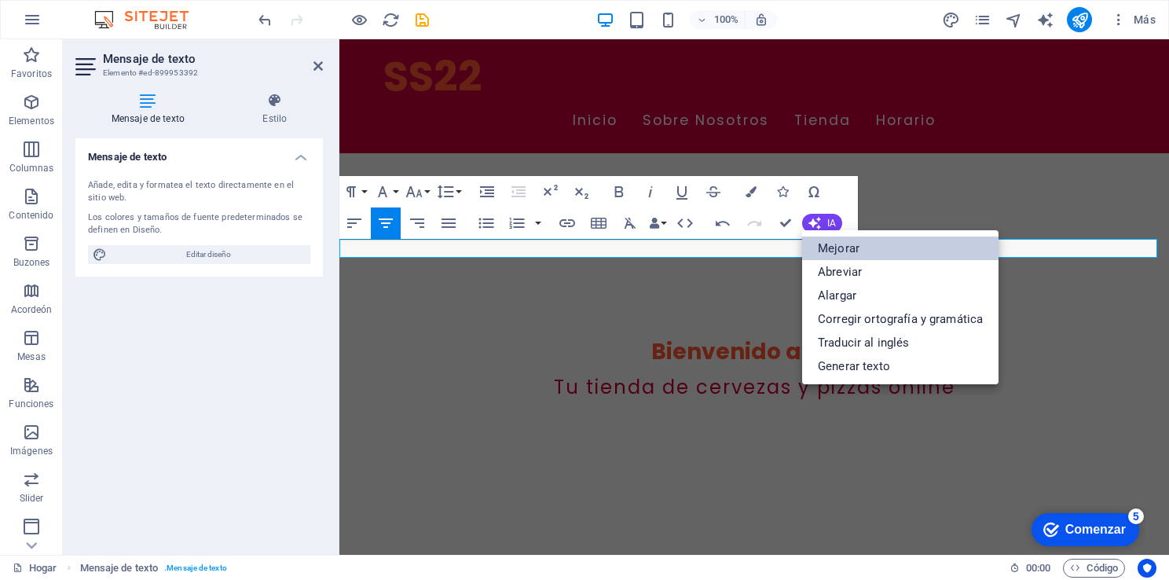
click at [849, 253] on link "Mejorar" at bounding box center [900, 248] width 196 height 24
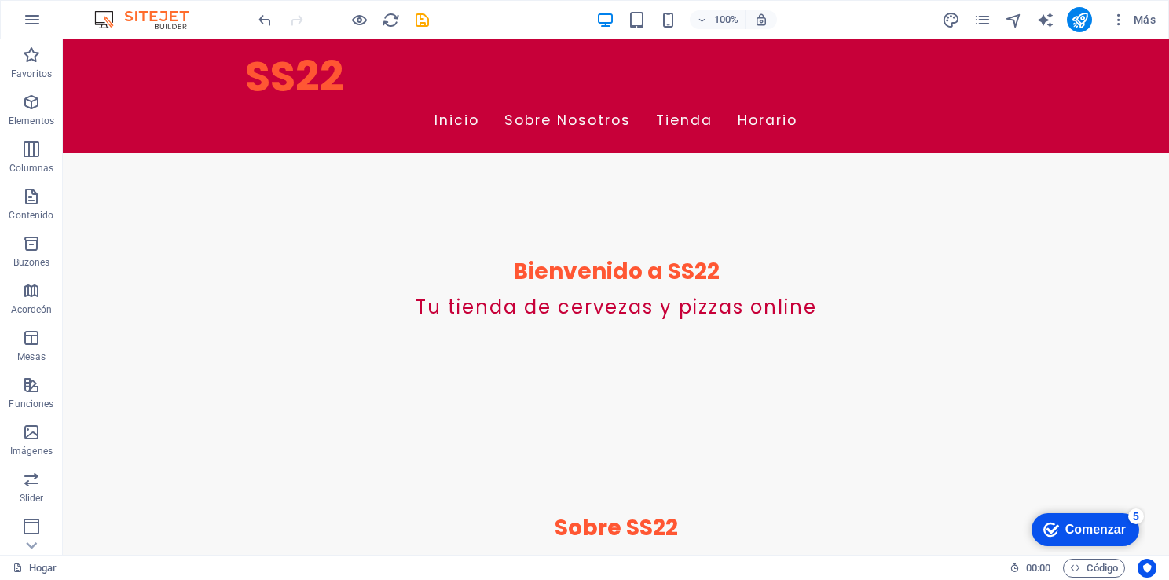
scroll to position [393, 0]
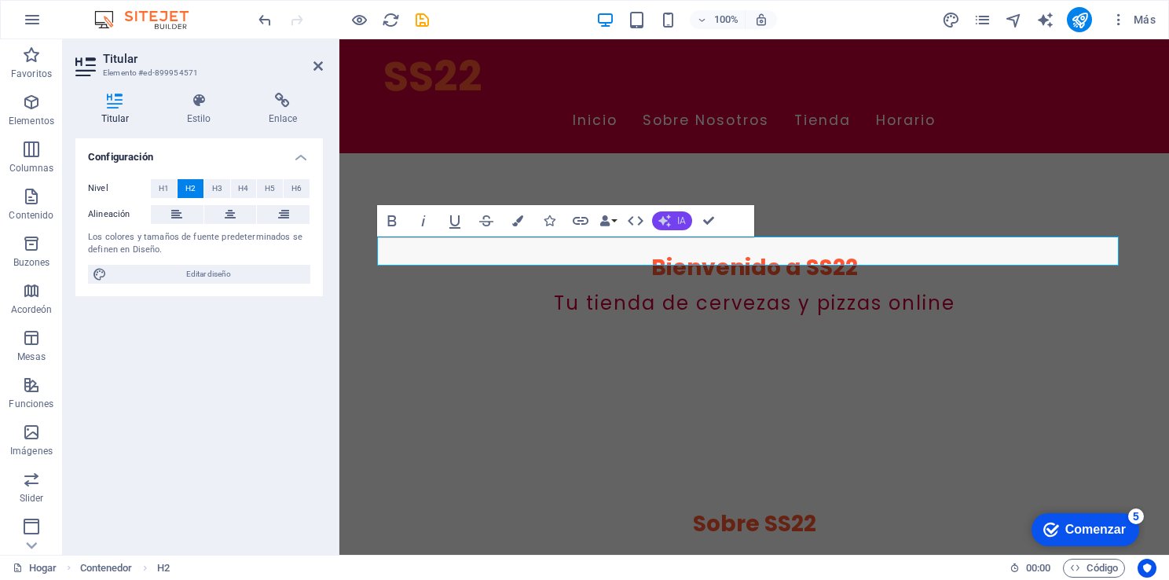
click at [666, 225] on icon "button" at bounding box center [664, 220] width 13 height 13
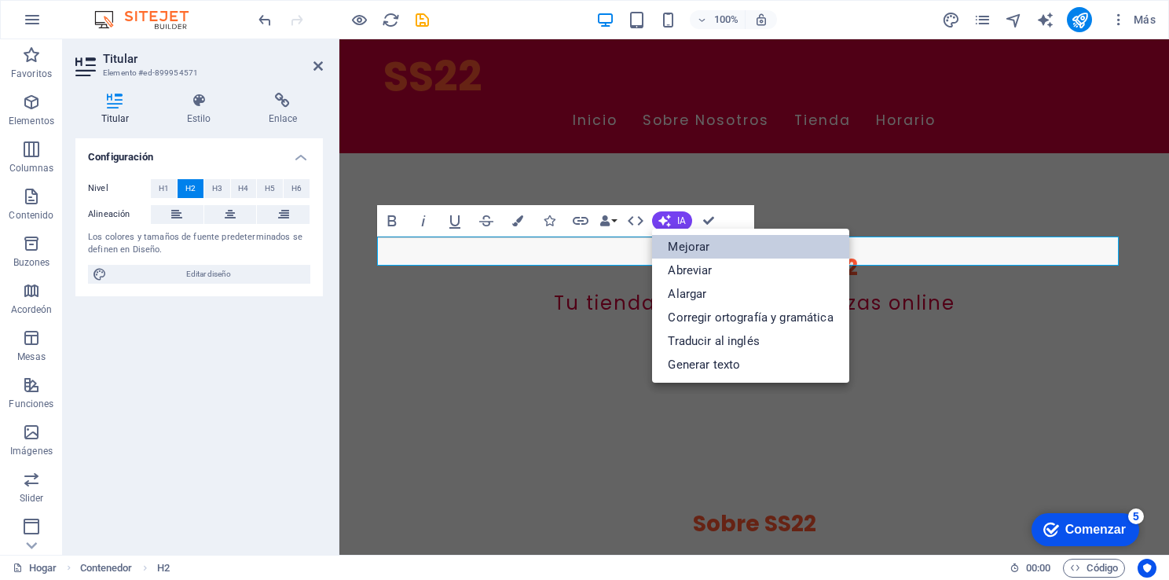
click at [682, 251] on link "Mejorar" at bounding box center [750, 247] width 196 height 24
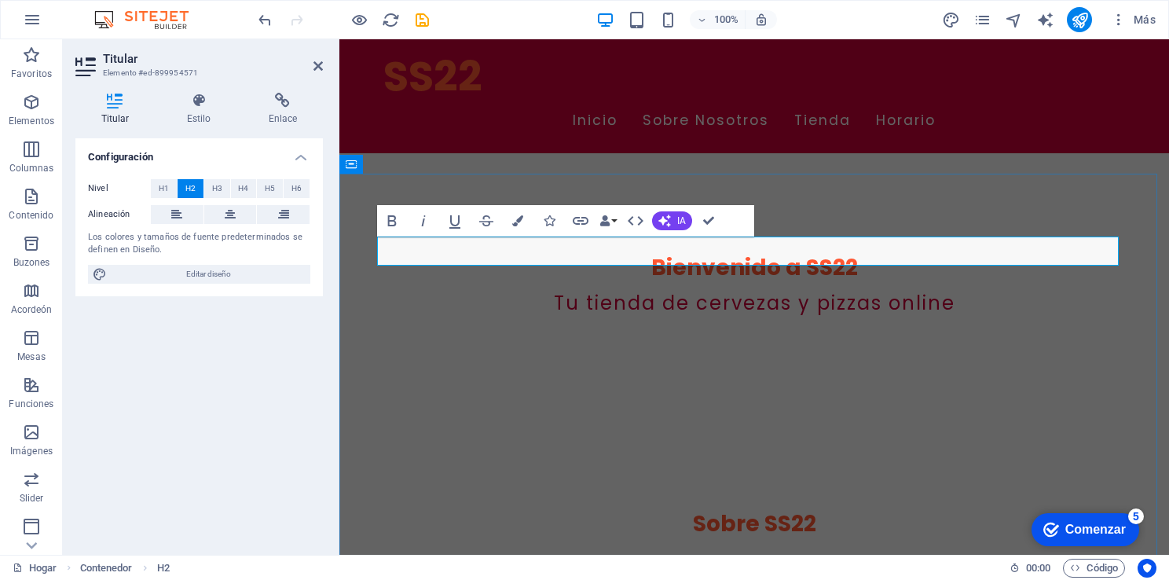
drag, startPoint x: 1078, startPoint y: 247, endPoint x: 423, endPoint y: 237, distance: 654.5
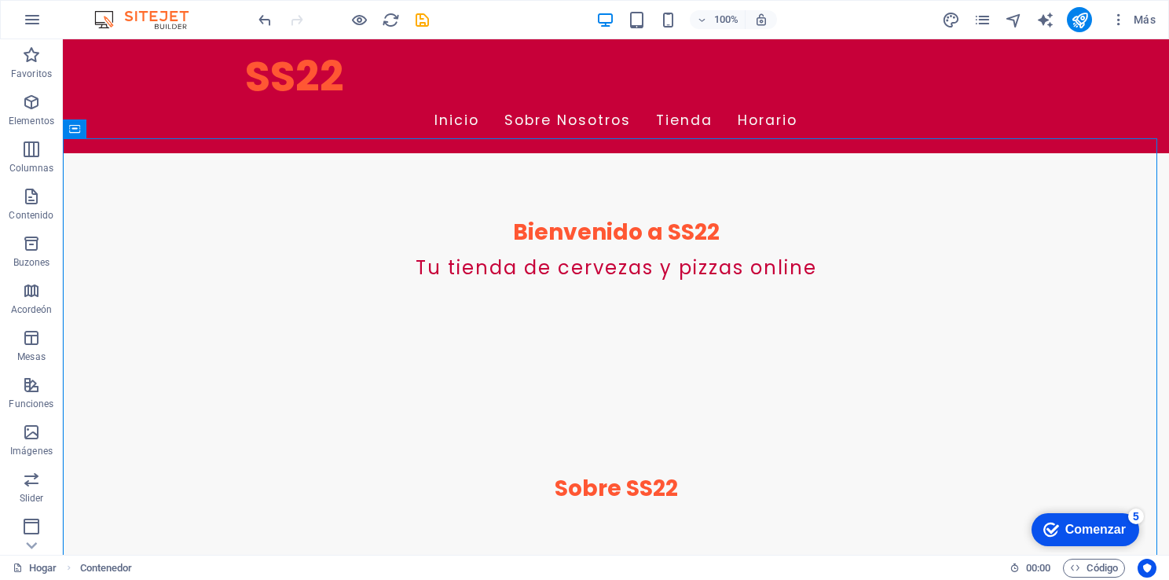
scroll to position [424, 0]
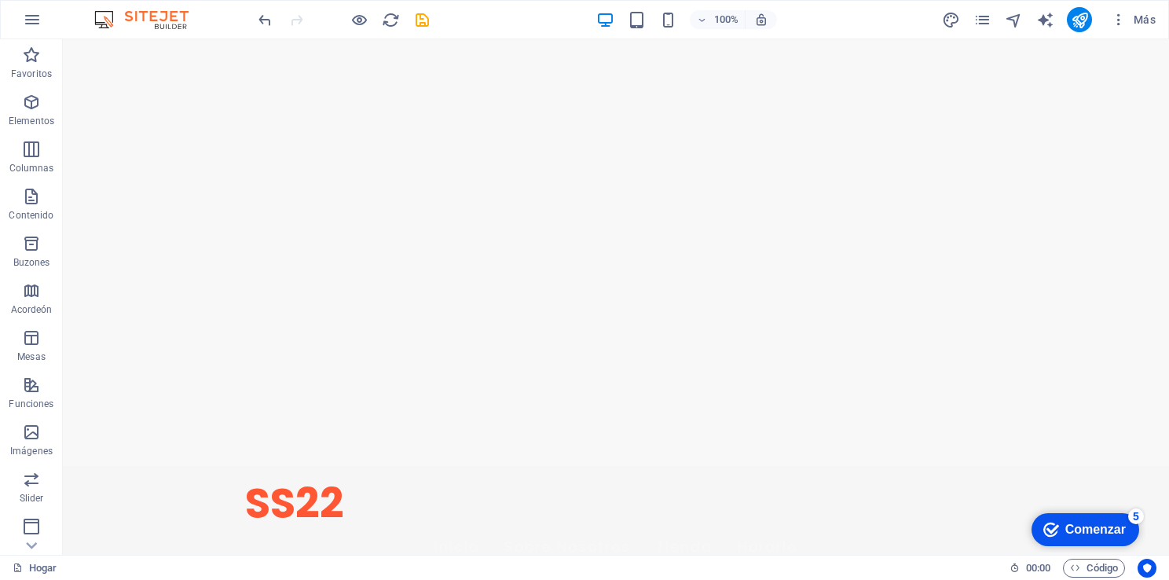
scroll to position [0, 0]
